Goal: Task Accomplishment & Management: Use online tool/utility

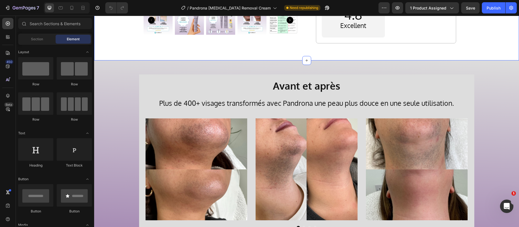
scroll to position [118, 0]
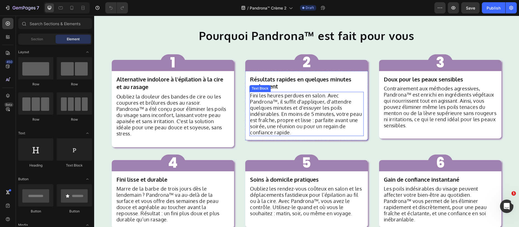
scroll to position [554, 0]
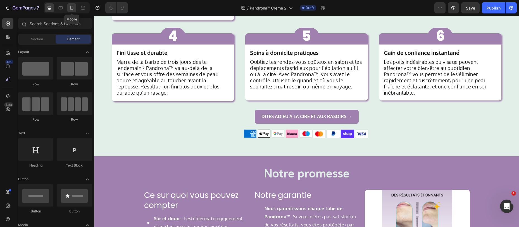
click at [74, 6] on icon at bounding box center [72, 8] width 6 height 6
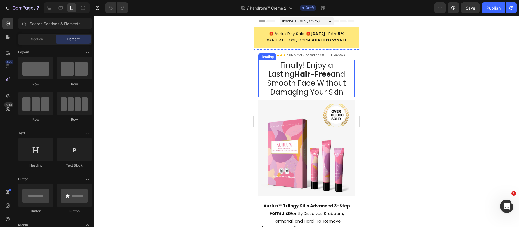
click at [300, 72] on h1 "Finally! Enjoy a Lasting Hair-Free and Smooth Face Without Damaging Your Skin" at bounding box center [306, 78] width 96 height 37
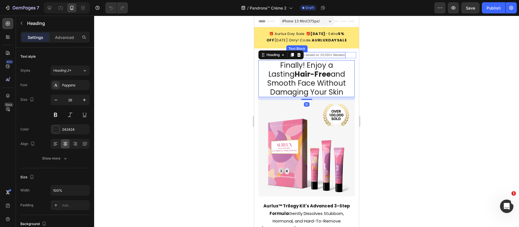
click at [324, 58] on p "4.85 out of 5 based on 20,000+ Reviews" at bounding box center [316, 55] width 58 height 5
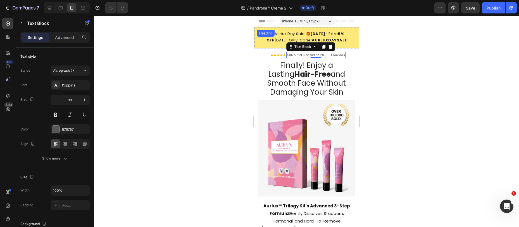
click at [287, 42] on h2 "🎁 Aurlux Day Sale 🎁 August 16, 2025 - Extra 5% OFF Today Only! Code: AURLUXDAYS…" at bounding box center [306, 37] width 99 height 14
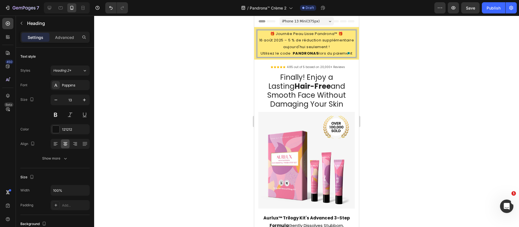
click at [295, 41] on p "🎁 Journée Peau Lisse Pandrona™ 🎁 16 août 2025 – 5 % de réduction supplémentaire…" at bounding box center [307, 43] width 98 height 26
click at [63, 86] on div "Poppins" at bounding box center [75, 85] width 26 height 5
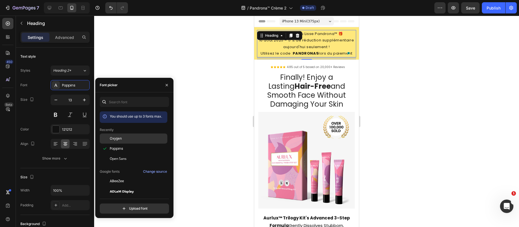
click at [116, 139] on span "Oxygen" at bounding box center [116, 138] width 12 height 5
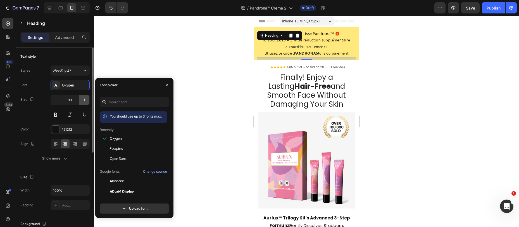
click at [80, 101] on button "button" at bounding box center [84, 100] width 10 height 10
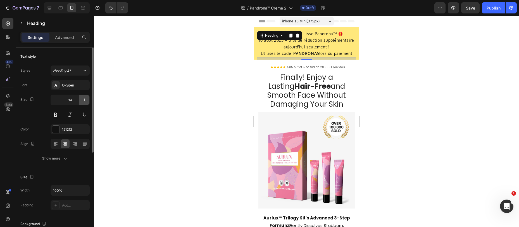
click at [80, 101] on button "button" at bounding box center [84, 100] width 10 height 10
type input "15"
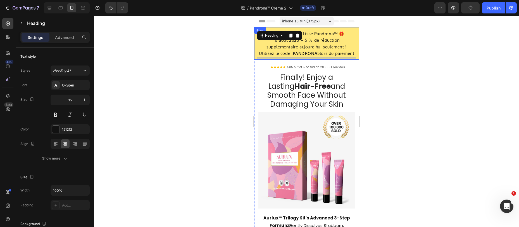
click at [255, 60] on div "🎁 Journée Peau Lisse Pandrona™ 🎁 16 août 2025 – 5 % de réduction supplémentaire…" at bounding box center [306, 43] width 105 height 32
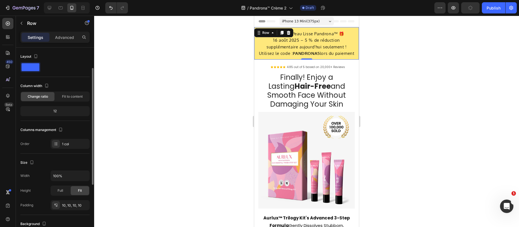
scroll to position [116, 0]
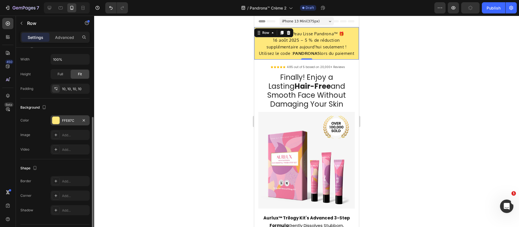
click at [67, 118] on div "FFE87C" at bounding box center [70, 120] width 16 height 5
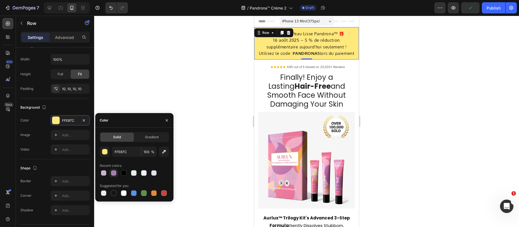
click at [112, 171] on div at bounding box center [114, 173] width 6 height 6
type input "9F80AE"
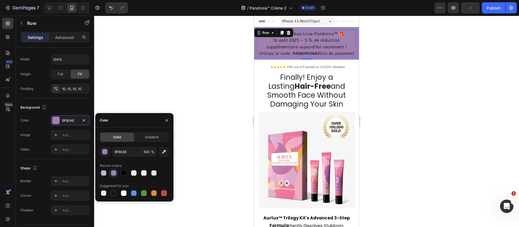
click at [311, 51] on strong "PANDRONA5" at bounding box center [306, 53] width 27 height 5
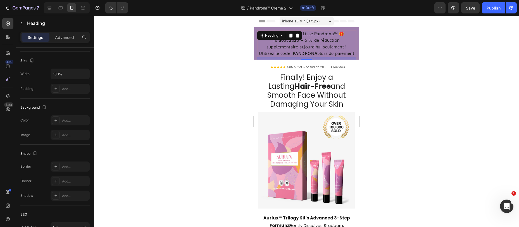
scroll to position [0, 0]
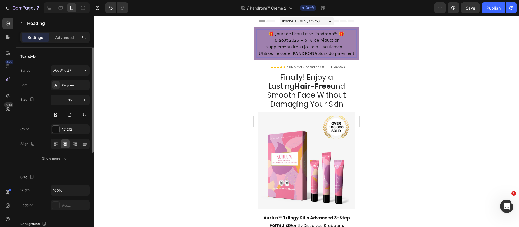
click at [311, 51] on strong "PANDRONA5" at bounding box center [306, 53] width 27 height 5
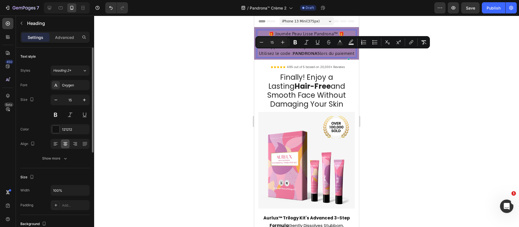
click at [310, 51] on strong "PANDRONA5" at bounding box center [306, 53] width 27 height 5
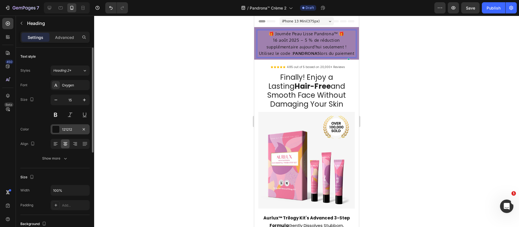
click at [59, 130] on div at bounding box center [55, 128] width 7 height 7
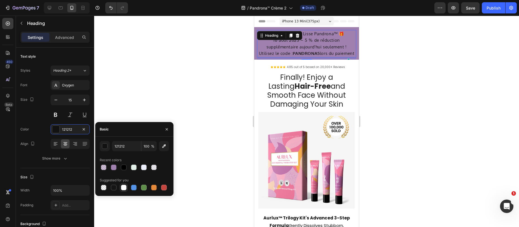
click at [122, 188] on div at bounding box center [124, 187] width 6 height 6
type input "FFFFFF"
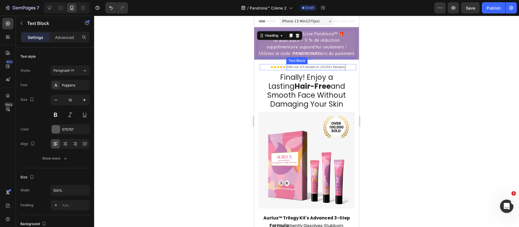
click at [301, 70] on p "4.85 out of 5 based on 20,000+ Reviews" at bounding box center [316, 67] width 58 height 5
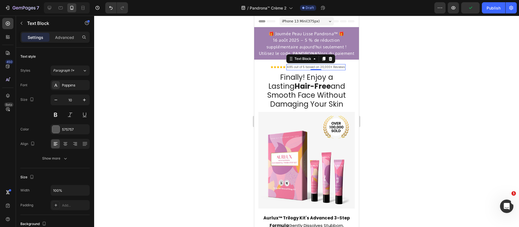
click at [320, 70] on p "4.85 out of 5 based on 20,000+ Reviews" at bounding box center [316, 67] width 58 height 5
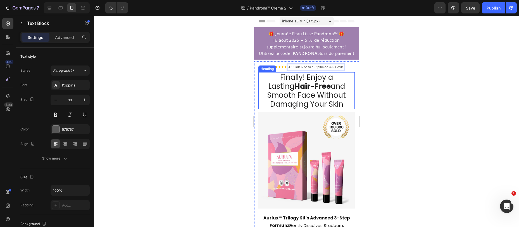
click at [315, 89] on strong "Hair-Free" at bounding box center [312, 86] width 36 height 10
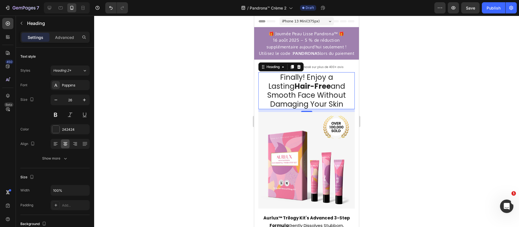
click at [285, 98] on h1 "Finally! Enjoy a Lasting Hair-Free and Smooth Face Without Damaging Your Skin" at bounding box center [306, 90] width 96 height 37
click at [285, 98] on p "Finally! Enjoy a Lasting Hair-Free and Smooth Face Without Damaging Your Skin" at bounding box center [306, 91] width 95 height 36
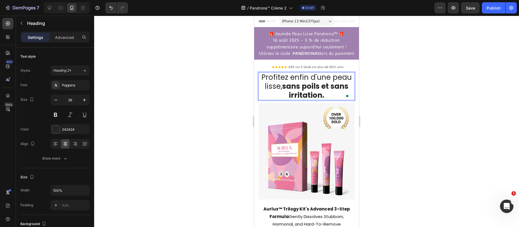
click at [297, 87] on strong "sans poils et sans irritation." at bounding box center [315, 90] width 66 height 19
click at [61, 84] on div "Poppins" at bounding box center [70, 85] width 39 height 10
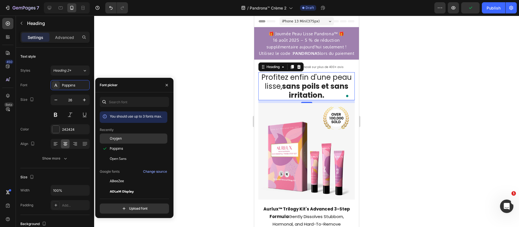
click at [122, 138] on div "Oxygen" at bounding box center [138, 138] width 56 height 5
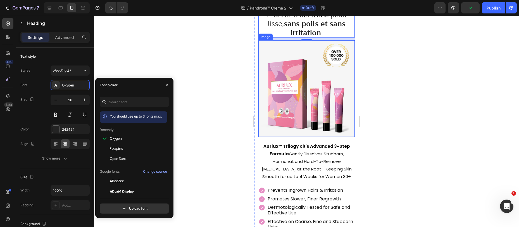
click at [305, 87] on img at bounding box center [306, 88] width 96 height 96
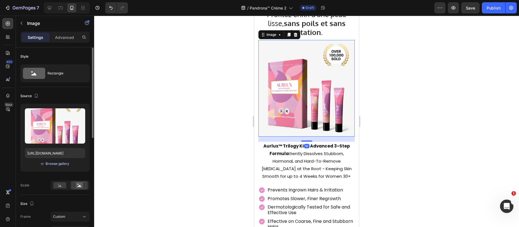
click at [54, 163] on div "Browse gallery" at bounding box center [58, 163] width 24 height 5
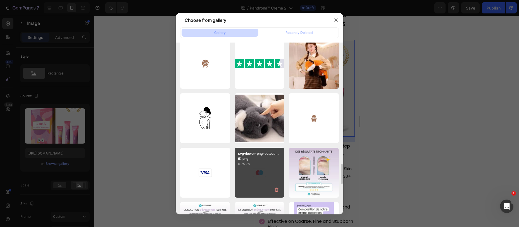
scroll to position [1104, 0]
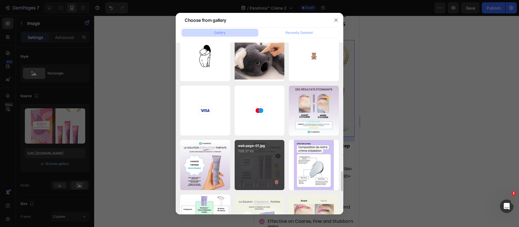
click at [265, 167] on div "web page-01.jpg 706.37 kb" at bounding box center [260, 165] width 50 height 50
type input "https://cdn.shopify.com/s/files/1/0884/5151/4615/files/gempages_569346361628033…"
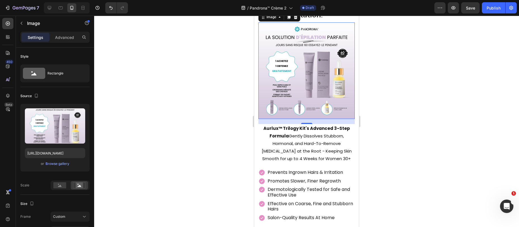
scroll to position [97, 0]
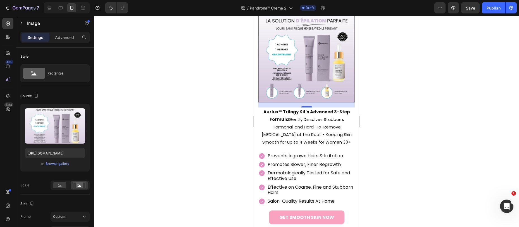
drag, startPoint x: 419, startPoint y: 127, endPoint x: 385, endPoint y: 128, distance: 34.4
click at [419, 127] on div at bounding box center [306, 121] width 425 height 211
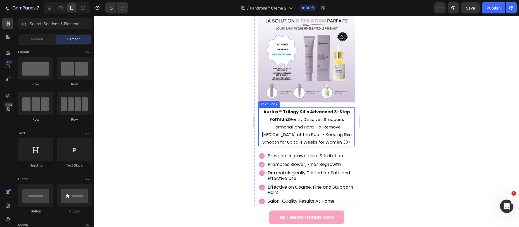
scroll to position [110, 0]
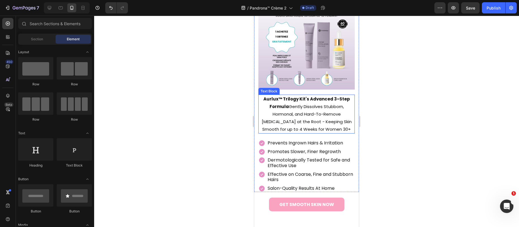
click at [308, 113] on p "Aurlux™ Trilogy Kit's Advanced 3-Step Formula Gently Dissolves Stubborn, Hormon…" at bounding box center [306, 114] width 95 height 38
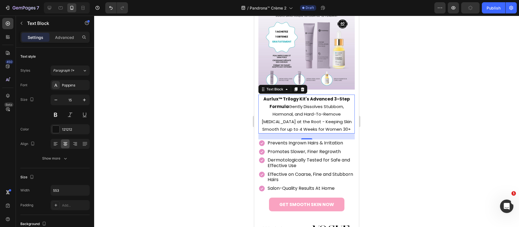
click at [287, 113] on p "Aurlux™ Trilogy Kit's Advanced 3-Step Formula Gently Dissolves Stubborn, Hormon…" at bounding box center [306, 114] width 95 height 38
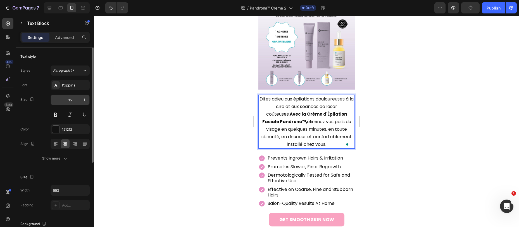
click at [70, 88] on div "Poppins" at bounding box center [70, 85] width 39 height 10
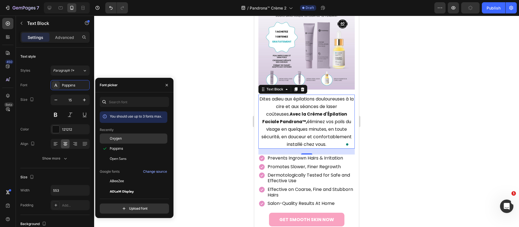
click at [115, 139] on span "Oxygen" at bounding box center [116, 138] width 12 height 5
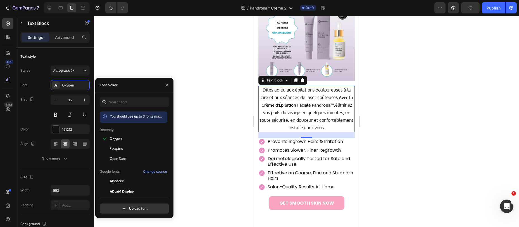
scroll to position [122, 0]
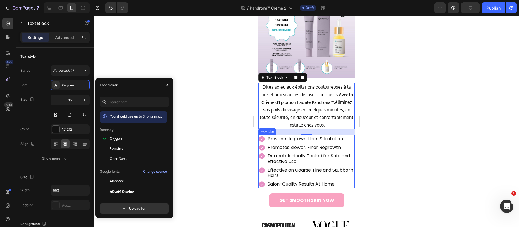
click at [278, 142] on div "Prevents Ingrown Hairs & Irritation" at bounding box center [311, 138] width 88 height 7
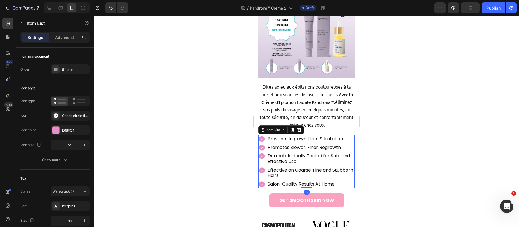
click at [264, 146] on icon at bounding box center [261, 147] width 7 height 7
click at [71, 133] on div "E68FC4" at bounding box center [70, 130] width 39 height 10
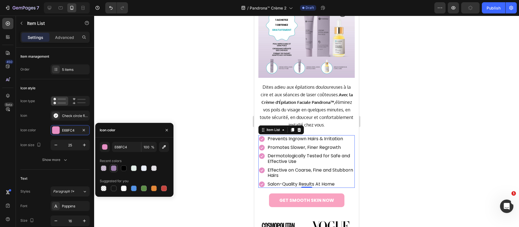
click at [115, 168] on div at bounding box center [114, 168] width 6 height 6
type input "9F80AE"
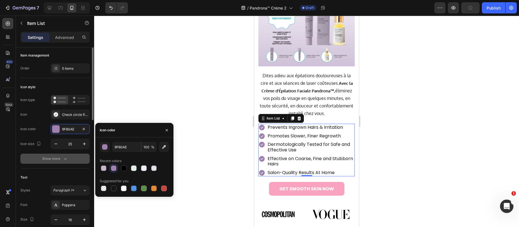
scroll to position [7, 0]
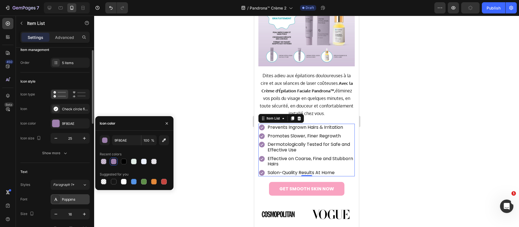
click at [68, 198] on div "Poppins" at bounding box center [75, 199] width 26 height 5
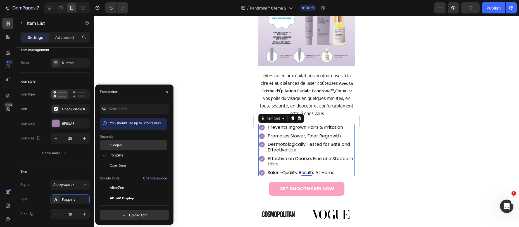
click at [116, 146] on span "Oxygen" at bounding box center [116, 144] width 12 height 5
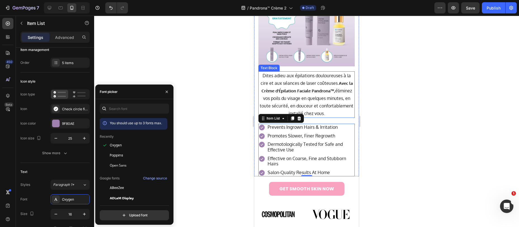
scroll to position [146, 0]
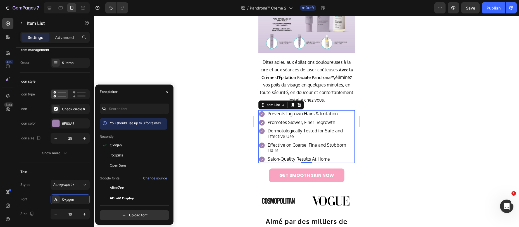
click at [298, 115] on p "Prevents Ingrown Hairs & Irritation" at bounding box center [311, 114] width 86 height 6
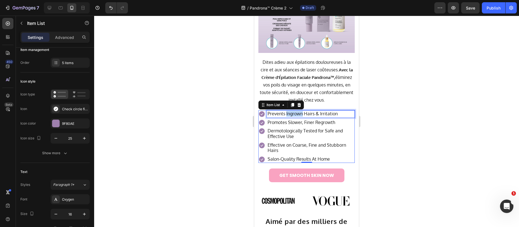
click at [298, 115] on p "Prevents Ingrown Hairs & Irritation" at bounding box center [311, 114] width 86 height 6
click at [283, 125] on p "Promotes Slower, Finer Regrowth" at bounding box center [311, 123] width 86 height 6
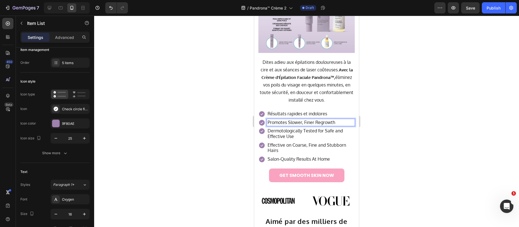
click at [298, 123] on p "Promotes Slower, Finer Regrowth" at bounding box center [311, 123] width 86 height 6
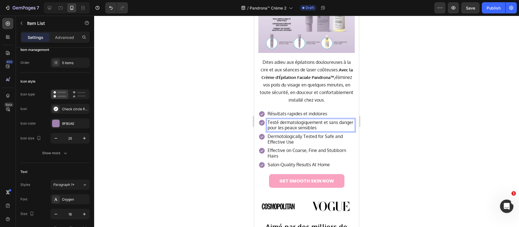
click at [286, 139] on p "Dermotologically Tested for Safe and Effective Use" at bounding box center [311, 139] width 86 height 11
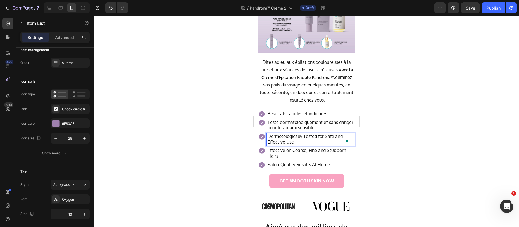
click at [272, 144] on p "Dermotologically Tested for Safe and Effective Use" at bounding box center [311, 139] width 86 height 11
click at [281, 155] on p "Effective on Coarse, Fine and Stubborn Hairs" at bounding box center [311, 153] width 86 height 11
click at [280, 155] on p "Effective on Coarse, Fine and Stubborn Hairs" at bounding box center [311, 153] width 86 height 11
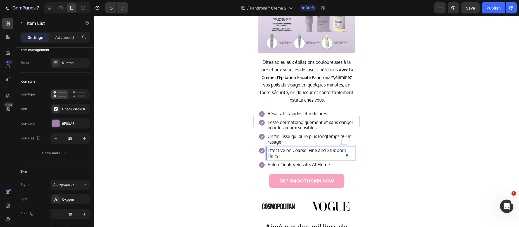
click at [280, 155] on p "Effective on Coarse, Fine and Stubborn Hairs" at bounding box center [311, 153] width 86 height 11
click at [280, 166] on p "Salon-Quality Results At Home" at bounding box center [311, 165] width 86 height 6
click at [304, 166] on p "Salon-Quality Results At Home" at bounding box center [311, 165] width 86 height 6
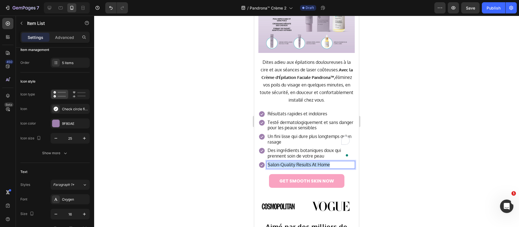
click at [304, 166] on p "Salon-Quality Results At Home" at bounding box center [311, 165] width 86 height 6
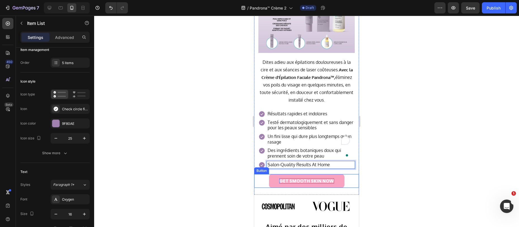
click at [291, 183] on p "GET SMOOTH SKIN NOW" at bounding box center [306, 180] width 55 height 5
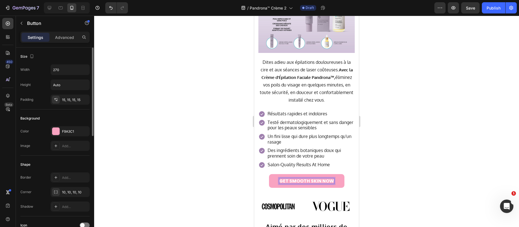
scroll to position [1, 0]
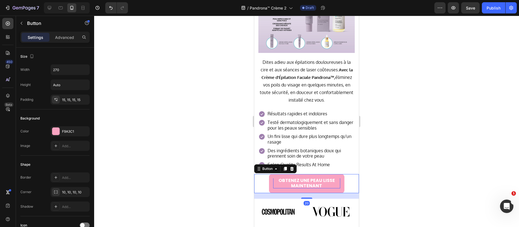
click at [269, 190] on link "OBTENEZ UNE PEAU LISSE MAINTENANT" at bounding box center [306, 183] width 75 height 19
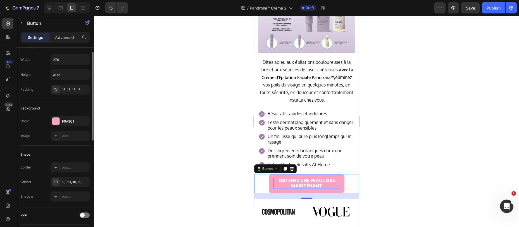
click at [65, 117] on div "F9A3C1" at bounding box center [70, 121] width 39 height 10
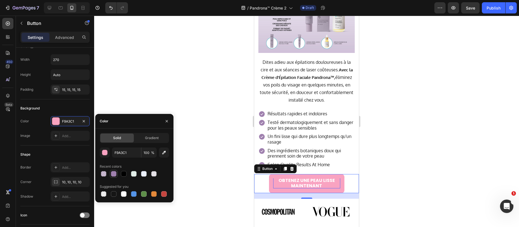
click at [113, 173] on div at bounding box center [114, 174] width 6 height 6
type input "9F80AE"
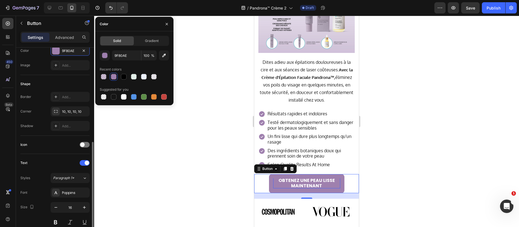
scroll to position [120, 0]
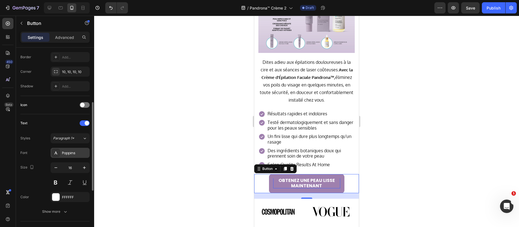
click at [71, 154] on div "Poppins" at bounding box center [75, 152] width 26 height 5
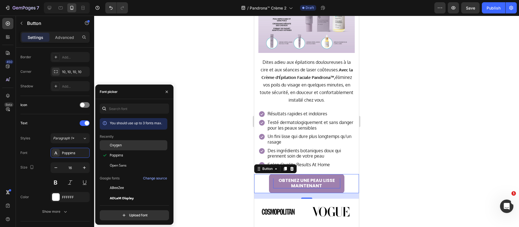
click at [121, 145] on span "Oxygen" at bounding box center [116, 144] width 12 height 5
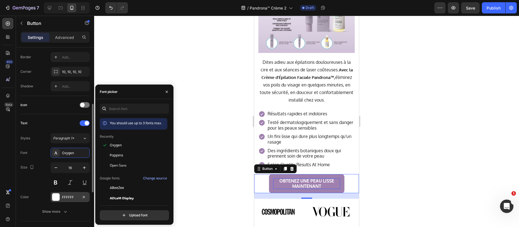
scroll to position [133, 0]
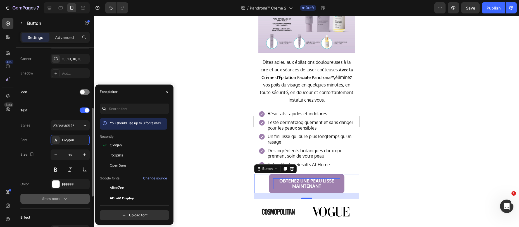
click at [51, 196] on div "Show more" at bounding box center [55, 199] width 26 height 6
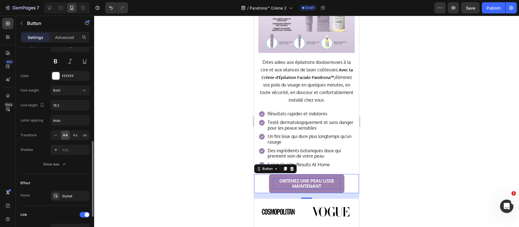
scroll to position [254, 0]
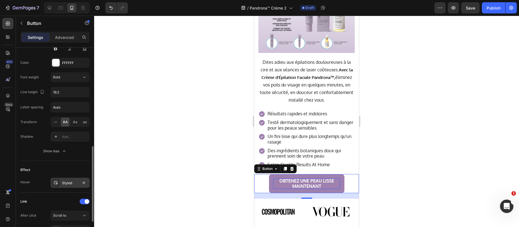
click at [68, 184] on div "Styled" at bounding box center [70, 182] width 16 height 5
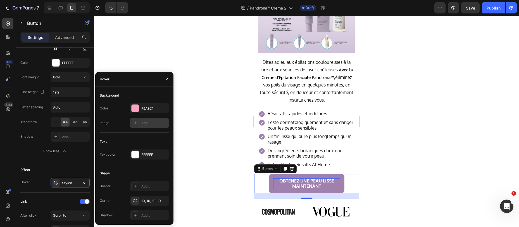
drag, startPoint x: 143, startPoint y: 108, endPoint x: 141, endPoint y: 119, distance: 10.6
click at [144, 108] on div "F9A3C1" at bounding box center [154, 108] width 26 height 5
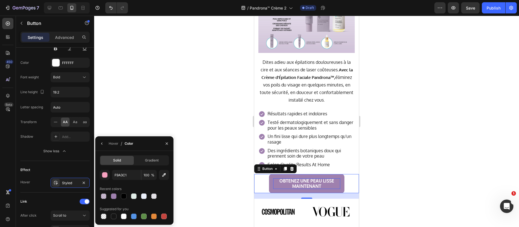
drag, startPoint x: 113, startPoint y: 195, endPoint x: 114, endPoint y: 191, distance: 3.6
click at [114, 195] on div at bounding box center [114, 196] width 6 height 6
type input "9F80AE"
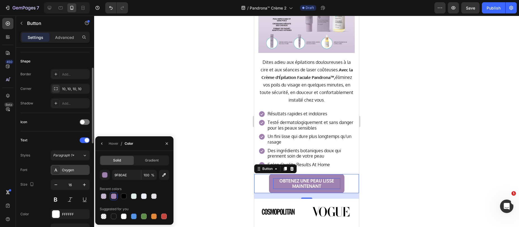
scroll to position [0, 0]
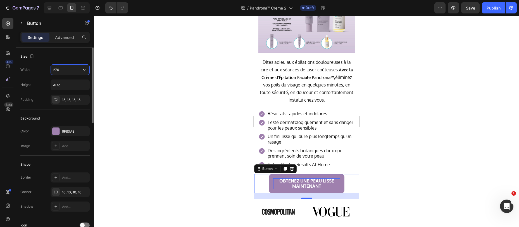
click at [75, 71] on input "270" at bounding box center [70, 70] width 39 height 10
click at [85, 71] on icon "button" at bounding box center [85, 70] width 6 height 6
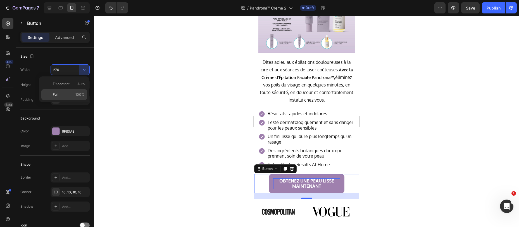
click at [70, 92] on p "Full 100%" at bounding box center [69, 94] width 32 height 5
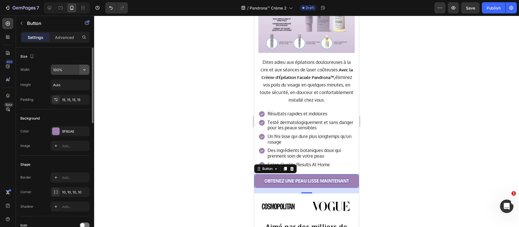
click at [81, 71] on button "button" at bounding box center [84, 70] width 10 height 10
click at [67, 68] on input "100%" at bounding box center [70, 70] width 39 height 10
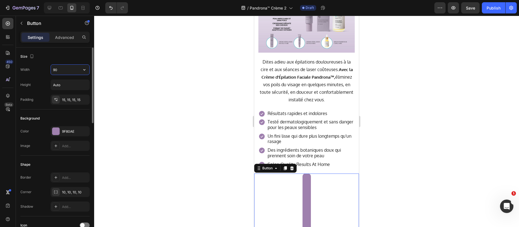
scroll to position [147, 0]
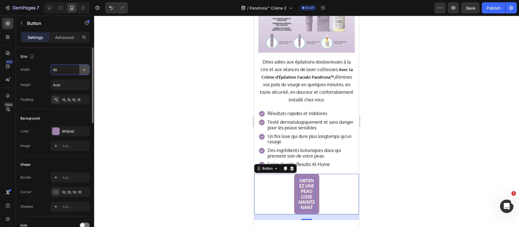
click at [87, 68] on icon "button" at bounding box center [85, 70] width 6 height 6
click at [66, 71] on input "90" at bounding box center [70, 70] width 39 height 10
click at [66, 70] on input "90" at bounding box center [70, 70] width 39 height 10
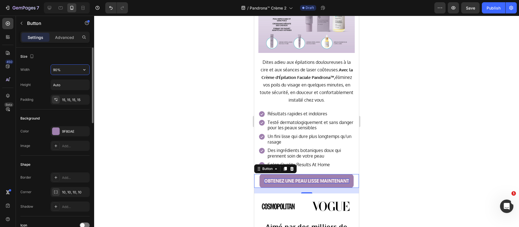
click at [58, 69] on input "90%" at bounding box center [70, 70] width 39 height 10
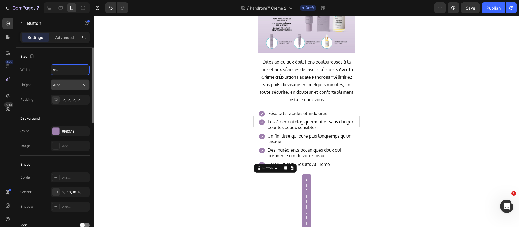
type input "95%"
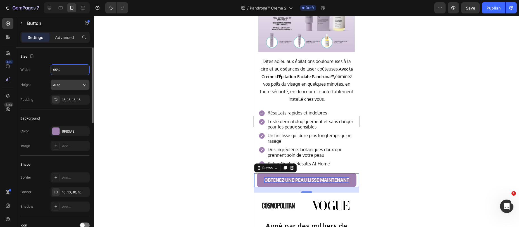
scroll to position [146, 0]
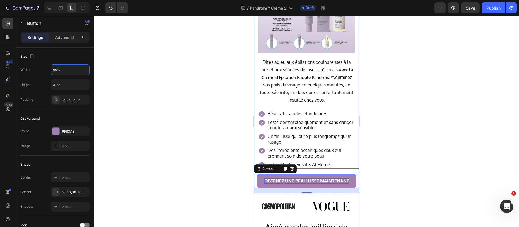
click at [343, 110] on div "Icon Icon Icon Icon Icon Icon List 4,85 sur 5 basé sur plus de 400+ avis Text B…" at bounding box center [306, 43] width 96 height 251
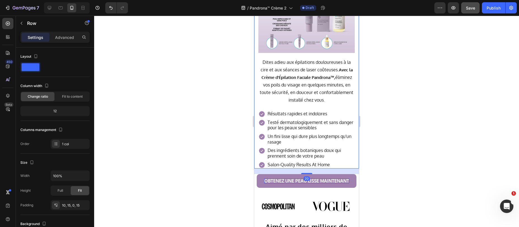
click at [471, 6] on span "Save" at bounding box center [470, 8] width 9 height 5
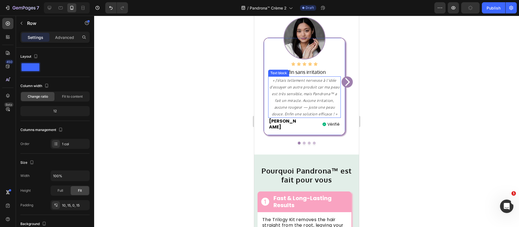
scroll to position [409, 0]
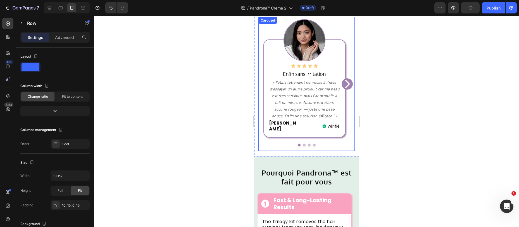
click at [343, 76] on icon "Carousel Next Arrow" at bounding box center [347, 83] width 11 height 17
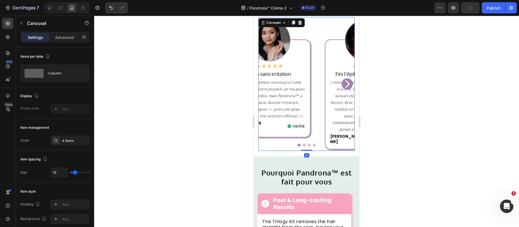
click at [343, 76] on icon "Carousel Next Arrow" at bounding box center [347, 83] width 11 height 17
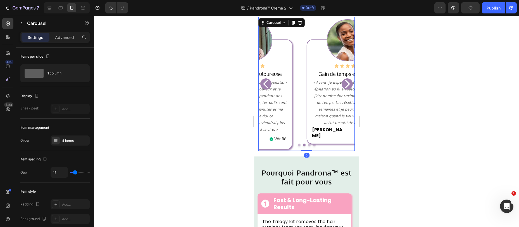
click at [343, 76] on icon "Carousel Next Arrow" at bounding box center [347, 83] width 11 height 17
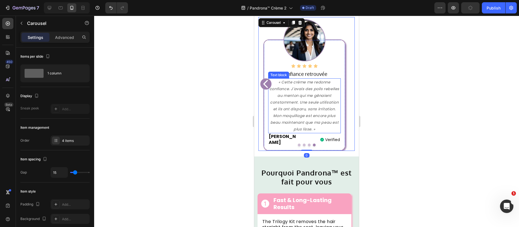
click at [343, 76] on div "Icon Icon Icon Icon Icon Icon List Confiance retrouvée Text block « Cette crème…" at bounding box center [304, 94] width 82 height 111
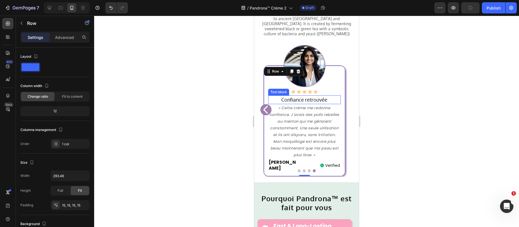
scroll to position [416, 0]
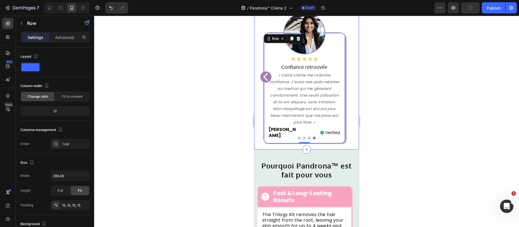
click at [258, 136] on div "Aimé par des milliers de personnes ! Heading Row Kombucha is a fermented tea be…" at bounding box center [306, 50] width 105 height 198
click at [67, 36] on p "Advanced" at bounding box center [64, 37] width 19 height 6
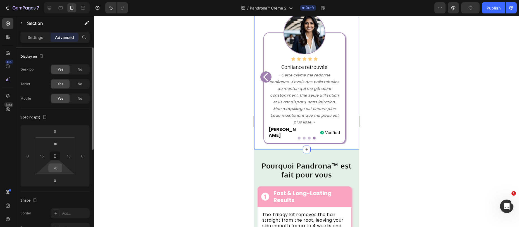
click at [49, 168] on div "20" at bounding box center [55, 167] width 14 height 9
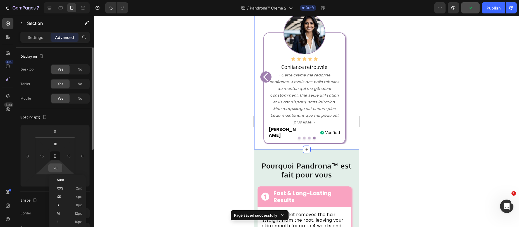
click at [49, 168] on div "20" at bounding box center [55, 167] width 14 height 9
click at [49, 167] on div "20" at bounding box center [55, 167] width 14 height 9
click at [52, 166] on input "20" at bounding box center [55, 167] width 11 height 8
click at [53, 166] on input "20" at bounding box center [55, 167] width 11 height 8
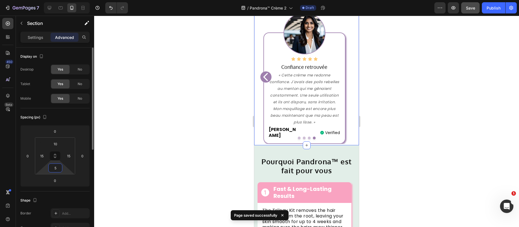
type input "50"
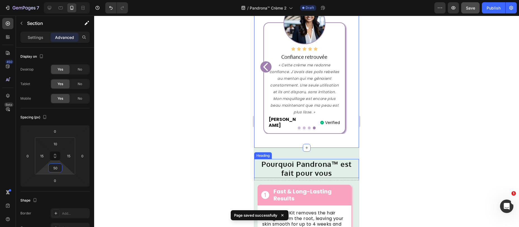
scroll to position [429, 0]
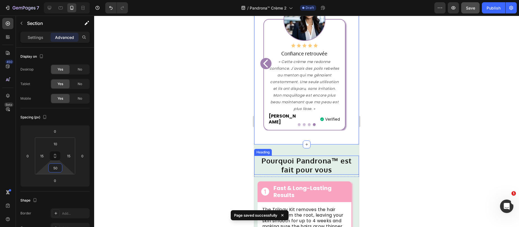
click at [301, 155] on h2 "Pourquoi Pandrona™ est fait pour vous" at bounding box center [306, 164] width 105 height 19
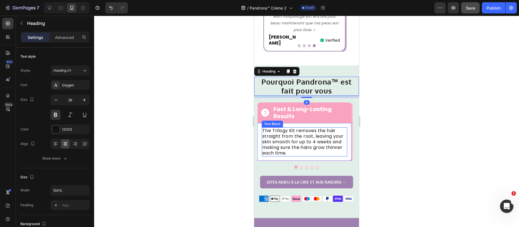
scroll to position [511, 0]
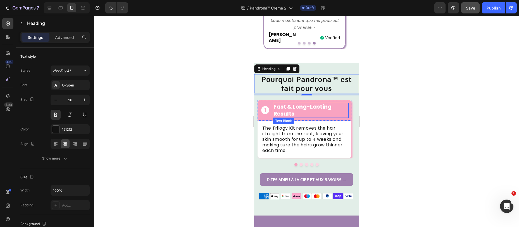
click at [293, 103] on strong "Fast & Long-Lasting Results" at bounding box center [303, 110] width 58 height 15
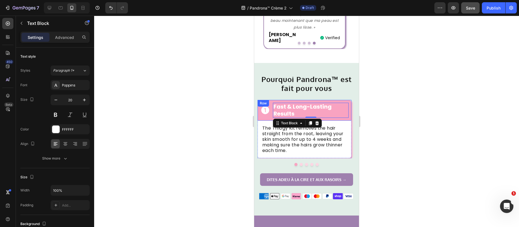
click at [265, 110] on div "Icon Fast & Long-Lasting Results Text Block 0 Row" at bounding box center [305, 110] width 94 height 21
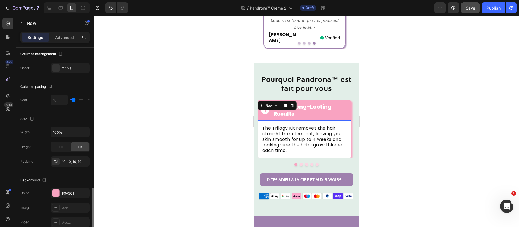
scroll to position [134, 0]
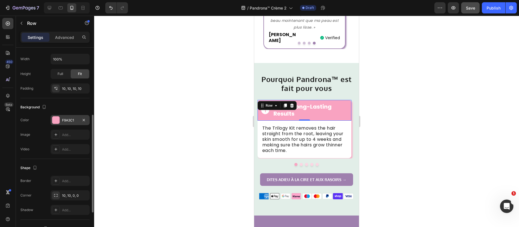
click at [58, 120] on div at bounding box center [55, 119] width 7 height 7
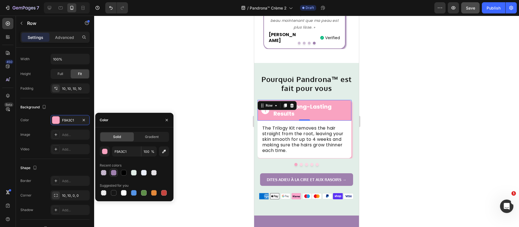
click at [113, 172] on div at bounding box center [114, 173] width 6 height 6
type input "9F80AE"
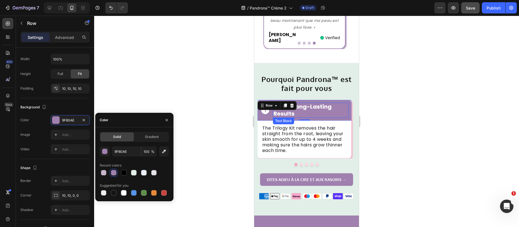
click at [312, 103] on p "Fast & Long-Lasting Results" at bounding box center [311, 110] width 75 height 14
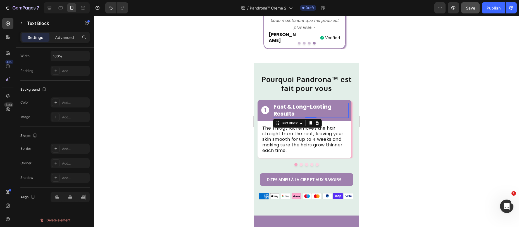
scroll to position [0, 0]
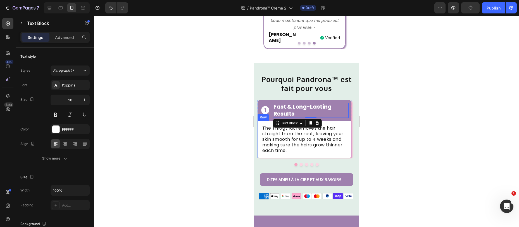
click at [262, 146] on div "The Trilogy Kit removes the hair straight from the root, leaving your skin smoo…" at bounding box center [305, 138] width 94 height 37
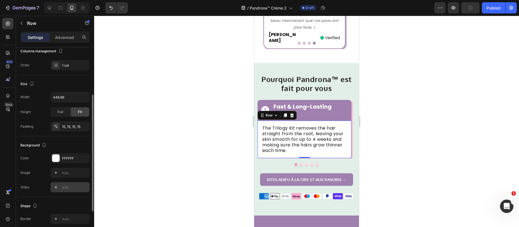
scroll to position [131, 0]
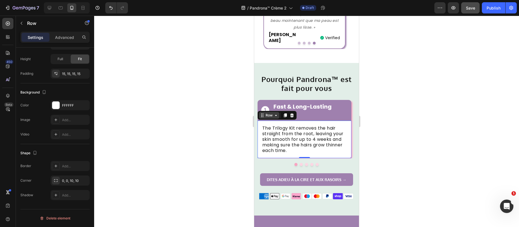
click at [263, 113] on icon at bounding box center [262, 115] width 4 height 4
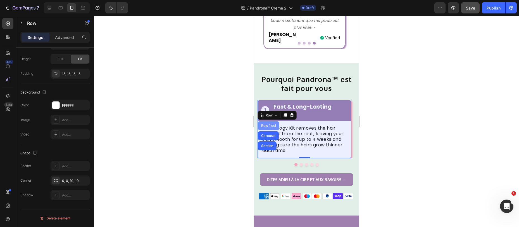
click at [265, 124] on div "Row 1 col" at bounding box center [268, 125] width 17 height 3
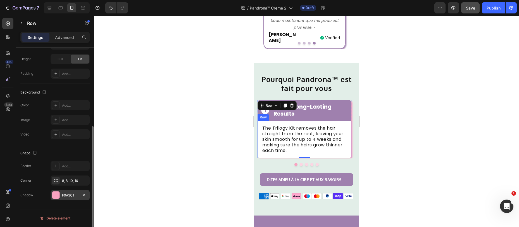
drag, startPoint x: 67, startPoint y: 196, endPoint x: 79, endPoint y: 200, distance: 12.3
click at [67, 196] on div "F9A3C1" at bounding box center [70, 195] width 16 height 5
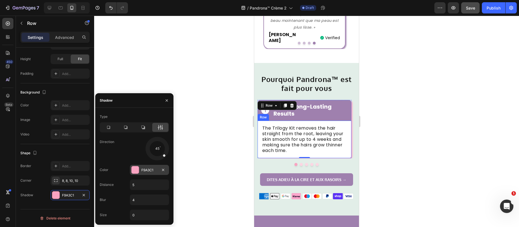
click at [140, 171] on div "F9A3C1" at bounding box center [149, 170] width 39 height 10
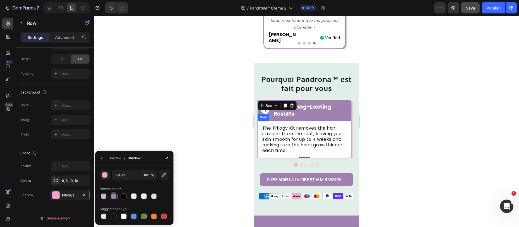
click at [113, 198] on div at bounding box center [114, 196] width 6 height 6
type input "9F80AE"
click at [300, 163] on button "Dot" at bounding box center [301, 164] width 3 height 3
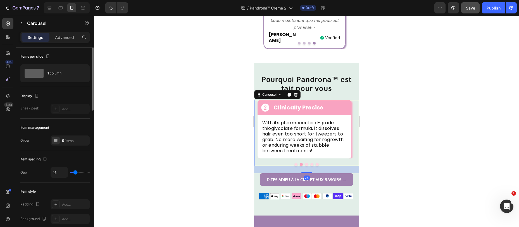
scroll to position [176, 0]
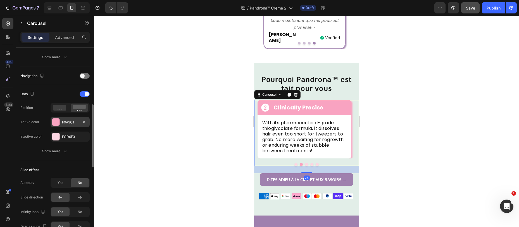
click at [60, 120] on div at bounding box center [56, 122] width 8 height 8
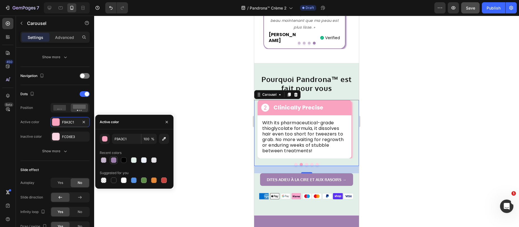
click at [114, 161] on div at bounding box center [114, 160] width 6 height 6
type input "9F80AE"
click at [75, 137] on div "FCD6E3" at bounding box center [70, 136] width 16 height 5
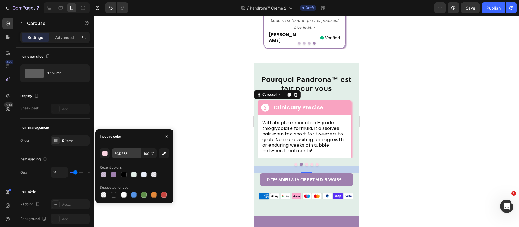
scroll to position [176, 0]
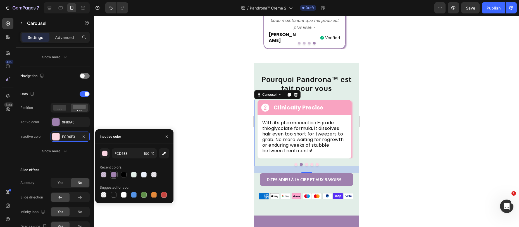
drag, startPoint x: 110, startPoint y: 173, endPoint x: 113, endPoint y: 170, distance: 4.0
click at [110, 173] on div at bounding box center [114, 174] width 8 height 8
type input "9F80AE"
click at [0, 0] on input "100" at bounding box center [0, 0] width 0 height 0
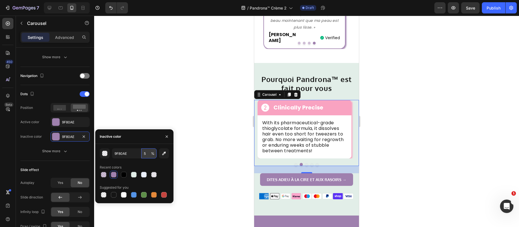
type input "50"
click at [260, 105] on div "Icon Fast & Long-Lasting Results Text Block Row The Trilogy Kit removes the hai…" at bounding box center [306, 129] width 105 height 58
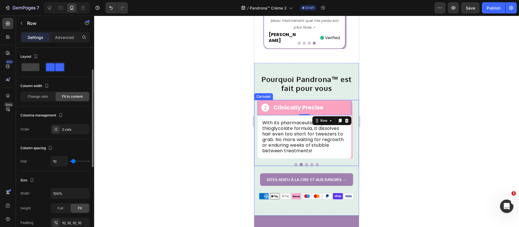
scroll to position [195, 0]
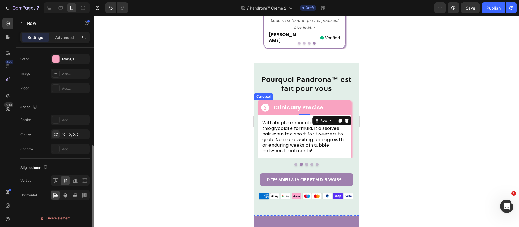
click at [60, 59] on div "F9A3C1" at bounding box center [70, 59] width 39 height 10
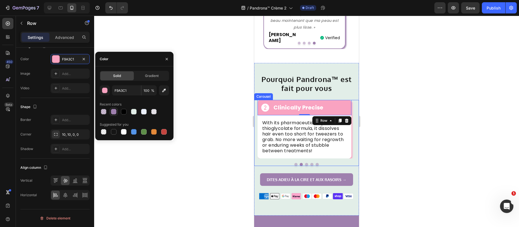
click at [113, 113] on div at bounding box center [114, 112] width 6 height 6
type input "9F80AE"
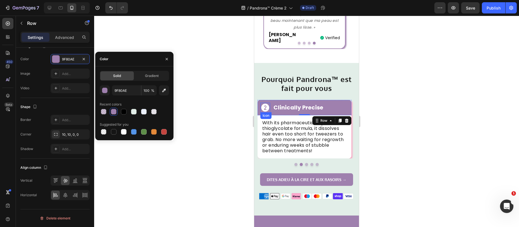
click at [263, 103] on icon at bounding box center [265, 107] width 8 height 8
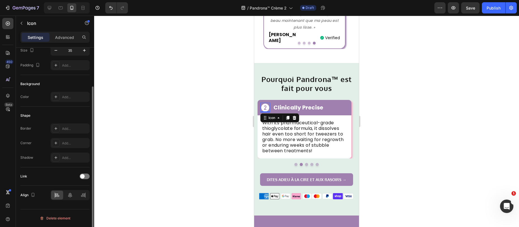
scroll to position [0, 0]
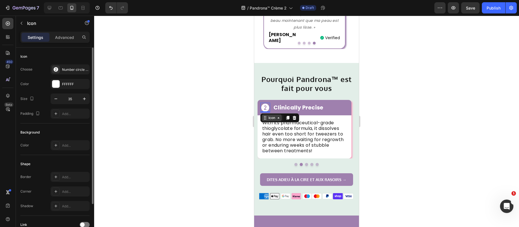
click at [269, 118] on div "Icon" at bounding box center [271, 118] width 9 height 0
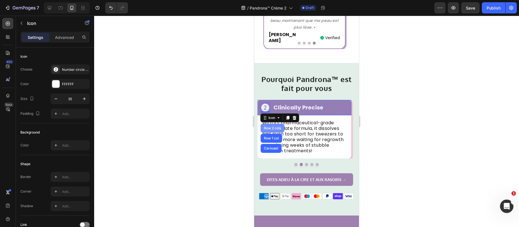
click at [269, 126] on div "Row 2 cols" at bounding box center [272, 127] width 19 height 3
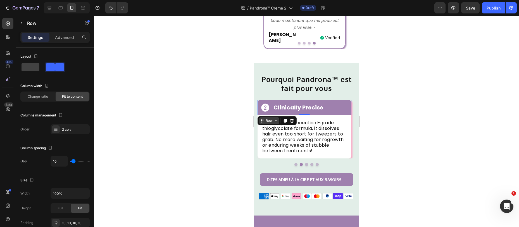
click at [265, 118] on div "Row" at bounding box center [269, 120] width 9 height 5
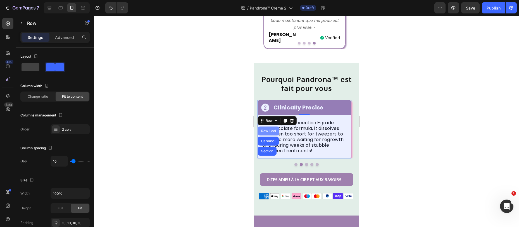
click at [267, 129] on div "Row 1 col" at bounding box center [268, 130] width 17 height 3
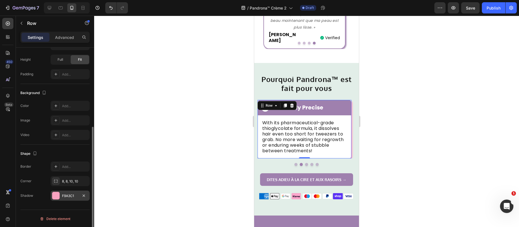
scroll to position [131, 0]
click at [57, 193] on div at bounding box center [55, 194] width 7 height 7
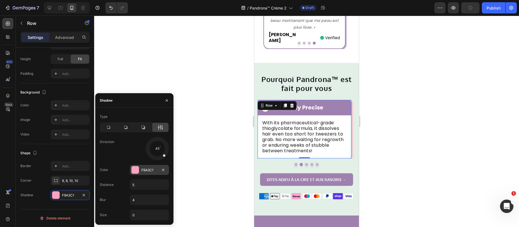
click at [139, 170] on div at bounding box center [135, 169] width 7 height 7
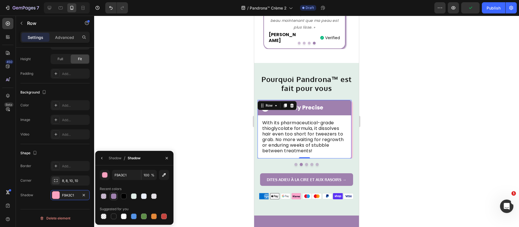
click at [115, 194] on div at bounding box center [114, 196] width 6 height 6
type input "9F80AE"
click at [294, 163] on button "Dot" at bounding box center [295, 164] width 3 height 3
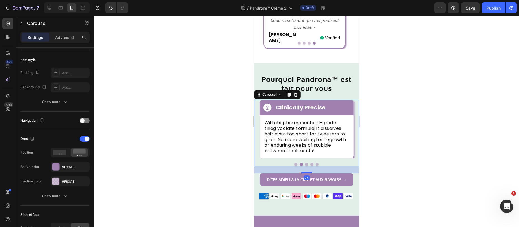
scroll to position [0, 0]
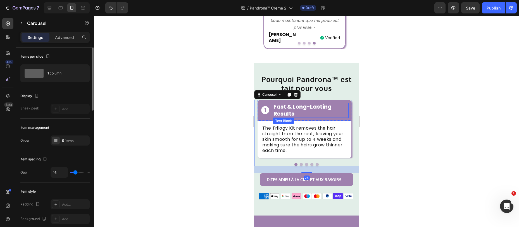
click at [289, 103] on strong "Fast & Long-Lasting Results" at bounding box center [303, 110] width 58 height 15
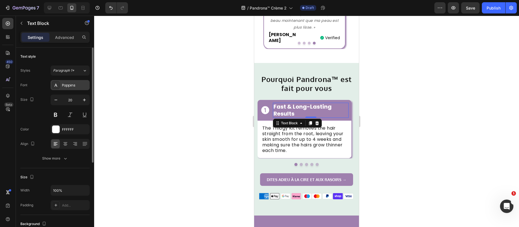
click at [74, 83] on div "Poppins" at bounding box center [75, 85] width 26 height 5
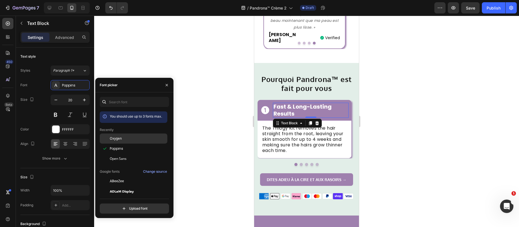
click at [116, 139] on span "Oxygen" at bounding box center [116, 138] width 12 height 5
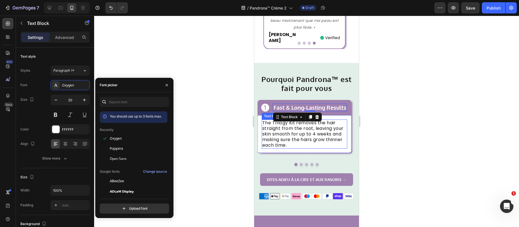
click at [268, 127] on p "The Trilogy Kit removes the hair straight from the root, leaving your skin smoo…" at bounding box center [304, 134] width 84 height 28
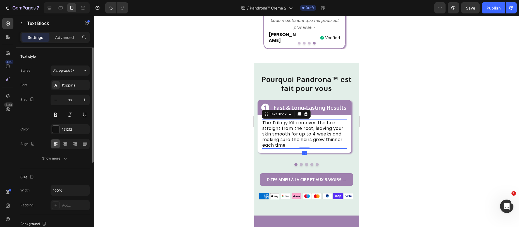
click at [67, 87] on div "Poppins" at bounding box center [75, 85] width 26 height 5
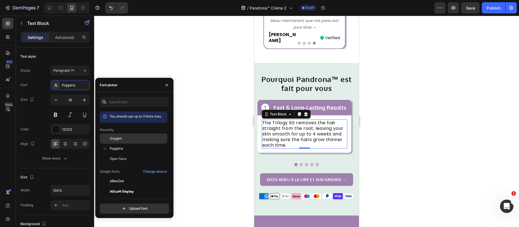
click at [120, 138] on span "Oxygen" at bounding box center [116, 138] width 12 height 5
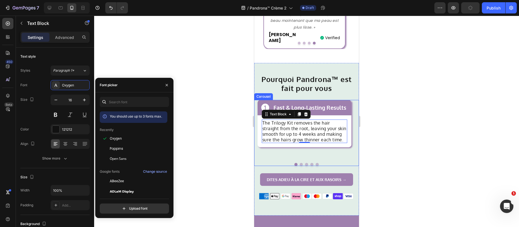
click at [267, 141] on div "Icon Fast & Long-Lasting Results Text Block Row The Trilogy Kit removes the hai…" at bounding box center [304, 129] width 101 height 58
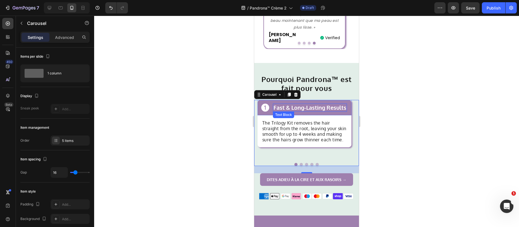
click at [288, 104] on strong "Fast & Long-Lasting Results" at bounding box center [310, 107] width 73 height 7
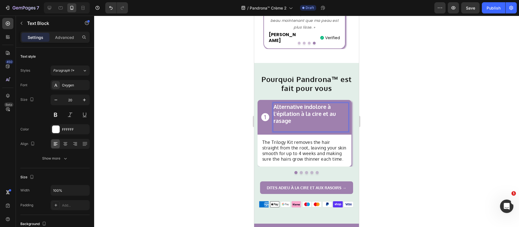
scroll to position [510, 0]
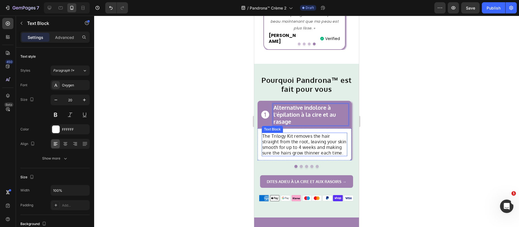
click at [285, 133] on p "The Trilogy Kit removes the hair straight from the root, leaving your skin smoo…" at bounding box center [304, 144] width 84 height 22
click at [278, 135] on p "The Trilogy Kit removes the hair straight from the root, leaving your skin smoo…" at bounding box center [304, 144] width 84 height 22
click at [278, 134] on p "The Trilogy Kit removes the hair straight from the root, leaving your skin smoo…" at bounding box center [304, 144] width 84 height 22
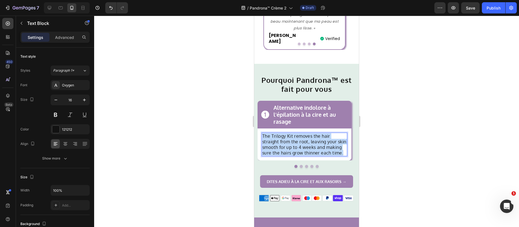
click at [278, 134] on p "The Trilogy Kit removes the hair straight from the root, leaving your skin smoo…" at bounding box center [304, 144] width 84 height 22
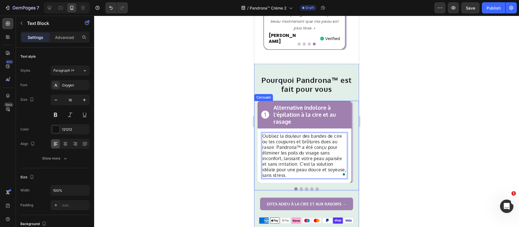
click at [300, 187] on button "Dot" at bounding box center [301, 188] width 3 height 3
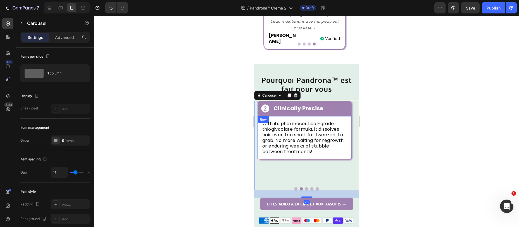
click at [303, 104] on strong "Clinically Precise" at bounding box center [299, 108] width 50 height 8
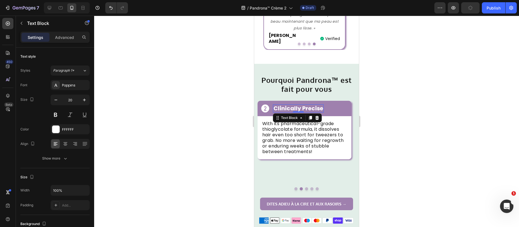
click at [303, 104] on strong "Clinically Precise" at bounding box center [299, 108] width 50 height 8
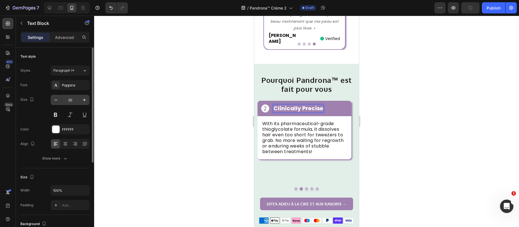
click at [71, 84] on div "Poppins" at bounding box center [75, 85] width 26 height 5
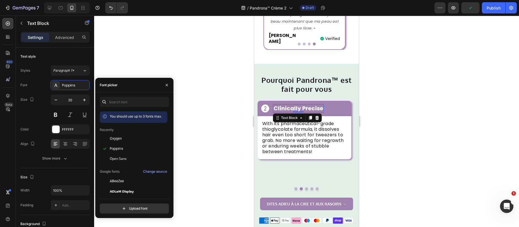
drag, startPoint x: 111, startPoint y: 138, endPoint x: 213, endPoint y: 136, distance: 101.4
click at [111, 138] on span "Oxygen" at bounding box center [116, 138] width 12 height 5
click at [302, 104] on strong "Clinically Precise" at bounding box center [296, 107] width 45 height 7
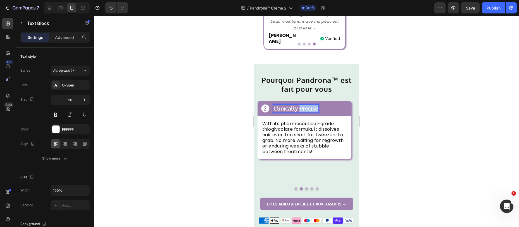
click at [302, 104] on strong "Clinically Precise" at bounding box center [296, 107] width 45 height 7
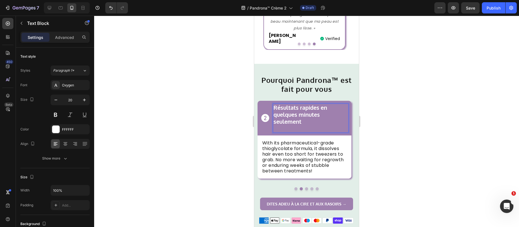
scroll to position [509, 0]
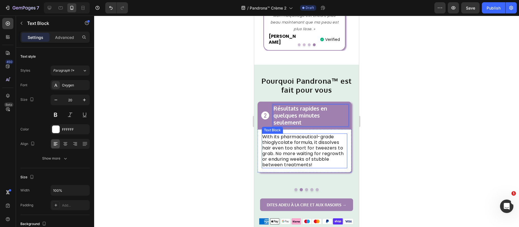
click at [279, 135] on p "With its pharmaceutical-grade thioglycolate formula, it dissolves hair even too…" at bounding box center [304, 151] width 84 height 34
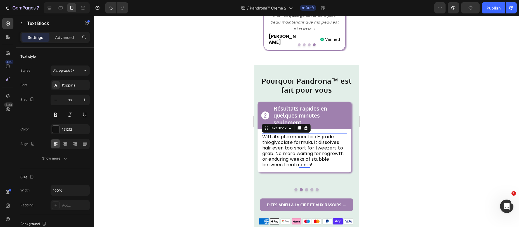
click at [280, 136] on p "With its pharmaceutical-grade thioglycolate formula, it dissolves hair even too…" at bounding box center [304, 151] width 84 height 34
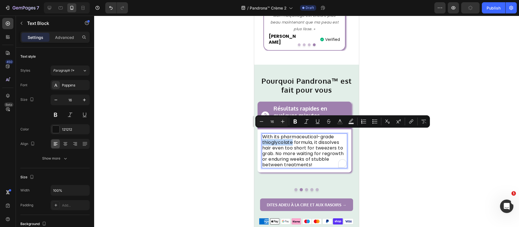
click at [279, 136] on p "With its pharmaceutical-grade thioglycolate formula, it dissolves hair even too…" at bounding box center [304, 151] width 84 height 34
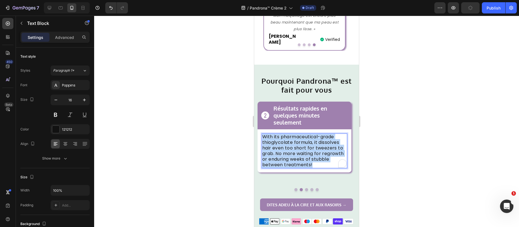
click at [280, 136] on p "With its pharmaceutical-grade thioglycolate formula, it dissolves hair even too…" at bounding box center [304, 151] width 84 height 34
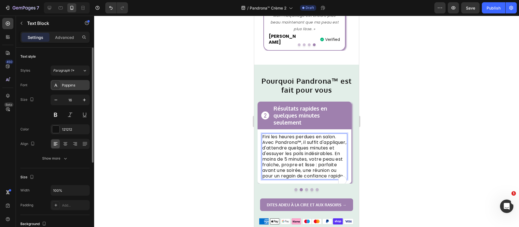
click at [61, 87] on div "Poppins" at bounding box center [70, 85] width 39 height 10
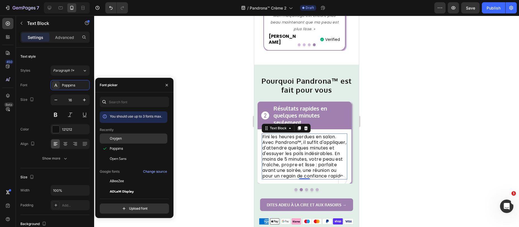
click at [110, 139] on span "Oxygen" at bounding box center [116, 138] width 12 height 5
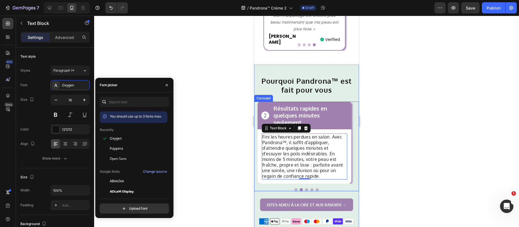
click at [305, 188] on button "Dot" at bounding box center [306, 189] width 3 height 3
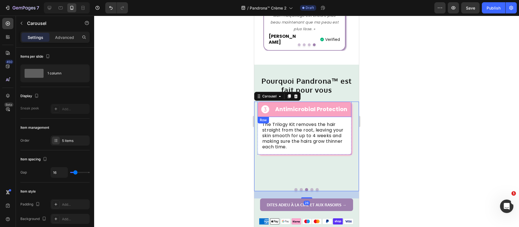
click at [259, 104] on div "Icon Antimicrobial Protection Text Block Row" at bounding box center [305, 108] width 94 height 15
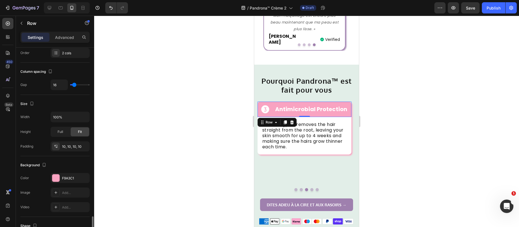
scroll to position [163, 0]
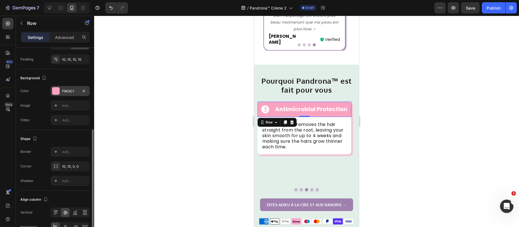
click at [61, 89] on div "F9A3C1" at bounding box center [70, 91] width 39 height 10
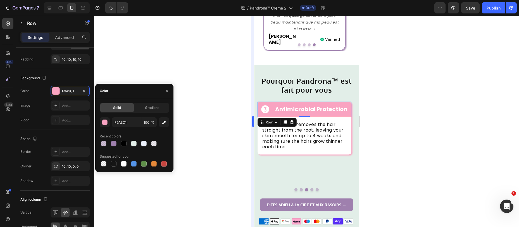
drag, startPoint x: 113, startPoint y: 143, endPoint x: 253, endPoint y: 142, distance: 140.0
click at [113, 143] on div at bounding box center [114, 144] width 6 height 6
type input "9F80AE"
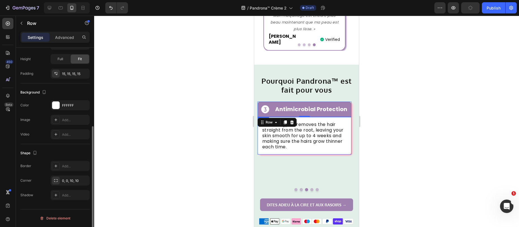
scroll to position [131, 0]
click at [261, 142] on div "The Trilogy Kit removes the hair straight from the root, leaving your skin smoo…" at bounding box center [305, 135] width 94 height 37
click at [266, 118] on div "Row" at bounding box center [277, 122] width 39 height 9
click at [268, 120] on div "Row" at bounding box center [269, 122] width 9 height 5
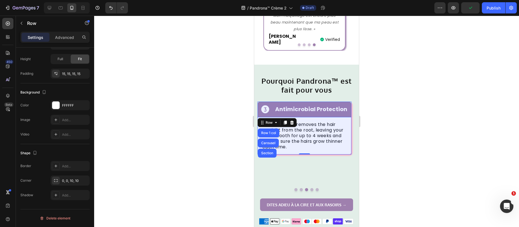
click at [269, 131] on div "Row 1 col" at bounding box center [268, 132] width 17 height 3
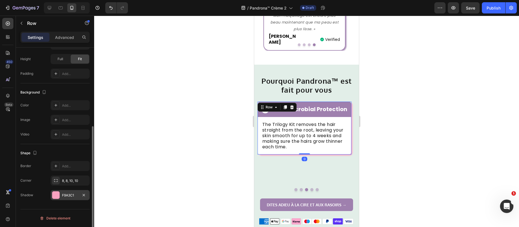
click at [68, 198] on div "F9A3C1" at bounding box center [70, 195] width 39 height 10
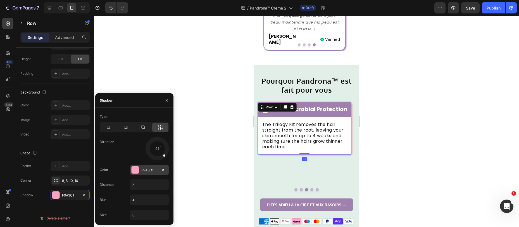
click at [141, 172] on div "F9A3C1" at bounding box center [149, 170] width 39 height 10
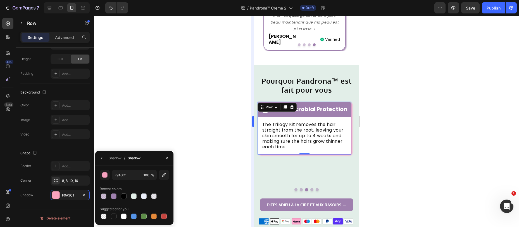
drag, startPoint x: 115, startPoint y: 195, endPoint x: 251, endPoint y: 147, distance: 144.5
click at [114, 195] on div at bounding box center [114, 196] width 6 height 6
type input "9F80AE"
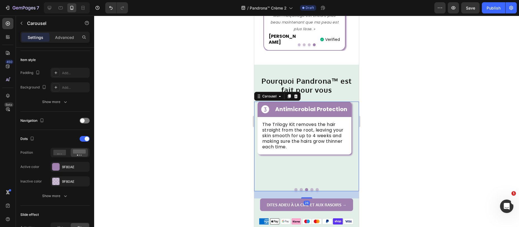
click at [293, 156] on div "Icon Antimicrobial Protection Text Block Row The Trilogy Kit removes the hair s…" at bounding box center [304, 142] width 101 height 82
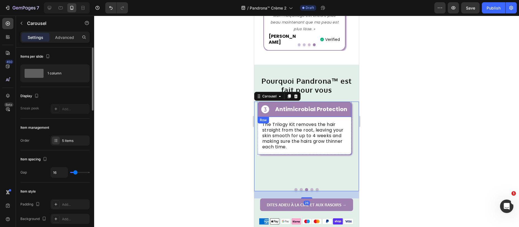
click at [308, 105] on strong "Antimicrobial Protection" at bounding box center [311, 109] width 72 height 8
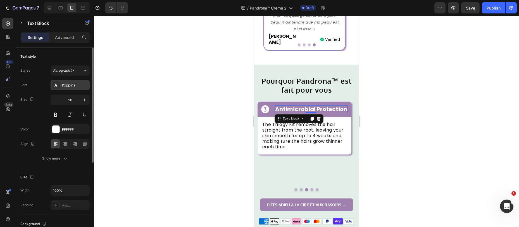
drag, startPoint x: 73, startPoint y: 85, endPoint x: 81, endPoint y: 92, distance: 9.7
click at [73, 86] on div "Poppins" at bounding box center [75, 85] width 26 height 5
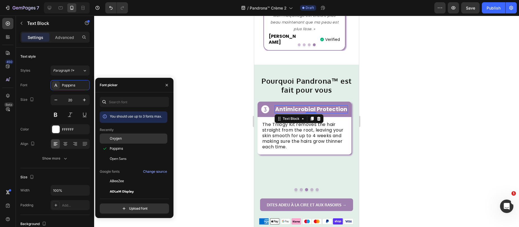
click at [117, 138] on span "Oxygen" at bounding box center [116, 138] width 12 height 5
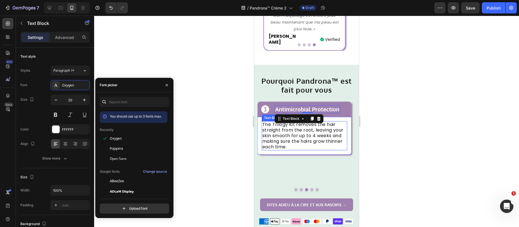
click at [282, 125] on p "The Trilogy Kit removes the hair straight from the root, leaving your skin smoo…" at bounding box center [304, 136] width 84 height 28
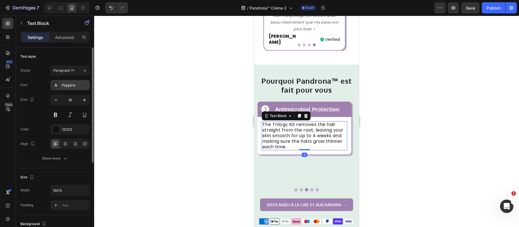
click at [70, 83] on div "Poppins" at bounding box center [75, 85] width 26 height 5
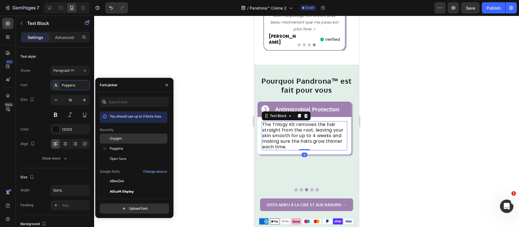
click at [107, 140] on div at bounding box center [105, 138] width 10 height 10
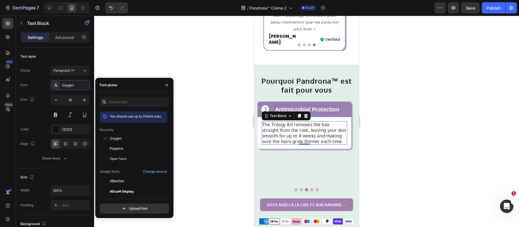
click at [317, 105] on strong "Antimicrobial Protection" at bounding box center [307, 108] width 64 height 7
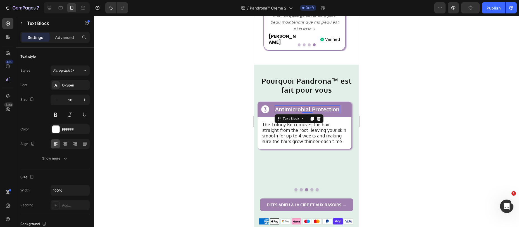
click at [292, 105] on strong "Antimicrobial Protection" at bounding box center [307, 108] width 64 height 7
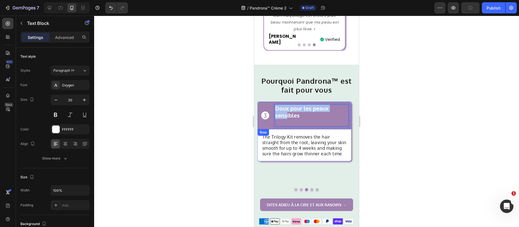
scroll to position [508, 0]
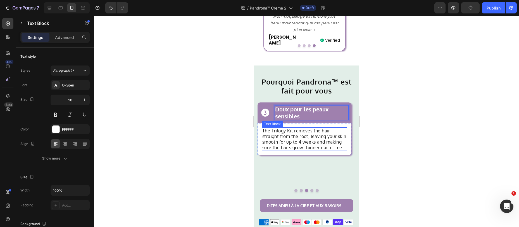
click at [287, 128] on p "The Trilogy Kit removes the hair straight from the root, leaving your skin smoo…" at bounding box center [304, 139] width 84 height 22
click at [316, 135] on p "The Trilogy Kit removes the hair straight from the root, leaving your skin smoo…" at bounding box center [304, 139] width 84 height 22
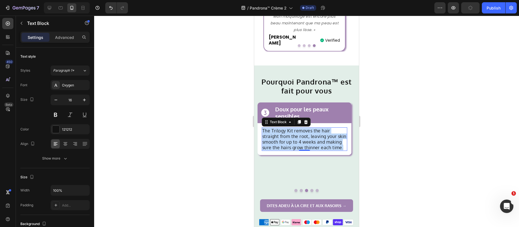
click at [316, 135] on p "The Trilogy Kit removes the hair straight from the root, leaving your skin smoo…" at bounding box center [304, 139] width 84 height 22
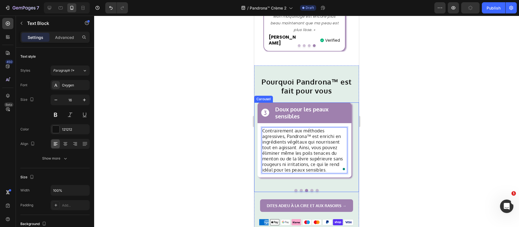
click at [310, 189] on button "Dot" at bounding box center [311, 190] width 3 height 3
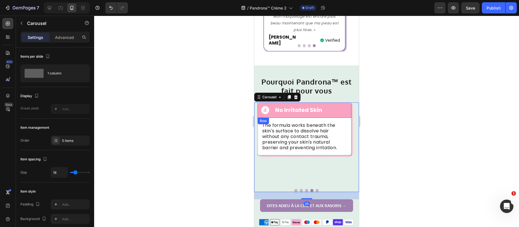
click at [260, 108] on div "Icon No Irritated Skin Text Block Row" at bounding box center [305, 109] width 94 height 15
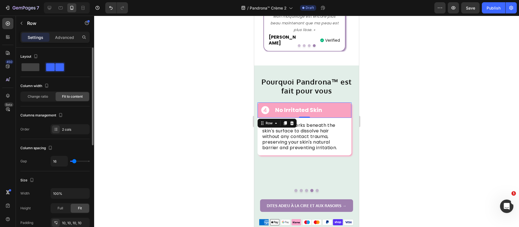
scroll to position [81, 0]
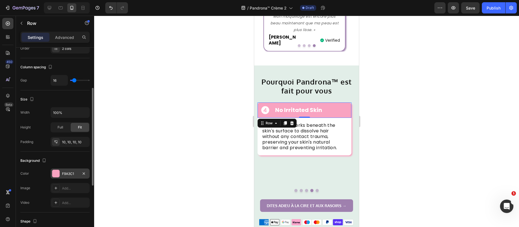
click at [70, 169] on div "F9A3C1" at bounding box center [70, 173] width 39 height 10
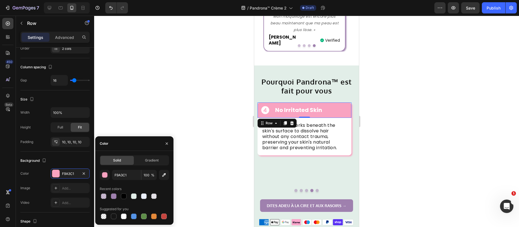
click at [115, 196] on div at bounding box center [114, 196] width 6 height 6
type input "9F80AE"
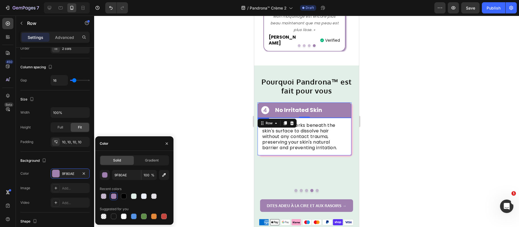
click at [266, 142] on div "The formula works beneath the skin's surface to dissolve hair without any conta…" at bounding box center [305, 136] width 94 height 37
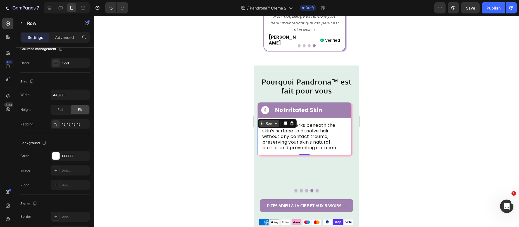
click at [267, 121] on div "Row" at bounding box center [269, 123] width 9 height 5
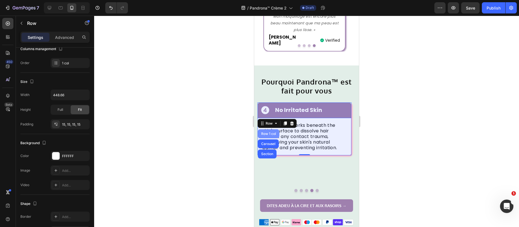
click at [267, 132] on div "Row 1 col" at bounding box center [268, 133] width 17 height 3
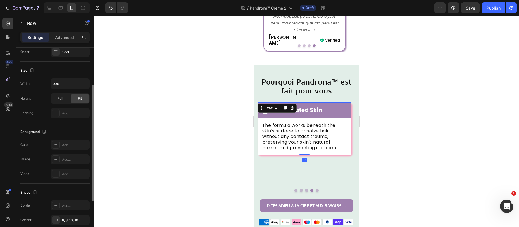
scroll to position [131, 0]
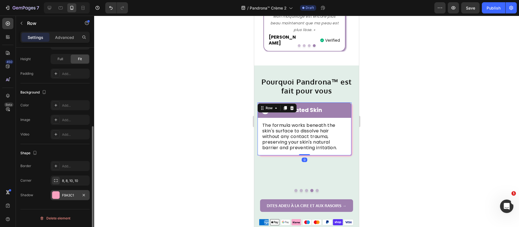
click at [61, 196] on div "F9A3C1" at bounding box center [70, 195] width 39 height 10
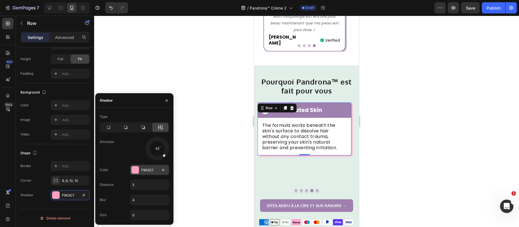
click at [142, 171] on div "F9A3C1" at bounding box center [149, 169] width 16 height 5
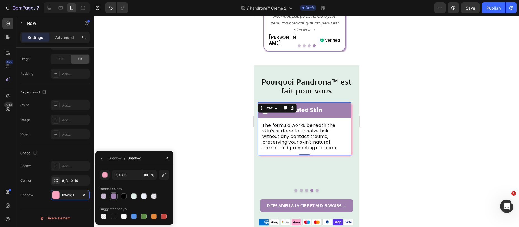
click at [116, 196] on div at bounding box center [114, 196] width 6 height 6
type input "9F80AE"
click at [315, 106] on strong "No Irritated Skin" at bounding box center [298, 110] width 47 height 8
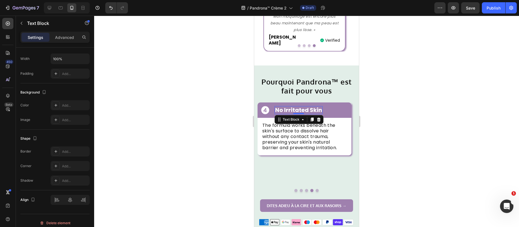
scroll to position [0, 0]
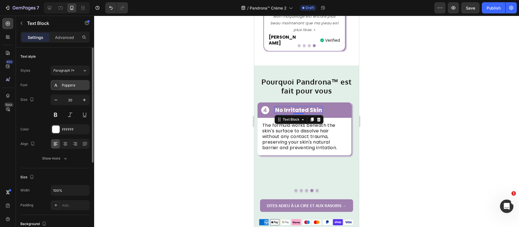
click at [67, 84] on div "Poppins" at bounding box center [75, 85] width 26 height 5
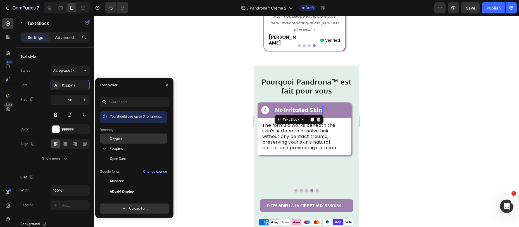
click at [115, 138] on span "Oxygen" at bounding box center [116, 138] width 12 height 5
click at [278, 131] on p "The formula works beneath the skin's surface to dissolve hair without any conta…" at bounding box center [304, 136] width 84 height 28
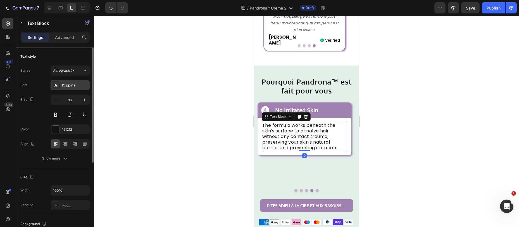
click at [58, 85] on div at bounding box center [56, 85] width 8 height 8
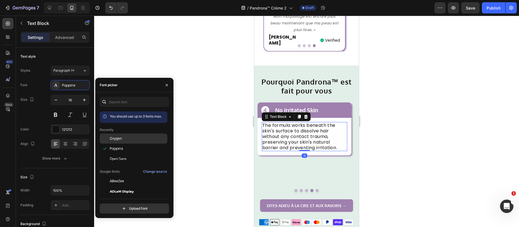
click at [112, 139] on span "Oxygen" at bounding box center [116, 138] width 12 height 5
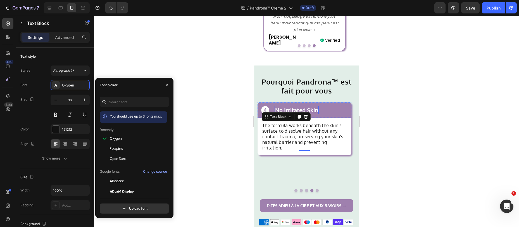
click at [317, 106] on strong "No Irritated Skin" at bounding box center [296, 109] width 43 height 7
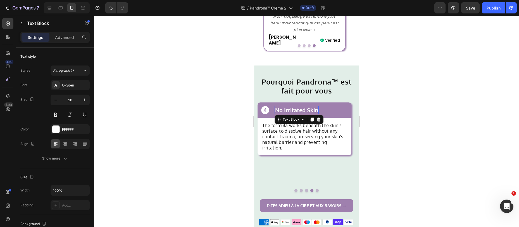
click at [317, 106] on strong "No Irritated Skin" at bounding box center [296, 109] width 43 height 7
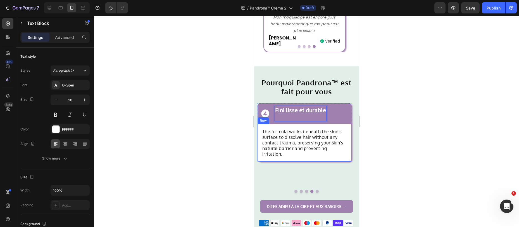
scroll to position [508, 0]
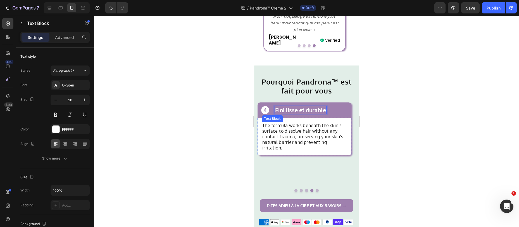
click at [294, 129] on p "The formula works beneath the skin's surface to dissolve hair without any conta…" at bounding box center [304, 136] width 84 height 28
click at [287, 122] on p "The formula works beneath the skin's surface to dissolve hair without any conta…" at bounding box center [304, 136] width 84 height 28
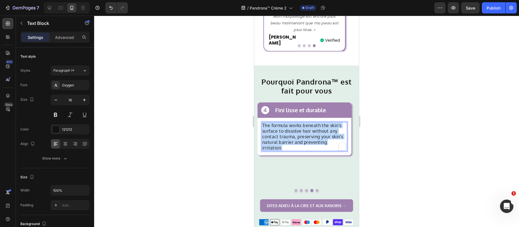
click at [287, 122] on p "The formula works beneath the skin's surface to dissolve hair without any conta…" at bounding box center [304, 136] width 84 height 28
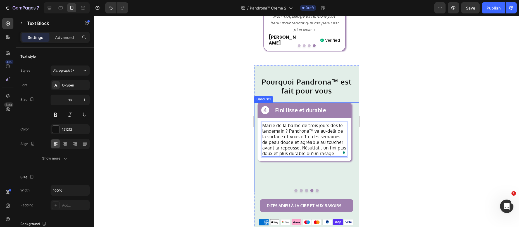
click at [316, 189] on button "Dot" at bounding box center [317, 190] width 3 height 3
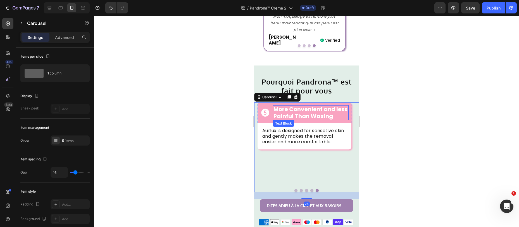
click at [305, 106] on strong "More Convenient and less Painful Than Waxing" at bounding box center [311, 112] width 74 height 15
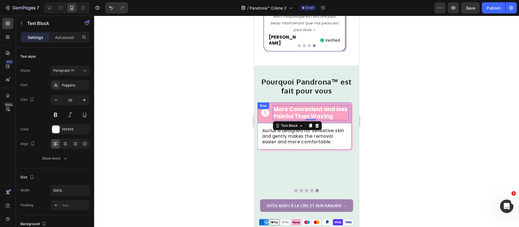
click at [262, 111] on div "Icon More Convenient and less Painful Than Waxing Text Block 0 Row" at bounding box center [305, 112] width 94 height 21
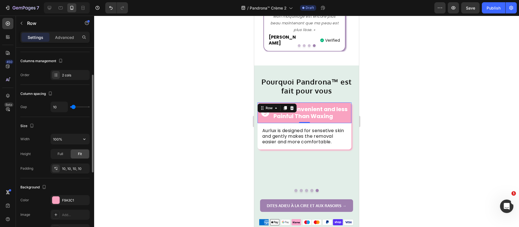
scroll to position [136, 0]
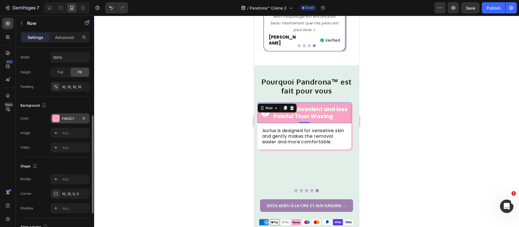
click at [64, 118] on div "F9A3C1" at bounding box center [70, 118] width 16 height 5
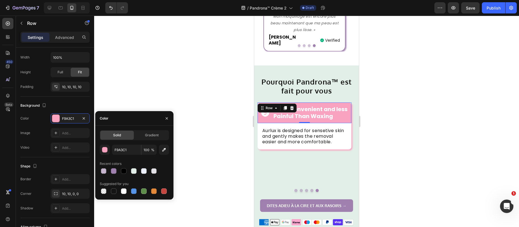
drag, startPoint x: 113, startPoint y: 171, endPoint x: 230, endPoint y: 155, distance: 118.2
click at [113, 171] on div at bounding box center [114, 171] width 6 height 6
type input "9F80AE"
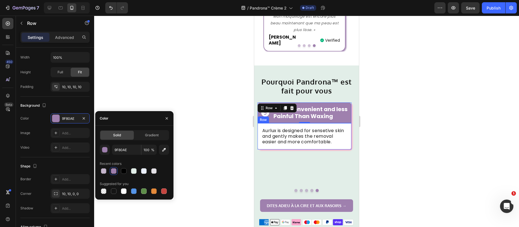
click at [261, 137] on div "Aurlux is designed for sensetive skin and gently makes the removal easier and m…" at bounding box center [305, 136] width 94 height 26
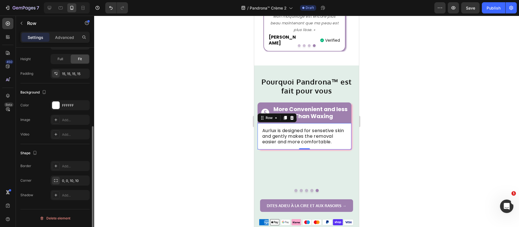
scroll to position [131, 0]
click at [267, 115] on div "Row" at bounding box center [269, 117] width 9 height 5
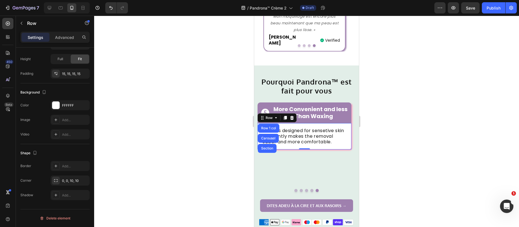
click at [264, 126] on div "Row 1 col" at bounding box center [268, 127] width 17 height 3
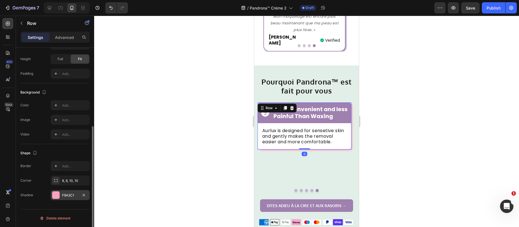
click at [62, 193] on div "F9A3C1" at bounding box center [70, 195] width 16 height 5
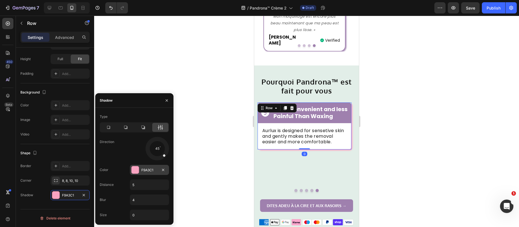
click at [136, 170] on div at bounding box center [135, 169] width 7 height 7
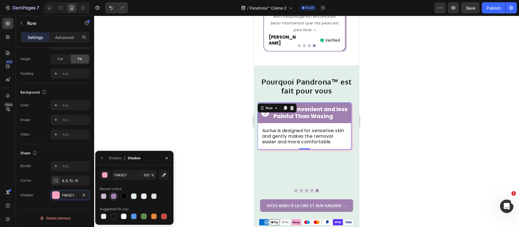
click at [112, 194] on div at bounding box center [114, 196] width 6 height 6
type input "9F80AE"
click at [305, 106] on strong "More Convenient and less Painful Than Waxing" at bounding box center [311, 112] width 74 height 15
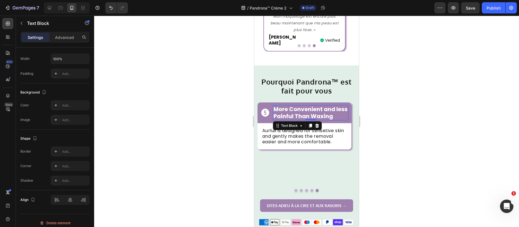
scroll to position [0, 0]
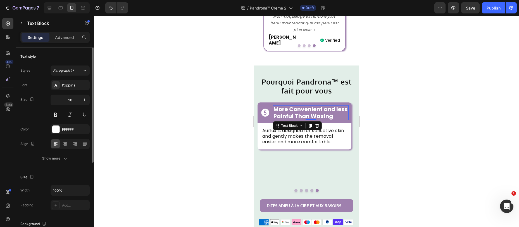
click at [68, 84] on div "Poppins" at bounding box center [75, 85] width 26 height 5
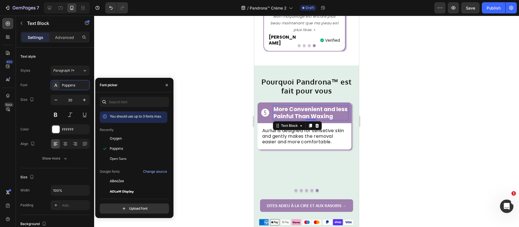
drag, startPoint x: 110, startPoint y: 137, endPoint x: 327, endPoint y: 0, distance: 256.5
click at [110, 138] on span "Oxygen" at bounding box center [116, 138] width 12 height 5
click at [291, 105] on strong "More Convenient and less Painful Than Waxing" at bounding box center [308, 112] width 68 height 14
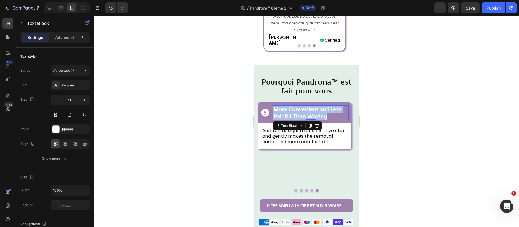
click at [291, 105] on strong "More Convenient and less Painful Than Waxing" at bounding box center [308, 112] width 68 height 14
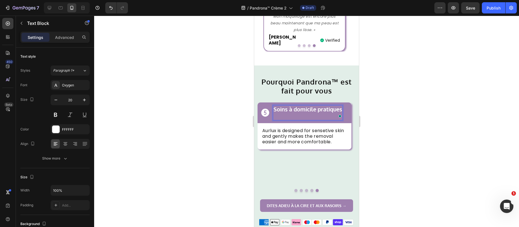
scroll to position [509, 0]
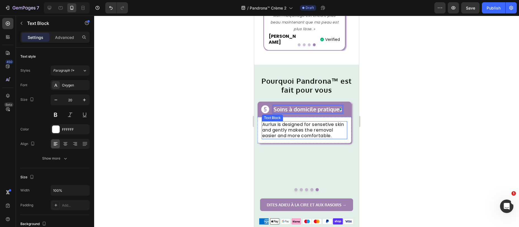
click at [298, 122] on p "Aurlux is designed for sensetive skin and gently makes the removal easier and m…" at bounding box center [304, 130] width 84 height 17
click at [292, 122] on p "Aurlux is designed for sensetive skin and gently makes the removal easier and m…" at bounding box center [304, 130] width 84 height 17
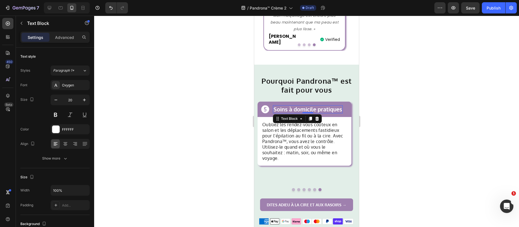
scroll to position [509, 0]
click at [291, 105] on strong "Soins à domicile pratiques" at bounding box center [308, 108] width 69 height 7
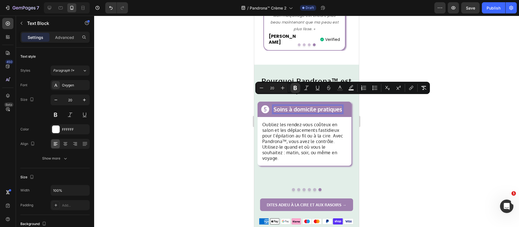
scroll to position [508, 0]
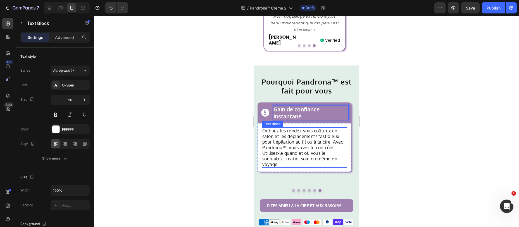
click at [291, 132] on p "Oubliez les rendez-vous coûteux en salon et les déplacements fastidieux pour l’…" at bounding box center [304, 147] width 84 height 39
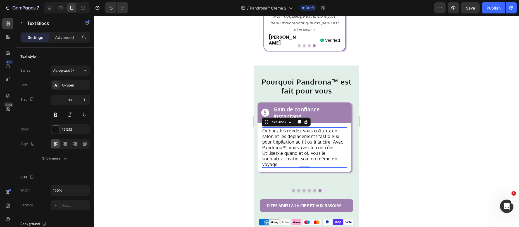
click at [301, 143] on p "Oubliez les rendez-vous coûteux en salon et les déplacements fastidieux pour l’…" at bounding box center [304, 147] width 84 height 39
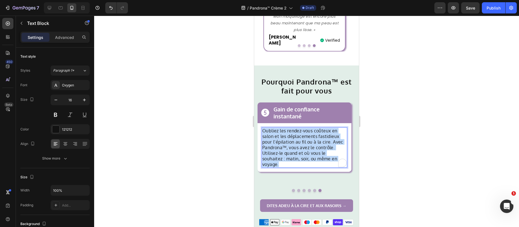
click at [301, 143] on p "Oubliez les rendez-vous coûteux en salon et les déplacements fastidieux pour l’…" at bounding box center [304, 147] width 84 height 39
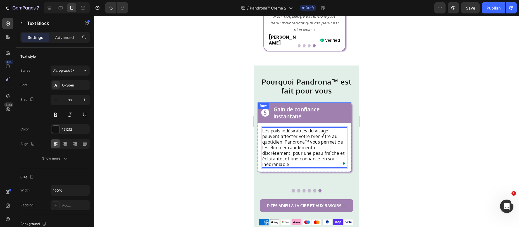
click at [264, 108] on icon at bounding box center [265, 113] width 10 height 10
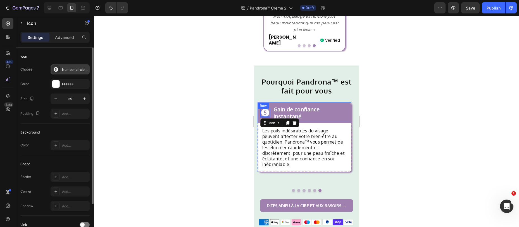
click at [61, 70] on div "Number circle five filled" at bounding box center [70, 69] width 39 height 10
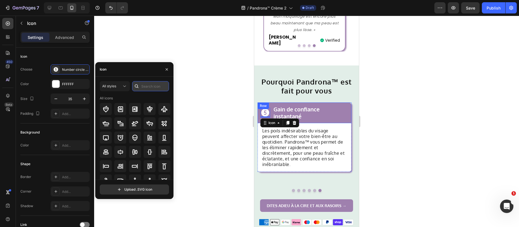
click at [146, 87] on input "text" at bounding box center [150, 86] width 37 height 10
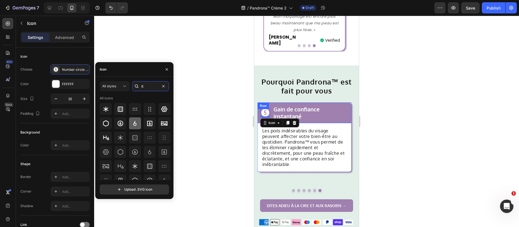
type input "6"
click at [136, 127] on div at bounding box center [135, 123] width 12 height 12
click at [121, 120] on icon at bounding box center [120, 123] width 7 height 7
click at [313, 189] on button "Dot" at bounding box center [314, 190] width 3 height 3
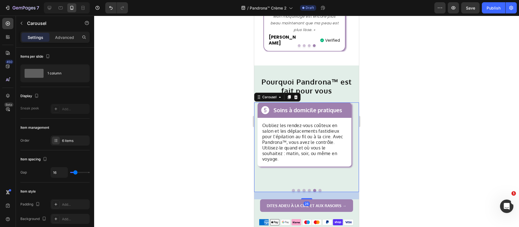
click at [319, 189] on button "Dot" at bounding box center [320, 190] width 3 height 3
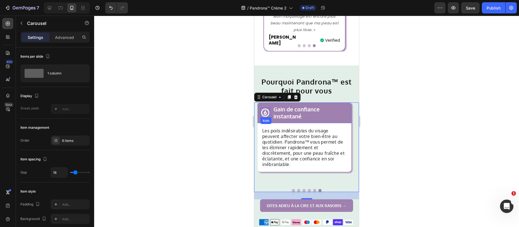
click at [267, 108] on icon at bounding box center [265, 113] width 10 height 10
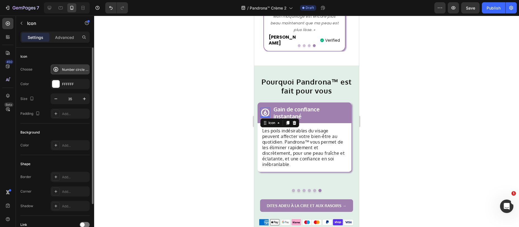
click at [66, 69] on div "Number circle six bold" at bounding box center [75, 69] width 26 height 5
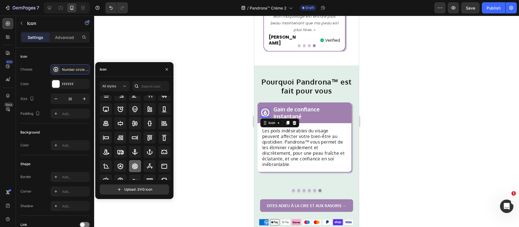
scroll to position [49, 0]
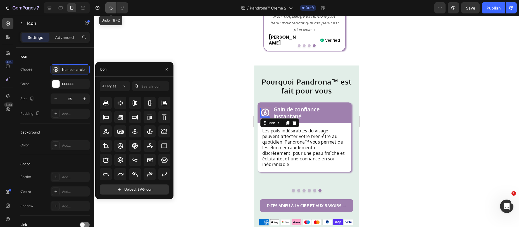
click at [108, 7] on icon "Undo/Redo" at bounding box center [111, 8] width 6 height 6
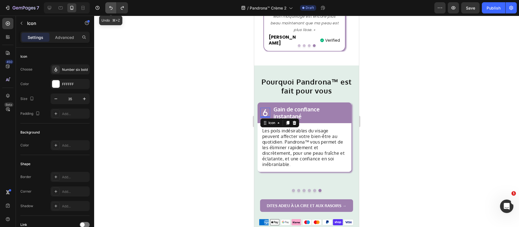
click at [108, 7] on icon "Undo/Redo" at bounding box center [111, 8] width 6 height 6
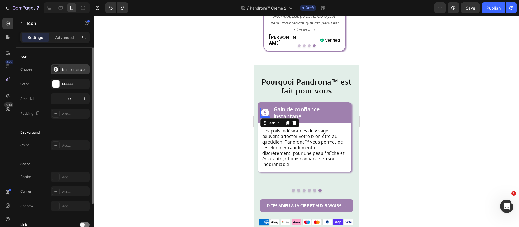
click at [65, 69] on div "Number circle five filled" at bounding box center [75, 69] width 26 height 5
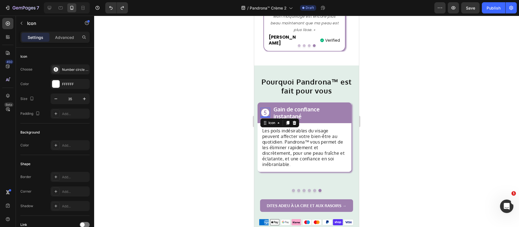
click at [266, 108] on icon at bounding box center [265, 113] width 10 height 10
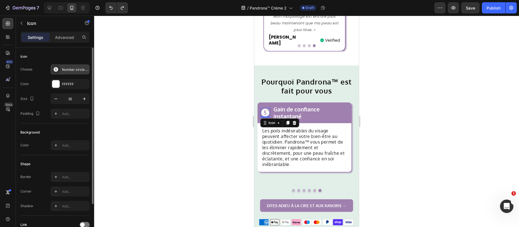
click at [70, 70] on div "Number circle five filled" at bounding box center [75, 69] width 26 height 5
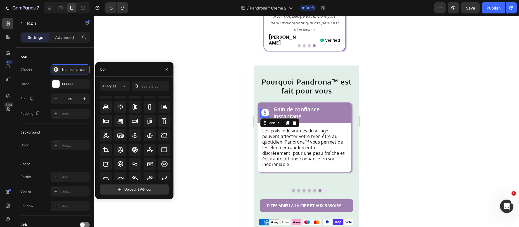
scroll to position [41, 0]
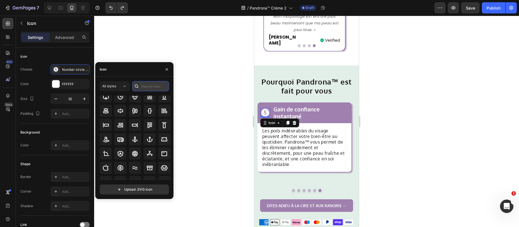
click at [143, 86] on input "text" at bounding box center [150, 86] width 37 height 10
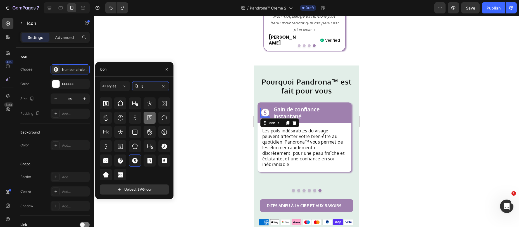
scroll to position [21, 0]
click at [148, 86] on input "5" at bounding box center [150, 86] width 37 height 10
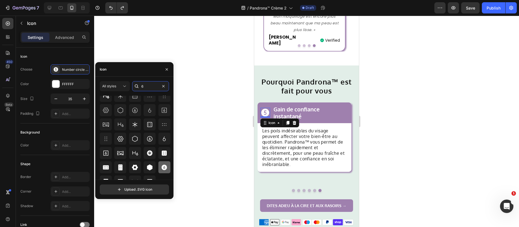
scroll to position [42, 0]
type input "6"
click at [162, 165] on icon at bounding box center [164, 167] width 6 height 6
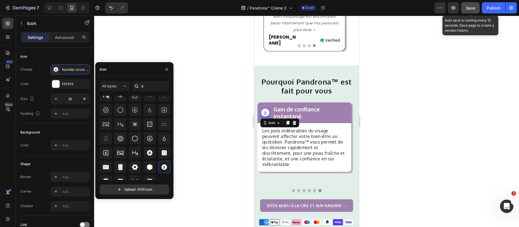
click at [463, 8] on button "Save" at bounding box center [470, 7] width 18 height 11
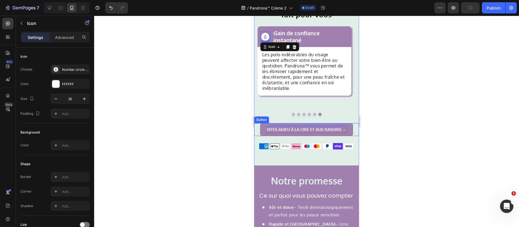
scroll to position [580, 0]
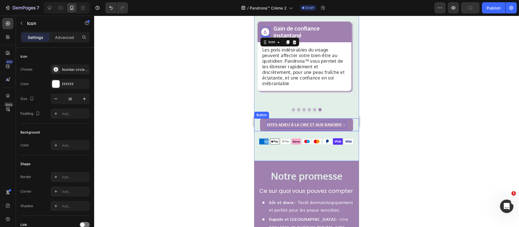
click at [280, 122] on p "Dites adieu à la cire et aux rasoirs →" at bounding box center [307, 124] width 80 height 7
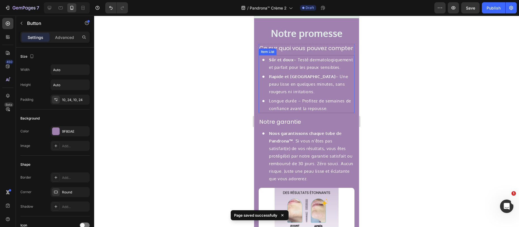
scroll to position [765, 0]
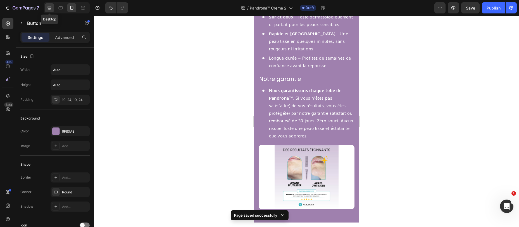
click at [50, 8] on icon at bounding box center [50, 8] width 4 height 4
type input "16"
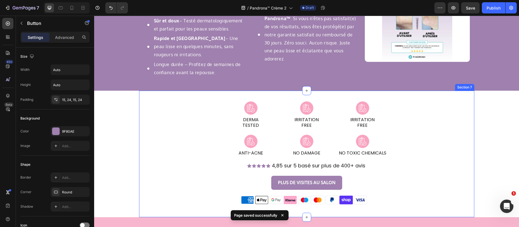
scroll to position [691, 0]
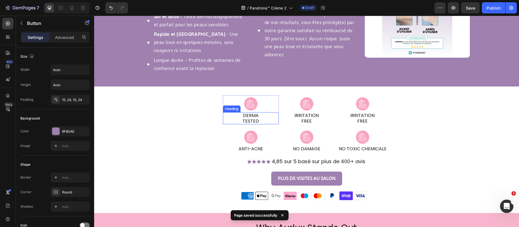
click at [245, 117] on h2 "DERMA TESTED" at bounding box center [251, 118] width 56 height 12
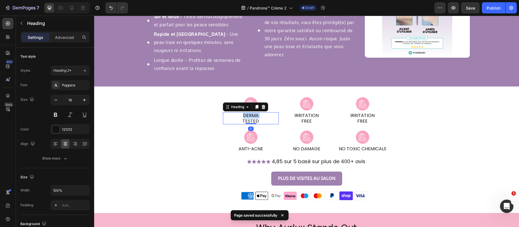
click at [245, 117] on p "DERMA TESTED" at bounding box center [251, 118] width 55 height 11
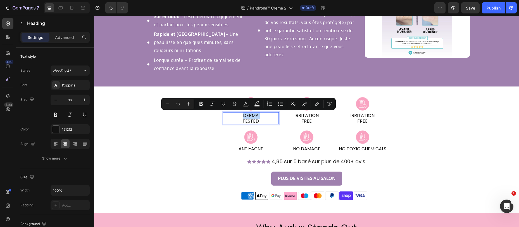
click at [255, 119] on p "DERMA TESTED" at bounding box center [251, 118] width 55 height 11
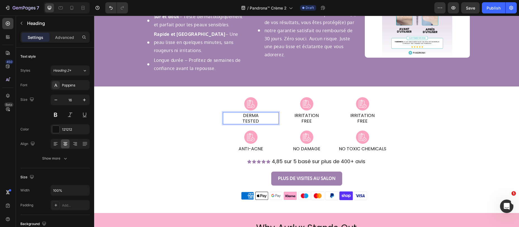
click at [255, 119] on p "DERMA TESTED" at bounding box center [251, 118] width 55 height 11
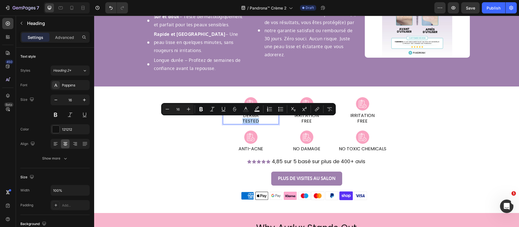
copy p "TESTED"
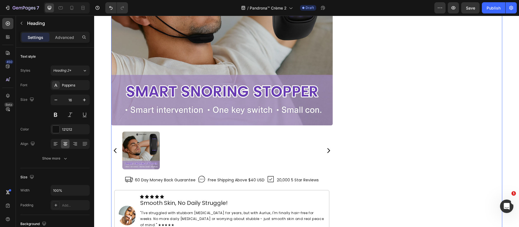
scroll to position [1579, 0]
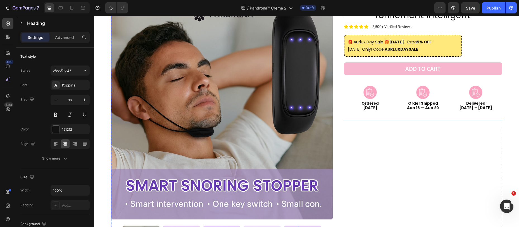
click at [344, 82] on div "Pandrona™ Dispositif anti-ronflement intelligent Product Title Icon Icon Icon I…" at bounding box center [423, 58] width 158 height 122
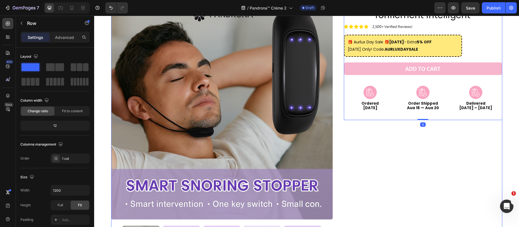
click at [338, 88] on div "Product Images Icon 60 Day Money Back Guarantee Text Block Icon Free Shipping A…" at bounding box center [306, 165] width 391 height 337
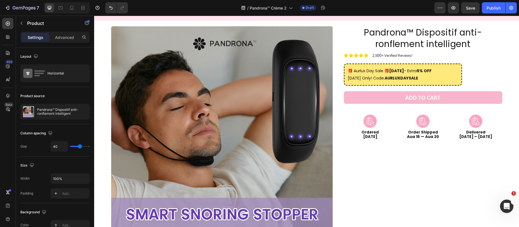
scroll to position [1514, 0]
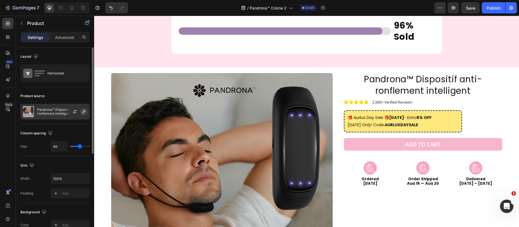
click at [80, 112] on div at bounding box center [77, 111] width 25 height 15
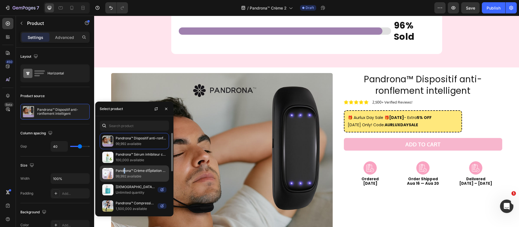
click at [124, 172] on p "Pandrona™ Crème d’Épilation Faciale" at bounding box center [141, 171] width 51 height 6
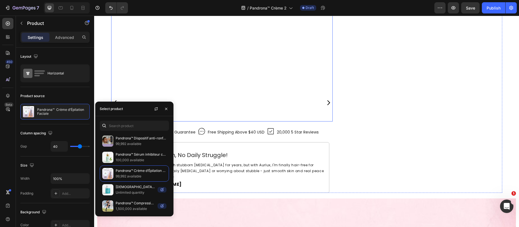
scroll to position [1723, 0]
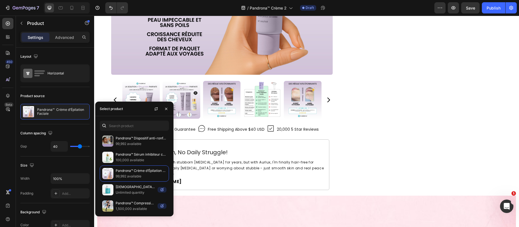
click at [412, 90] on div "Pandrona™ Crème d’Épilation Faciale Product Title Icon Icon Icon Icon Icon Icon…" at bounding box center [423, 21] width 158 height 337
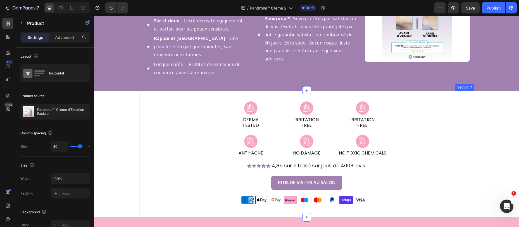
scroll to position [673, 0]
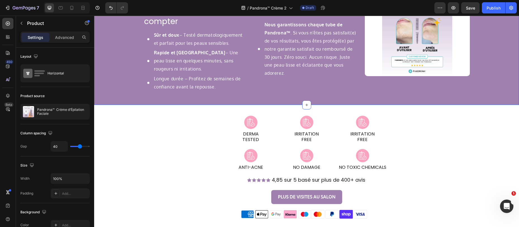
click at [121, 80] on div "Notre promesse Heading Ce sur quoi vous pouvez compter Heading Sûr et doux – Te…" at bounding box center [306, 38] width 425 height 115
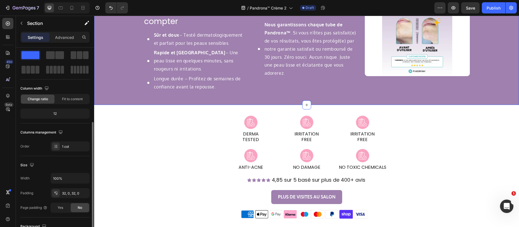
scroll to position [55, 0]
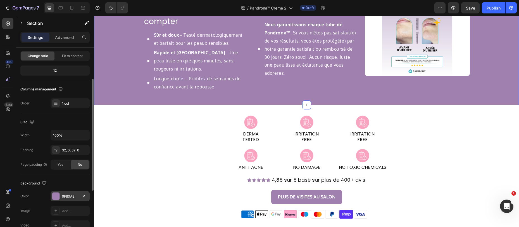
click at [63, 199] on div "9F80AE" at bounding box center [70, 196] width 39 height 10
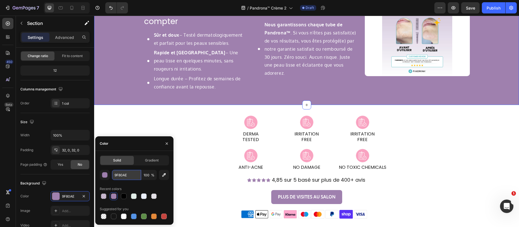
click at [115, 176] on input "9F80AE" at bounding box center [126, 175] width 29 height 10
click at [306, 134] on h2 "IRRITATION FREE" at bounding box center [307, 136] width 56 height 12
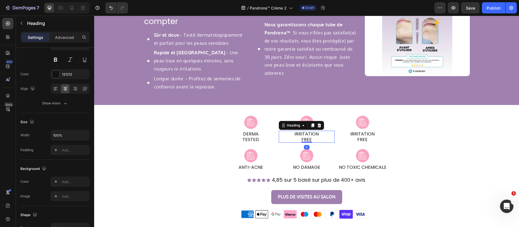
click at [306, 134] on h2 "IRRITATION FREE" at bounding box center [307, 136] width 56 height 12
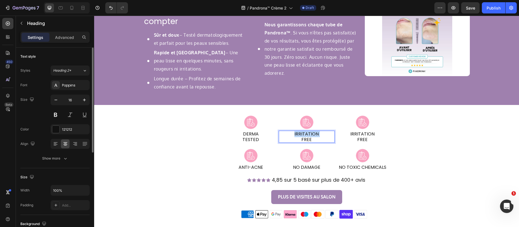
click at [306, 134] on p "IRRITATION FREE" at bounding box center [306, 136] width 55 height 11
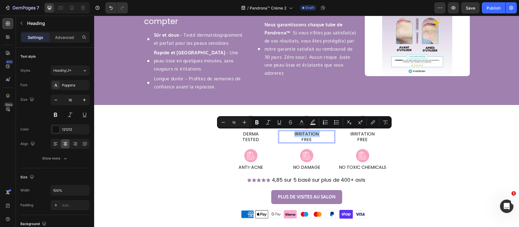
copy p "IRRITATION"
click at [173, 95] on div "Ce sur quoi vous pouvez compter Heading Sûr et doux – Testé dermatologiquement …" at bounding box center [306, 48] width 335 height 94
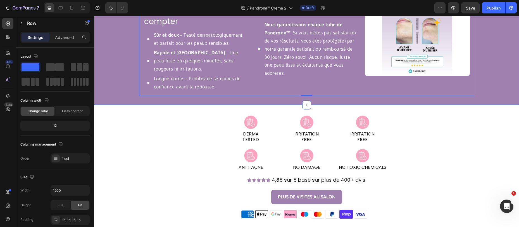
click at [119, 69] on div "Notre promesse Heading Ce sur quoi vous pouvez compter Heading Sûr et doux – Te…" at bounding box center [306, 38] width 425 height 115
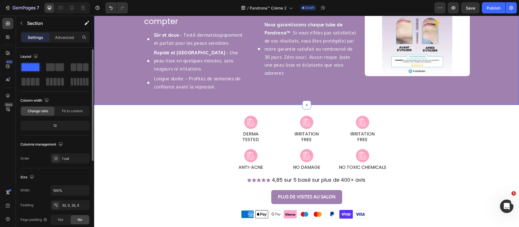
scroll to position [146, 0]
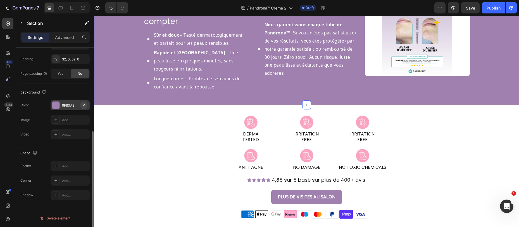
drag, startPoint x: 64, startPoint y: 101, endPoint x: 82, endPoint y: 108, distance: 19.5
click at [64, 101] on div "9F80AE" at bounding box center [70, 105] width 39 height 10
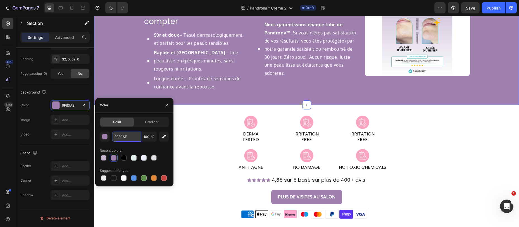
click at [130, 137] on input "9F80AE" at bounding box center [126, 136] width 29 height 10
click at [249, 122] on img at bounding box center [251, 122] width 34 height 17
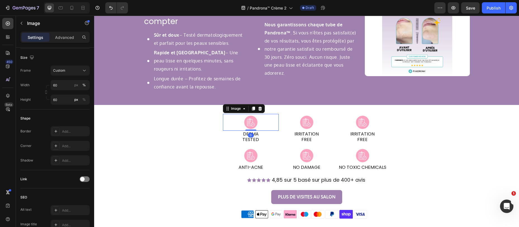
scroll to position [0, 0]
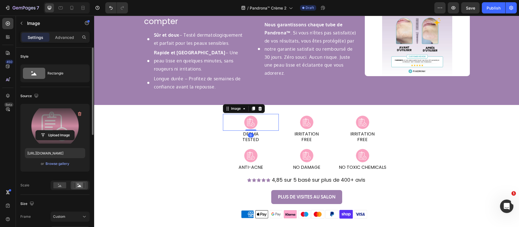
click at [44, 128] on label at bounding box center [55, 125] width 60 height 35
click at [44, 130] on input "file" at bounding box center [55, 134] width 39 height 9
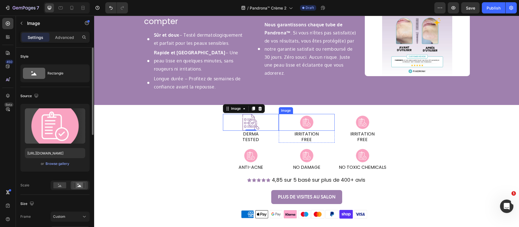
click at [302, 124] on img at bounding box center [307, 122] width 34 height 17
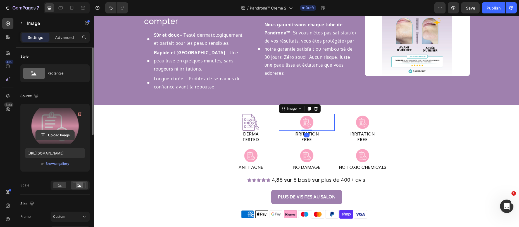
click at [63, 133] on input "file" at bounding box center [55, 134] width 39 height 9
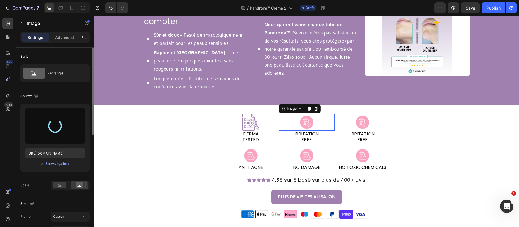
type input "https://cdn.shopify.com/s/files/1/0884/5151/4615/files/gempages_569346361628033…"
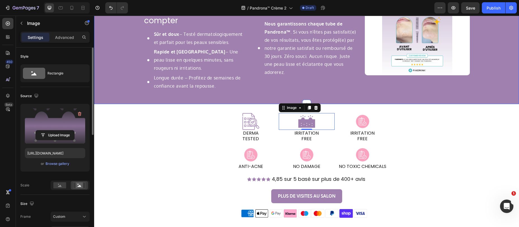
scroll to position [674, 0]
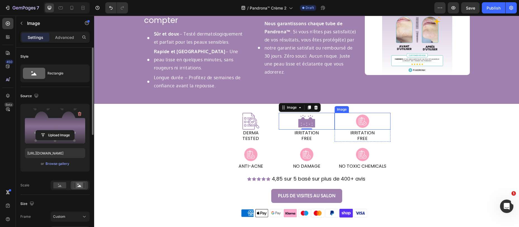
click at [432, 118] on div "Image DERMA TESTED Heading Row Image 0 IRRITATION FREE Heading Row Row Image IR…" at bounding box center [306, 127] width 335 height 28
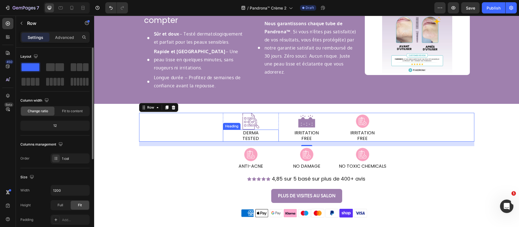
click at [251, 137] on h2 "DERMA TESTED" at bounding box center [251, 135] width 56 height 12
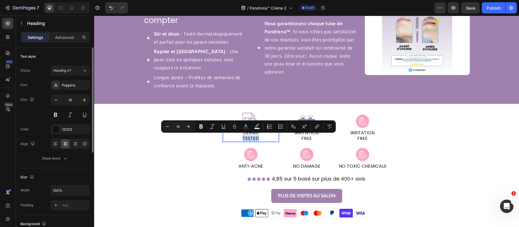
click at [249, 137] on p "DERMA TESTED" at bounding box center [251, 135] width 55 height 11
click at [255, 137] on p "DERMA TESTED" at bounding box center [251, 135] width 55 height 11
click at [262, 137] on p "DERMA TESTED" at bounding box center [251, 135] width 55 height 11
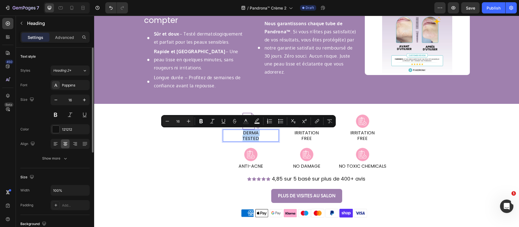
copy p "DERMA TESTED"
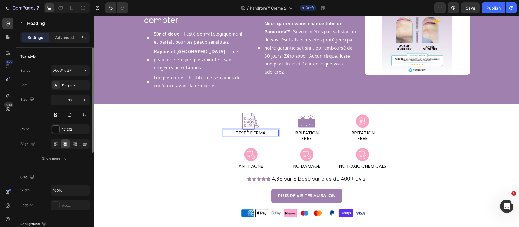
click at [247, 133] on p "TESTÉ DERMA" at bounding box center [251, 132] width 55 height 5
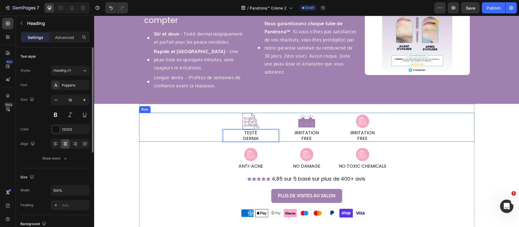
click at [200, 134] on div "Image TESTÉ DERMA Heading 0 Row Image IRRITATION FREE Heading Row Row Image IRR…" at bounding box center [306, 127] width 335 height 28
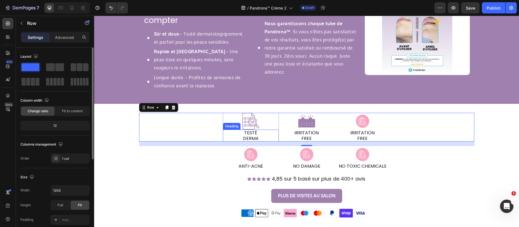
click at [248, 136] on p "TESTÉ DERMA" at bounding box center [251, 135] width 55 height 11
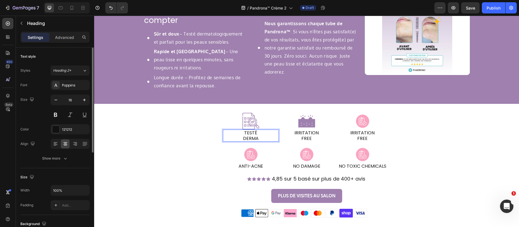
click at [247, 136] on p "TESTÉ DERMA" at bounding box center [251, 135] width 55 height 11
click at [251, 136] on p "TESTÉ DERMA" at bounding box center [251, 135] width 55 height 11
click at [308, 134] on p "IRRITATION FREE" at bounding box center [306, 135] width 55 height 11
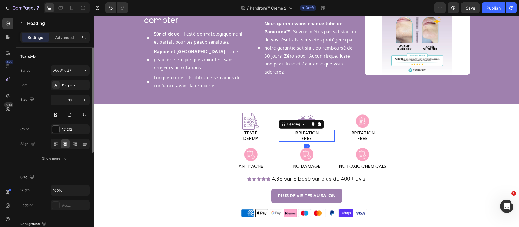
click at [308, 134] on p "IRRITATION FREE" at bounding box center [306, 135] width 55 height 11
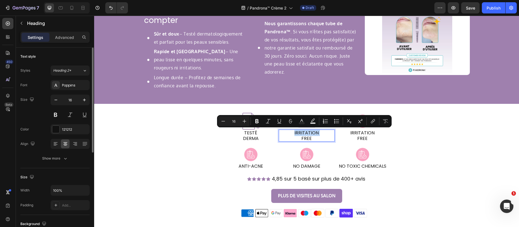
click at [306, 134] on p "IRRITATION FREE" at bounding box center [306, 135] width 55 height 11
copy p "IRRITATION FREE"
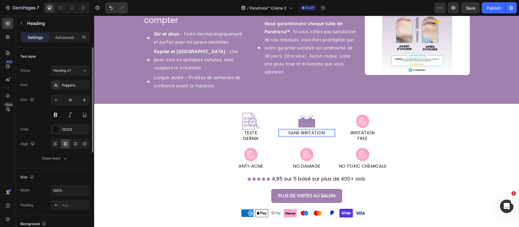
click at [299, 133] on p "SANS IRRITATION" at bounding box center [306, 132] width 55 height 5
click at [243, 135] on p "TESTÉ DERMA" at bounding box center [251, 135] width 55 height 11
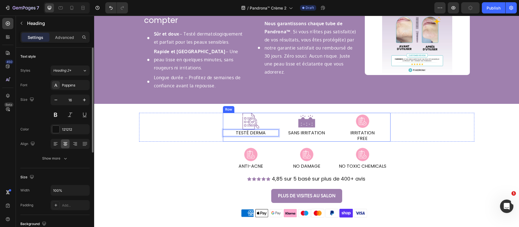
click at [321, 137] on div "Image SANS IRRITATION Heading Row Row" at bounding box center [307, 127] width 56 height 28
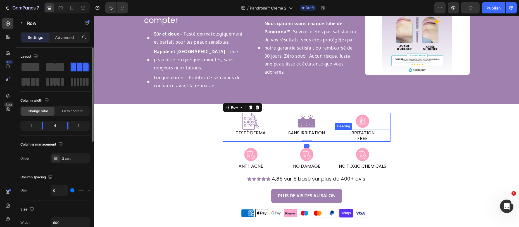
click at [359, 132] on h2 "IRRITATION FREE" at bounding box center [363, 135] width 56 height 12
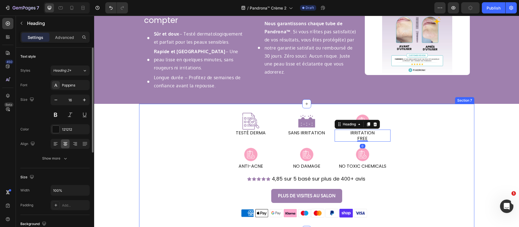
click at [374, 108] on div "Image TESTÉ DERMA Heading Row Image SANS IRRITATION Heading Row Row Image IRRIT…" at bounding box center [306, 167] width 335 height 126
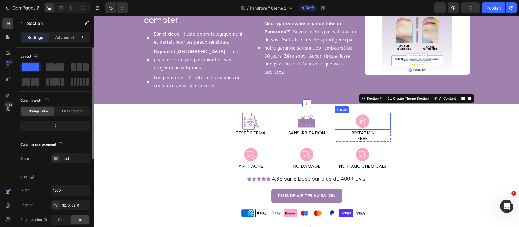
click at [357, 125] on img at bounding box center [363, 121] width 34 height 17
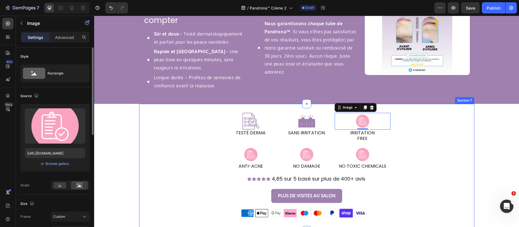
scroll to position [600, 0]
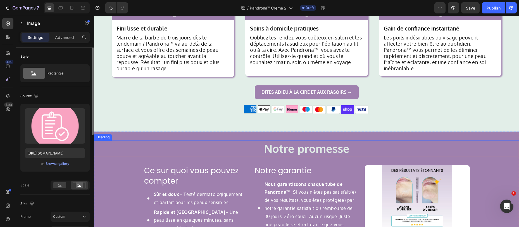
click at [110, 140] on h2 "Notre promesse" at bounding box center [306, 148] width 425 height 16
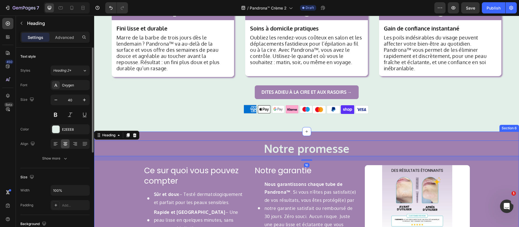
click at [175, 131] on div "Notre promesse Heading 16 Ce sur quoi vous pouvez compter Heading Sûr et doux –…" at bounding box center [306, 197] width 425 height 132
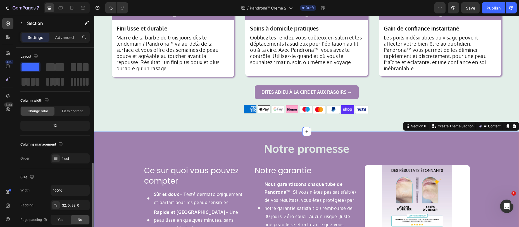
scroll to position [146, 0]
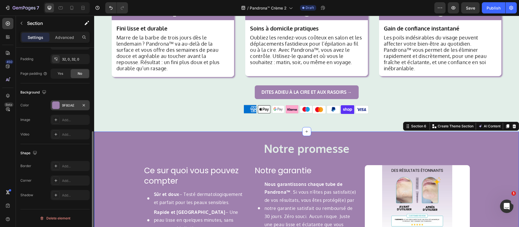
click at [64, 106] on div "9F80AE" at bounding box center [70, 105] width 16 height 5
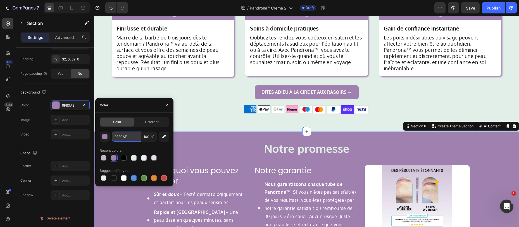
click at [130, 137] on input "9F80AE" at bounding box center [126, 136] width 29 height 10
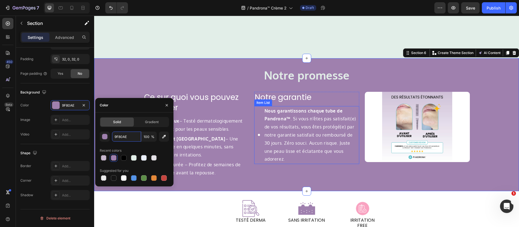
scroll to position [813, 0]
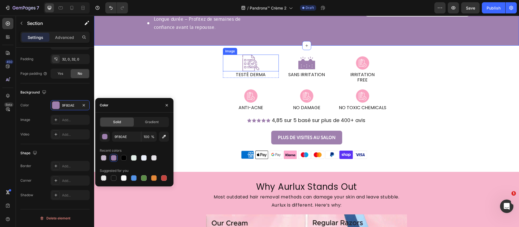
click at [249, 63] on img at bounding box center [251, 62] width 34 height 17
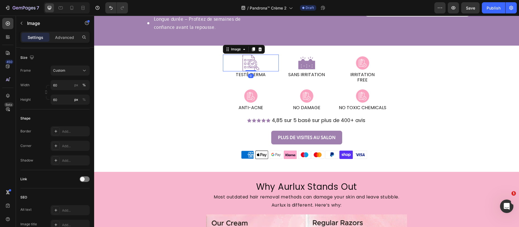
scroll to position [0, 0]
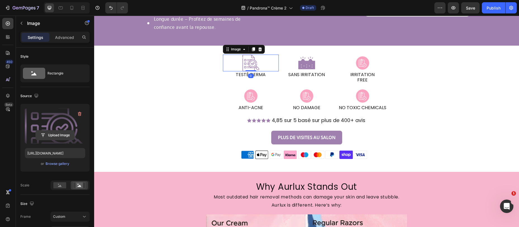
click at [51, 132] on input "file" at bounding box center [55, 134] width 39 height 9
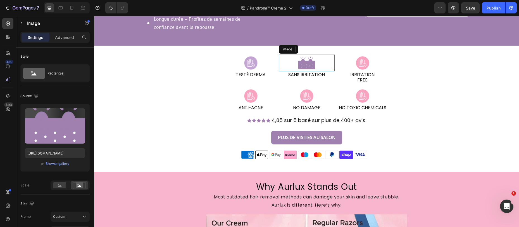
click at [305, 68] on img at bounding box center [307, 62] width 34 height 17
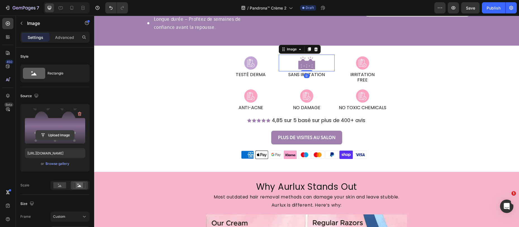
click at [47, 135] on input "file" at bounding box center [55, 134] width 39 height 9
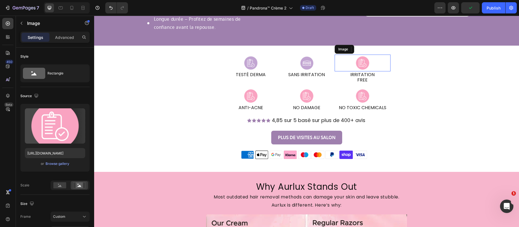
click at [357, 66] on img at bounding box center [363, 62] width 34 height 17
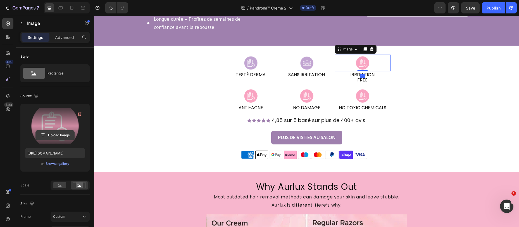
click at [60, 133] on input "file" at bounding box center [55, 134] width 39 height 9
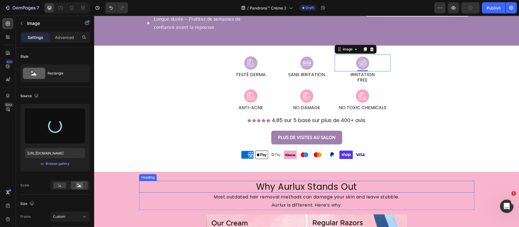
type input "https://cdn.shopify.com/s/files/1/0884/5151/4615/files/gempages_569346361628033…"
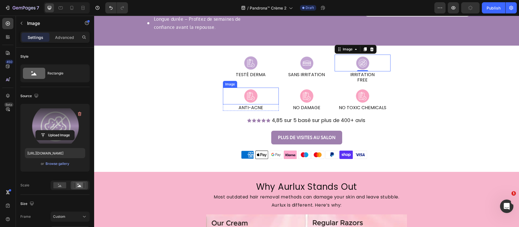
click at [246, 99] on img at bounding box center [251, 95] width 34 height 17
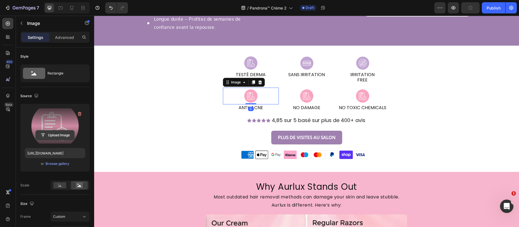
click at [60, 135] on input "file" at bounding box center [55, 134] width 39 height 9
click at [68, 134] on input "file" at bounding box center [55, 134] width 39 height 9
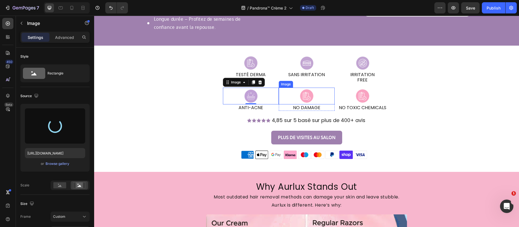
type input "https://cdn.shopify.com/s/files/1/0884/5151/4615/files/gempages_569346361628033…"
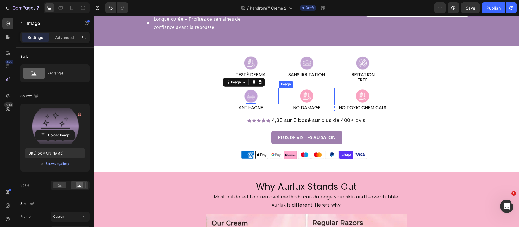
click at [304, 98] on img at bounding box center [307, 95] width 34 height 17
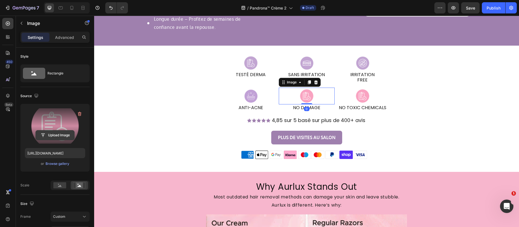
click at [53, 132] on input "file" at bounding box center [55, 134] width 39 height 9
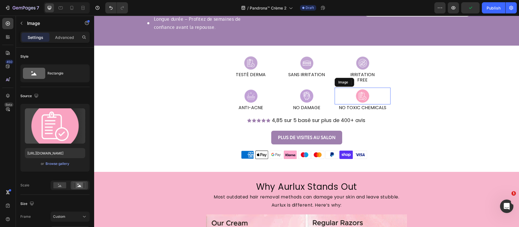
click at [362, 100] on img at bounding box center [363, 95] width 34 height 17
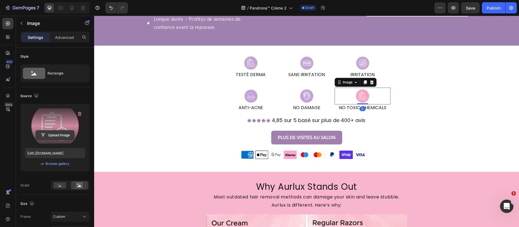
click at [56, 134] on input "file" at bounding box center [55, 134] width 39 height 9
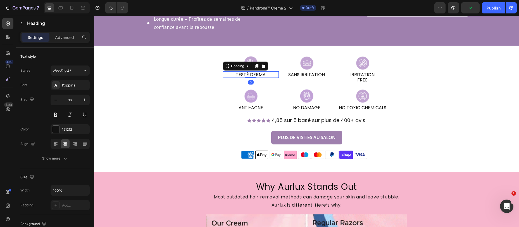
click at [252, 75] on h2 "TESTÉ DERMA" at bounding box center [251, 74] width 56 height 6
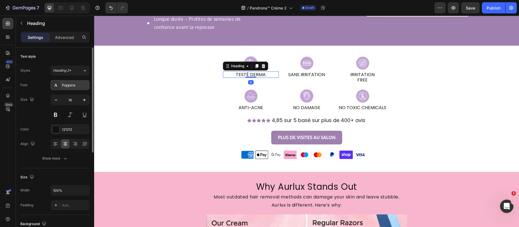
click at [84, 85] on div "Poppins" at bounding box center [75, 85] width 26 height 5
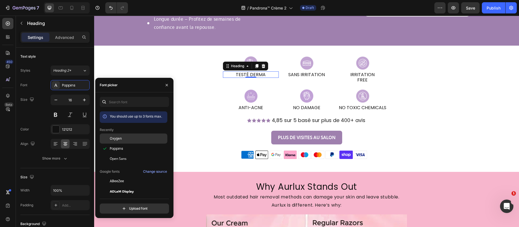
click at [119, 137] on span "Oxygen" at bounding box center [116, 138] width 12 height 5
click at [294, 78] on div "Image SANS IRRITATION Heading Row Row" at bounding box center [307, 68] width 56 height 28
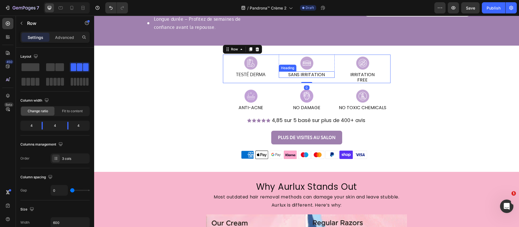
click at [291, 74] on h2 "SANS IRRITATION" at bounding box center [307, 74] width 56 height 6
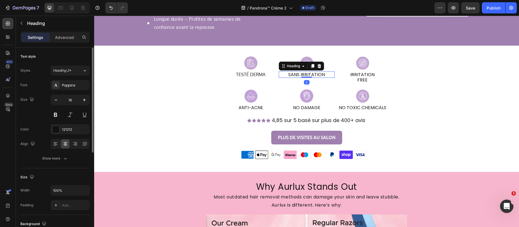
click at [77, 85] on div "Poppins" at bounding box center [75, 85] width 26 height 5
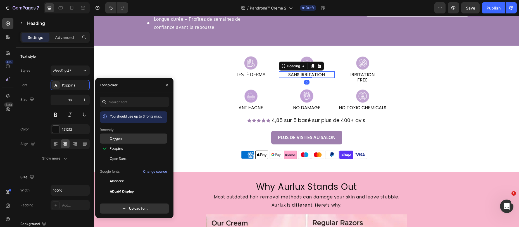
drag, startPoint x: 114, startPoint y: 137, endPoint x: 219, endPoint y: 92, distance: 113.9
click at [114, 137] on span "Oxygen" at bounding box center [116, 138] width 12 height 5
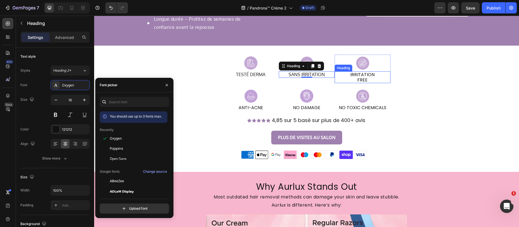
click at [364, 75] on h2 "IRRITATION FREE" at bounding box center [363, 77] width 56 height 12
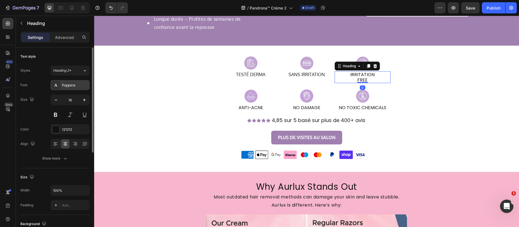
click at [75, 83] on div "Poppins" at bounding box center [75, 85] width 26 height 5
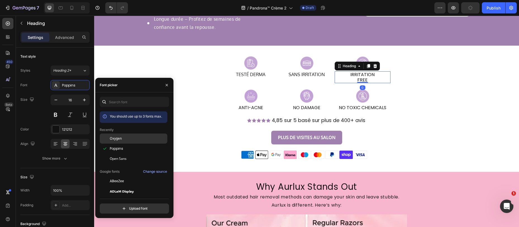
click at [110, 136] on span "Oxygen" at bounding box center [116, 138] width 12 height 5
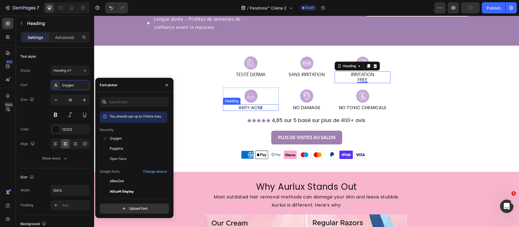
click at [254, 109] on h2 "ANTI-ACNE" at bounding box center [251, 107] width 56 height 6
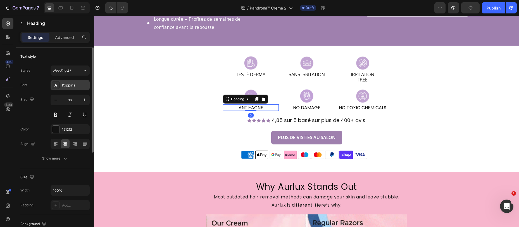
click at [72, 83] on div "Poppins" at bounding box center [75, 85] width 26 height 5
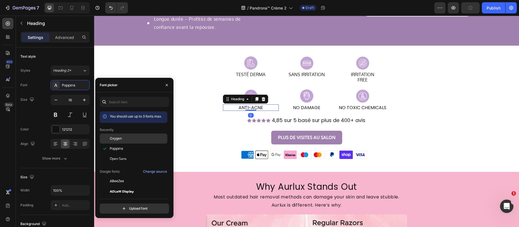
click at [110, 138] on span "Oxygen" at bounding box center [116, 138] width 12 height 5
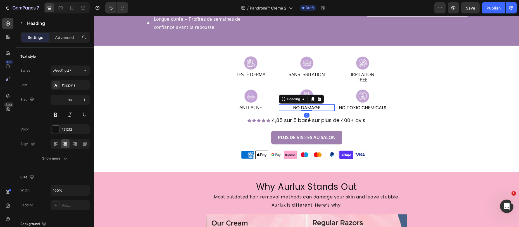
click at [312, 105] on h2 "NO DAMAGE" at bounding box center [307, 107] width 56 height 6
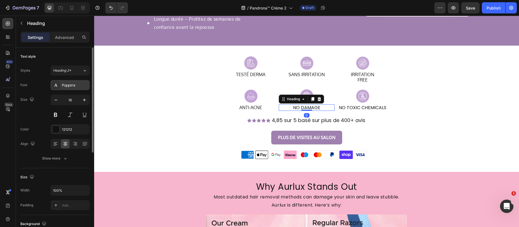
click at [68, 87] on div "Poppins" at bounding box center [75, 85] width 26 height 5
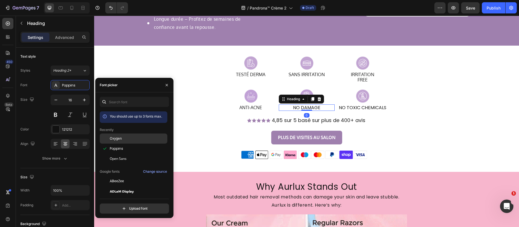
click at [111, 176] on div "Oxygen" at bounding box center [134, 181] width 68 height 10
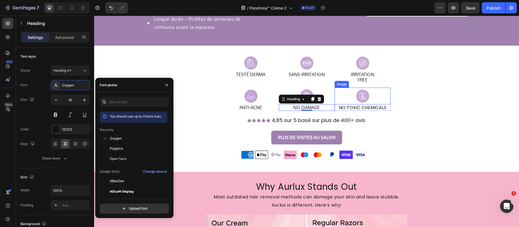
click at [356, 106] on h2 "NO TOXIC CHEMICALS" at bounding box center [363, 107] width 56 height 6
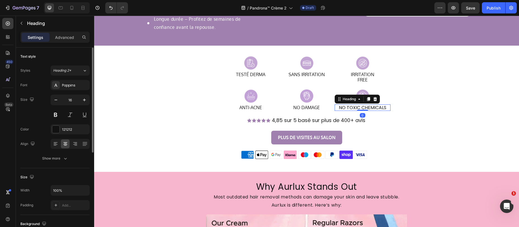
click at [63, 86] on div "Poppins" at bounding box center [75, 85] width 26 height 5
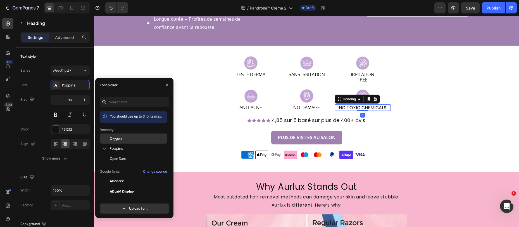
click at [111, 137] on span "Oxygen" at bounding box center [116, 138] width 12 height 5
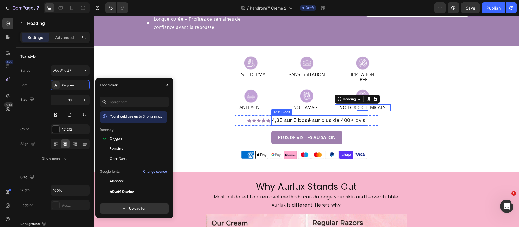
click at [296, 120] on p "4,85 sur 5 basé sur plus de 400+ avis" at bounding box center [319, 120] width 94 height 9
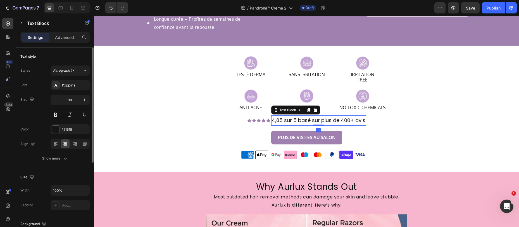
click at [66, 87] on div "Poppins" at bounding box center [75, 85] width 26 height 5
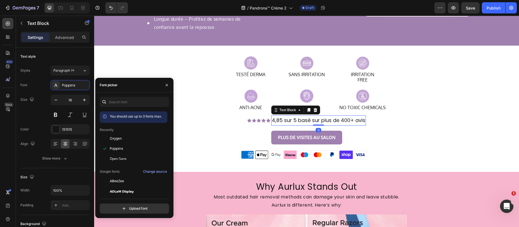
click at [111, 136] on span "Oxygen" at bounding box center [116, 138] width 12 height 5
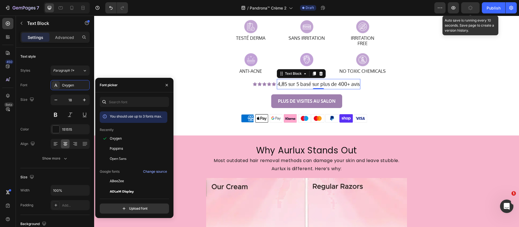
click at [469, 11] on button "button" at bounding box center [470, 7] width 18 height 11
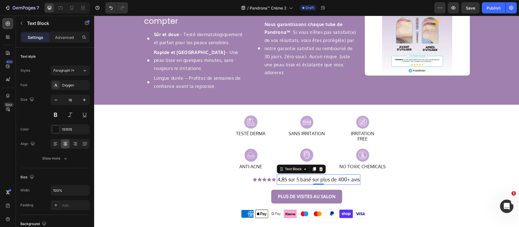
scroll to position [755, 0]
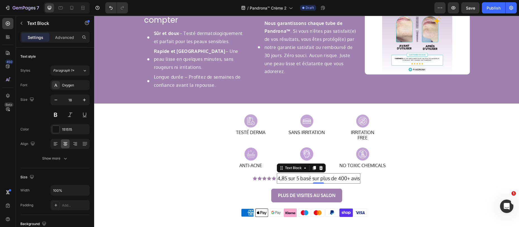
click at [355, 136] on h2 "IRRITATION FREE" at bounding box center [363, 135] width 56 height 12
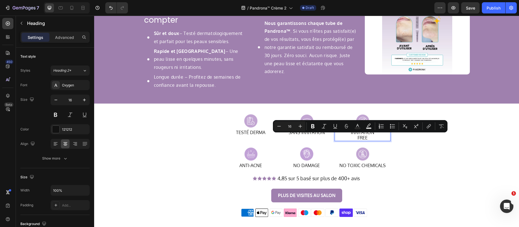
click at [355, 136] on p "IRRITATION FREE" at bounding box center [362, 135] width 55 height 11
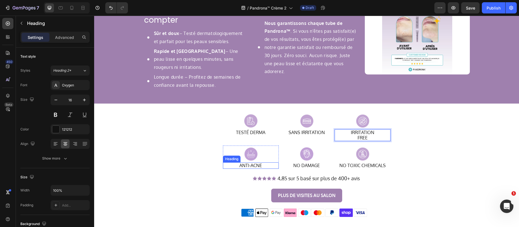
click at [245, 165] on h2 "ANTI-ACNE" at bounding box center [251, 165] width 56 height 6
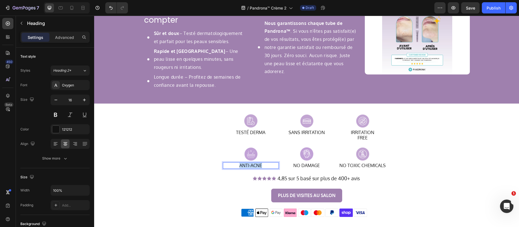
copy p "ANTI-ACNE"
click at [305, 164] on h2 "NO DAMAGE" at bounding box center [307, 165] width 56 height 6
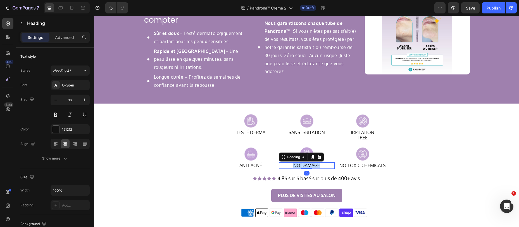
click at [305, 164] on p "NO DAMAGE" at bounding box center [306, 165] width 55 height 5
copy p "NO DAMAGE"
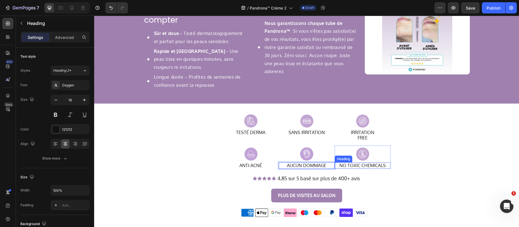
click at [362, 166] on h2 "NO TOXIC CHEMICALS" at bounding box center [363, 165] width 56 height 6
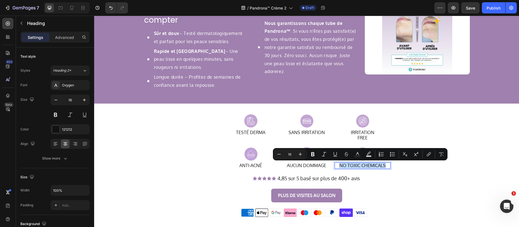
copy p "NO TOXIC CHEMICALS"
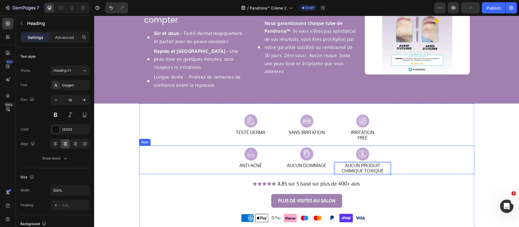
click at [436, 142] on div "Image TESTÉ DERMA Heading Row Image SANS IRRITATION Heading Row Row Image IRRIT…" at bounding box center [306, 168] width 335 height 113
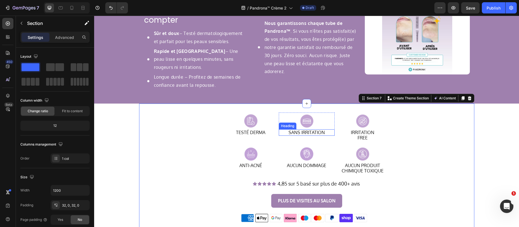
click at [299, 134] on h2 "SANS IRRITATION" at bounding box center [307, 132] width 56 height 6
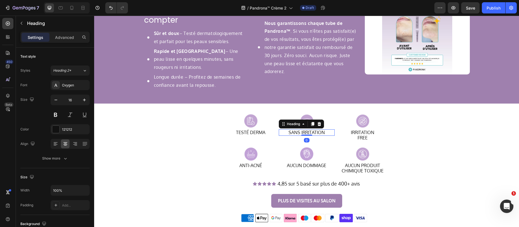
click at [299, 134] on h2 "SANS IRRITATION" at bounding box center [307, 132] width 56 height 6
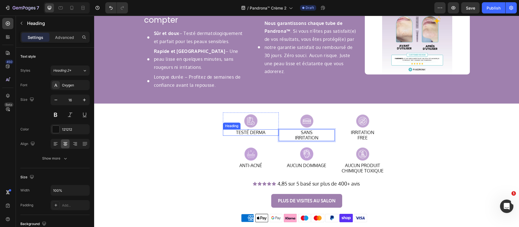
click at [248, 133] on h2 "TESTÉ DERMA" at bounding box center [251, 132] width 56 height 6
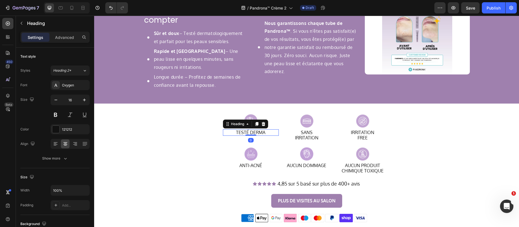
click at [248, 133] on h2 "TESTÉ DERMA" at bounding box center [251, 132] width 56 height 6
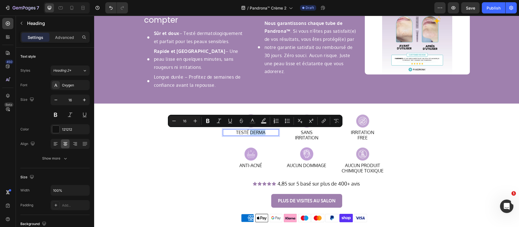
click at [248, 133] on p "TESTÉ DERMA" at bounding box center [251, 132] width 55 height 5
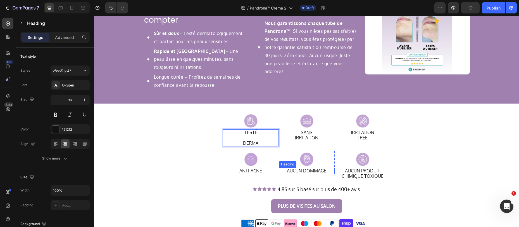
click at [301, 172] on p "AUCUN DOMMAGE" at bounding box center [306, 170] width 55 height 5
click at [301, 171] on p "AUCUN DOMMAGE" at bounding box center [306, 170] width 55 height 5
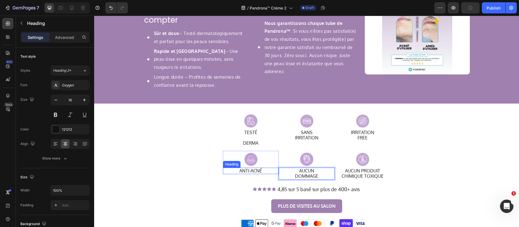
click at [249, 171] on p "ANTI-ACNÉ" at bounding box center [251, 170] width 55 height 5
click at [249, 172] on p "ANTI-ACNÉ" at bounding box center [251, 170] width 55 height 5
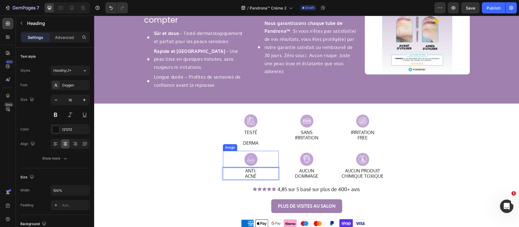
click at [281, 152] on div at bounding box center [307, 159] width 56 height 17
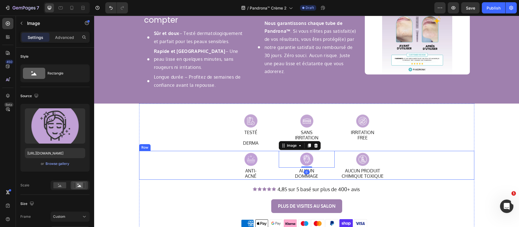
click at [400, 150] on div "Image TESTÉ DERMA Heading Row Image SANS IRRITATION Heading Row Row Image IRRIT…" at bounding box center [306, 171] width 335 height 119
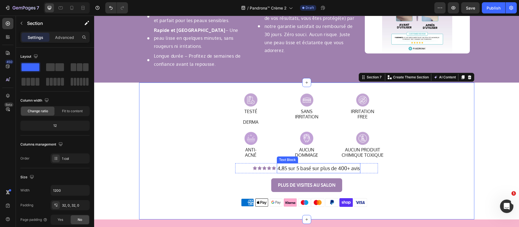
scroll to position [777, 0]
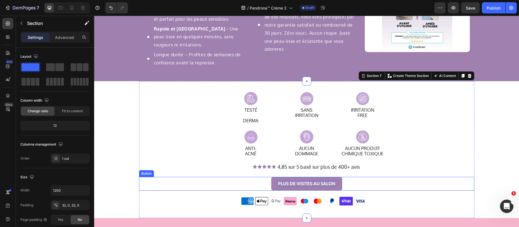
click at [289, 186] on p "PLUS DE VISITES AU SALON" at bounding box center [307, 183] width 58 height 5
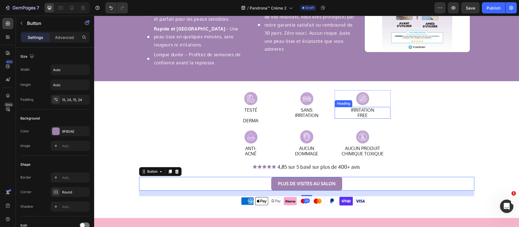
click at [360, 111] on p "IRRITATION FREE" at bounding box center [362, 112] width 55 height 11
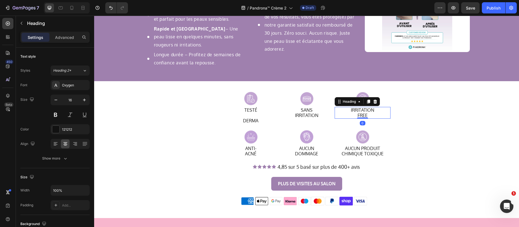
click at [360, 111] on p "IRRITATION FREE" at bounding box center [362, 112] width 55 height 11
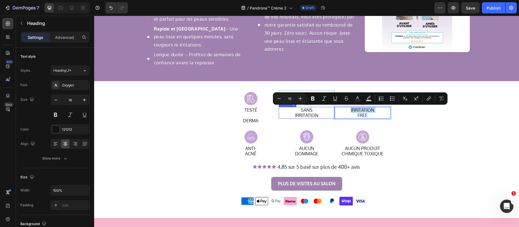
click at [307, 113] on p "SANS IRRITATION" at bounding box center [306, 112] width 55 height 11
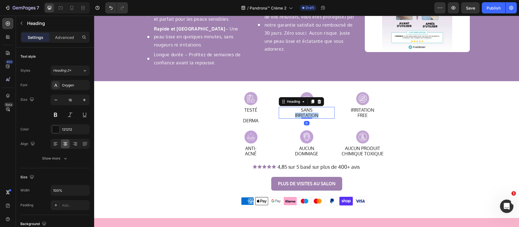
click at [307, 113] on p "SANS IRRITATION" at bounding box center [306, 112] width 55 height 11
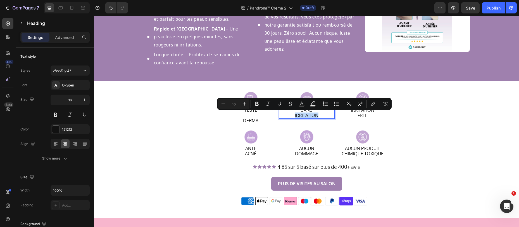
click at [307, 113] on p "SANS IRRITATION" at bounding box center [306, 112] width 55 height 11
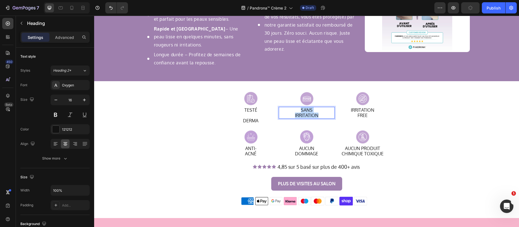
copy p "SANS IRRITATION"
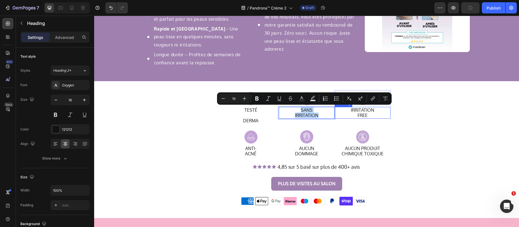
click at [366, 113] on p "IRRITATION FREE" at bounding box center [362, 112] width 55 height 11
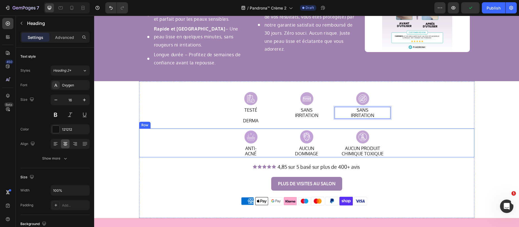
click at [422, 129] on div "Image ANTI- ACNÉ Heading Row Image AUCUN DOMMAGE Heading Row Row Image AUCUN PR…" at bounding box center [306, 142] width 335 height 28
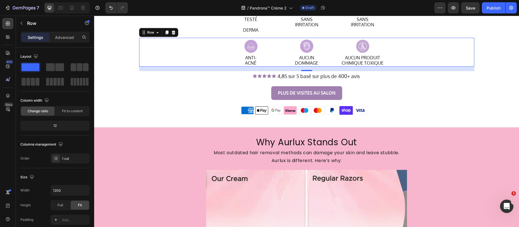
scroll to position [868, 0]
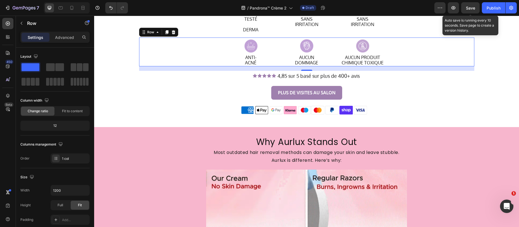
click at [472, 8] on span "Save" at bounding box center [470, 8] width 9 height 5
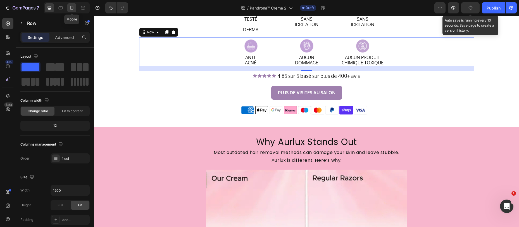
click at [72, 6] on icon at bounding box center [72, 8] width 6 height 6
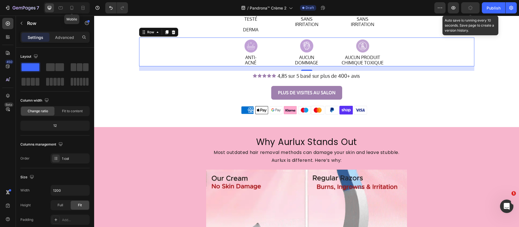
type input "100%"
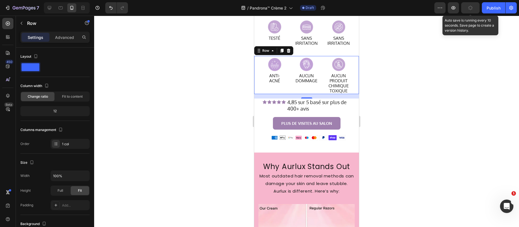
scroll to position [1038, 0]
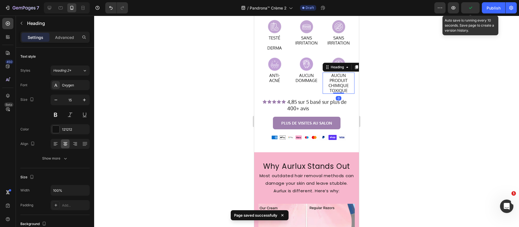
click at [341, 93] on p "AUCUN PRODUIT CHIMIQUE TOXIQUE" at bounding box center [338, 83] width 31 height 20
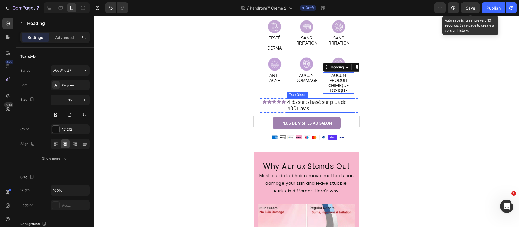
click at [296, 112] on p "4,85 sur 5 basé sur plus de 400+ avis" at bounding box center [321, 105] width 68 height 13
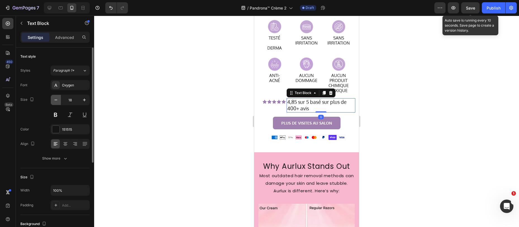
click at [55, 99] on icon "button" at bounding box center [56, 100] width 6 height 6
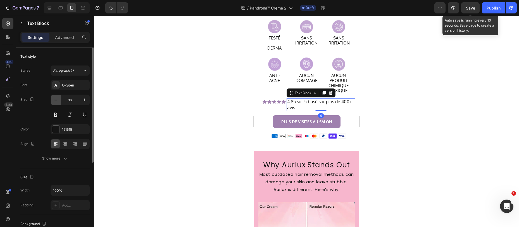
click at [54, 99] on icon "button" at bounding box center [56, 100] width 6 height 6
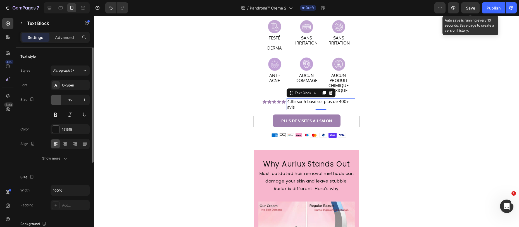
click at [53, 99] on icon "button" at bounding box center [56, 100] width 6 height 6
type input "14"
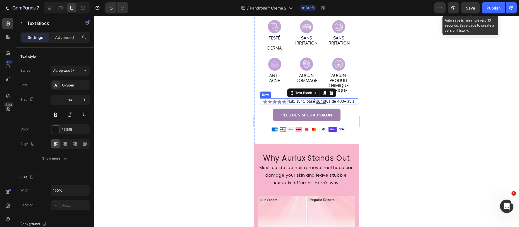
click at [286, 104] on div "Icon Icon Icon Icon Icon Icon List" at bounding box center [274, 101] width 23 height 6
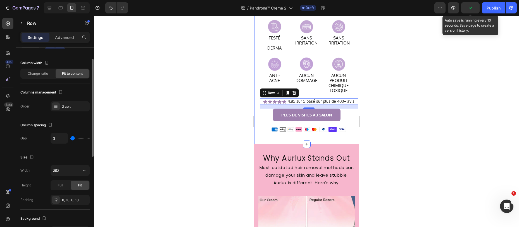
scroll to position [34, 0]
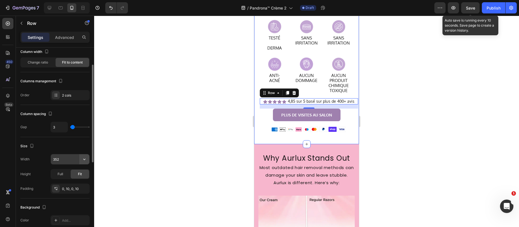
click at [84, 159] on icon "button" at bounding box center [85, 159] width 6 height 6
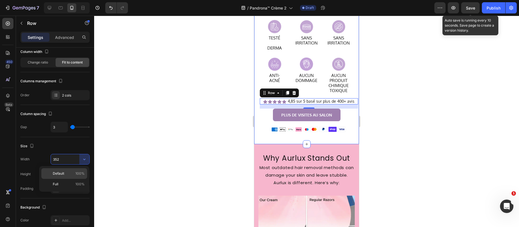
click at [71, 173] on p "Default 100%" at bounding box center [69, 173] width 32 height 5
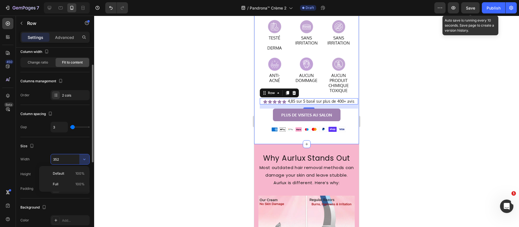
type input "100%"
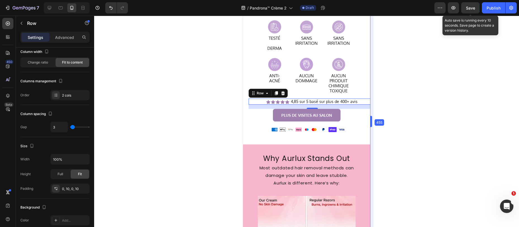
drag, startPoint x: 359, startPoint y: 106, endPoint x: 388, endPoint y: 103, distance: 29.0
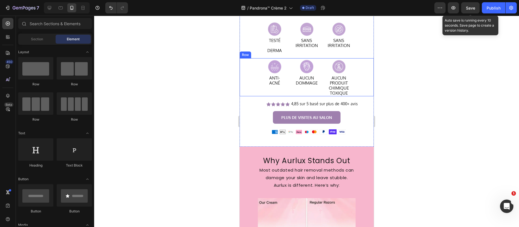
scroll to position [1014, 0]
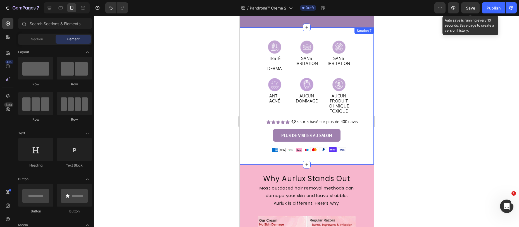
click at [357, 118] on div "Icon Icon Icon Icon Icon Icon List 4,85 sur 5 basé sur plus de 400+ avis Text B…" at bounding box center [312, 121] width 134 height 6
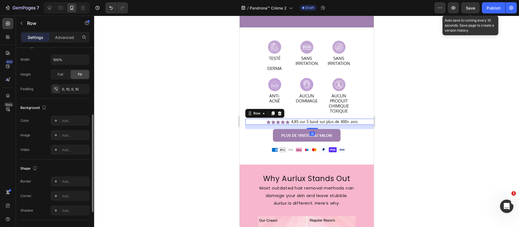
scroll to position [195, 0]
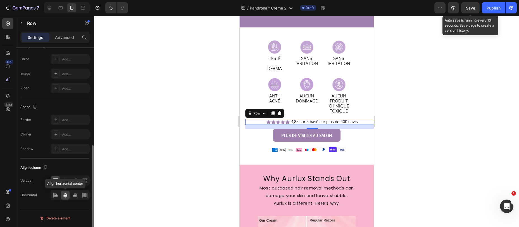
click at [67, 193] on icon at bounding box center [66, 195] width 6 height 6
click at [64, 179] on icon at bounding box center [66, 180] width 6 height 6
click at [56, 180] on icon at bounding box center [56, 180] width 1 height 3
click at [63, 180] on icon at bounding box center [66, 180] width 6 height 6
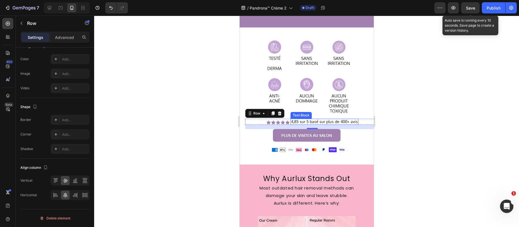
click at [295, 119] on p "4,85 sur 5 basé sur plus de 400+ avis" at bounding box center [324, 121] width 67 height 5
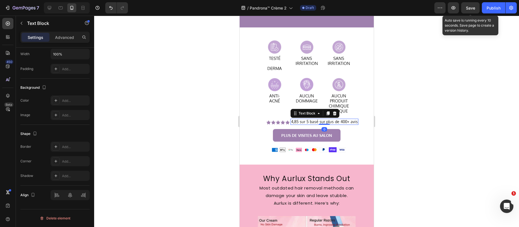
scroll to position [0, 0]
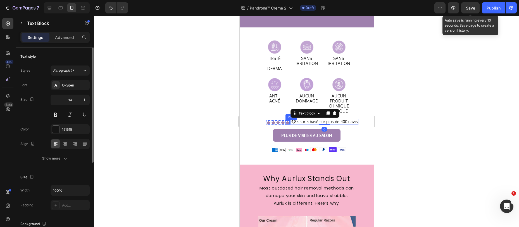
click at [285, 120] on icon at bounding box center [287, 122] width 4 height 4
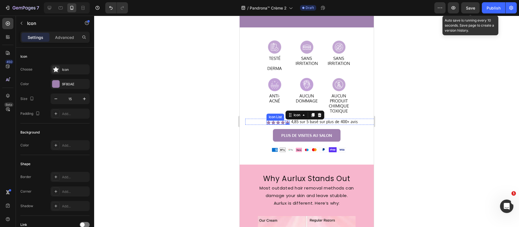
click at [269, 121] on div "Icon Icon Icon Icon Icon 0" at bounding box center [277, 122] width 23 height 4
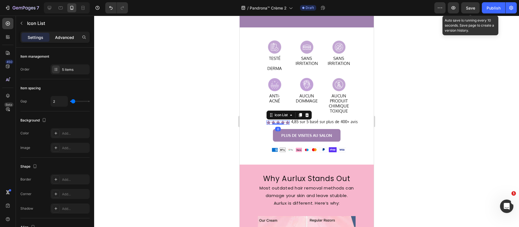
click at [68, 39] on p "Advanced" at bounding box center [64, 37] width 19 height 6
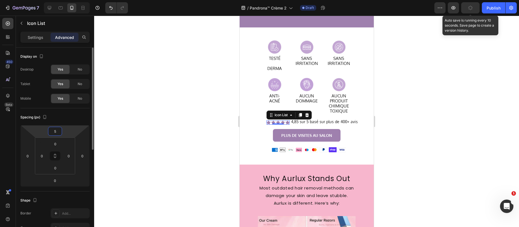
click at [58, 134] on input "5" at bounding box center [54, 131] width 11 height 8
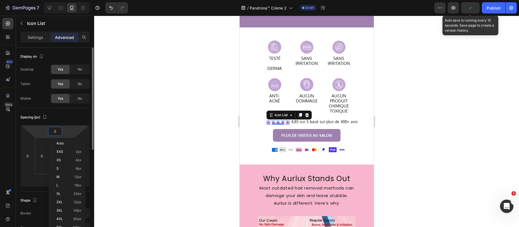
type input "0"
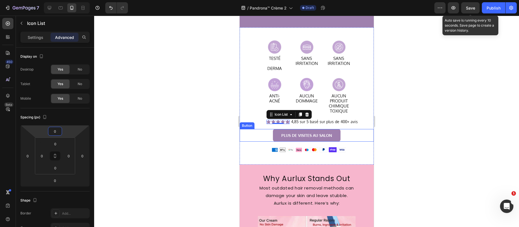
click at [256, 129] on div "PLUS DE VISITES AU SALON Button" at bounding box center [306, 135] width 134 height 13
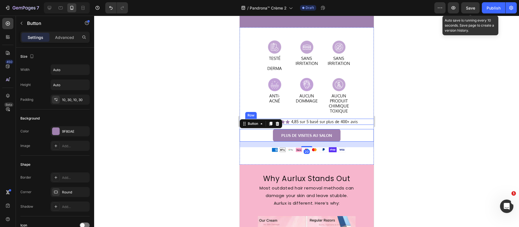
click at [359, 118] on div "Icon Icon Icon Icon Icon Icon List 4,85 sur 5 basé sur plus de 400+ avis Text B…" at bounding box center [312, 121] width 134 height 6
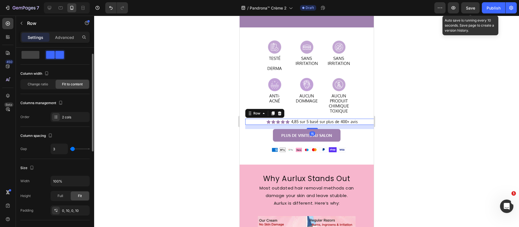
scroll to position [81, 0]
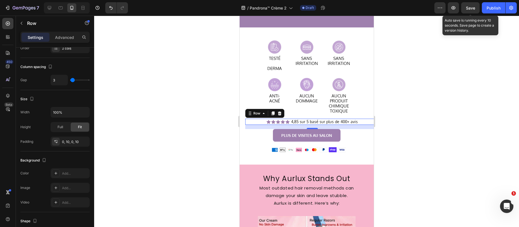
click at [30, 40] on p "Settings" at bounding box center [36, 37] width 16 height 6
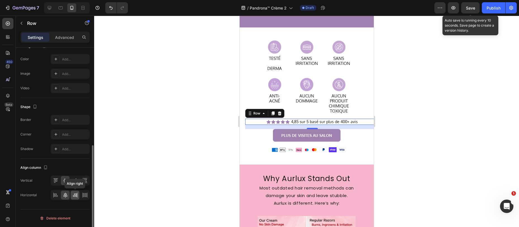
click at [75, 195] on icon at bounding box center [75, 195] width 6 height 6
click at [66, 193] on icon at bounding box center [66, 195] width 6 height 6
click at [55, 193] on icon at bounding box center [56, 195] width 6 height 6
click at [65, 193] on icon at bounding box center [65, 194] width 4 height 5
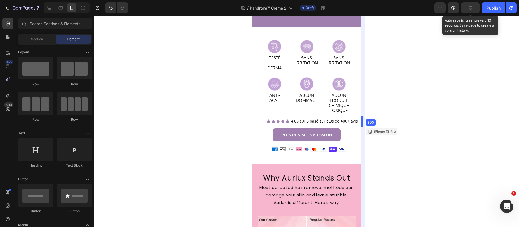
drag, startPoint x: 374, startPoint y: 119, endPoint x: 348, endPoint y: 119, distance: 25.4
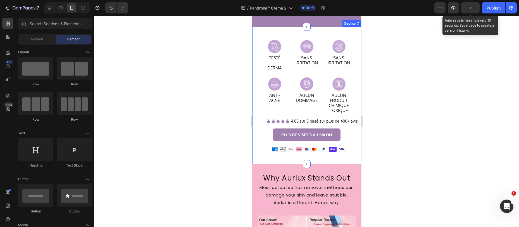
click at [286, 47] on div "Image TESTÉ DERMA Heading Row Image SANS IRRITATION Heading Row Row Image SANS …" at bounding box center [306, 95] width 109 height 137
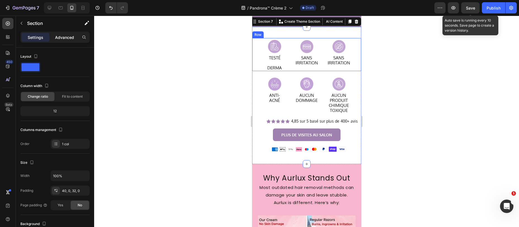
click at [68, 34] on div "Advanced" at bounding box center [65, 37] width 28 height 9
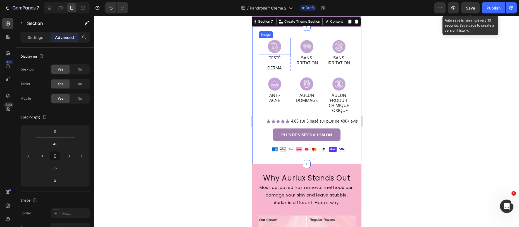
click at [268, 54] on img at bounding box center [274, 46] width 19 height 17
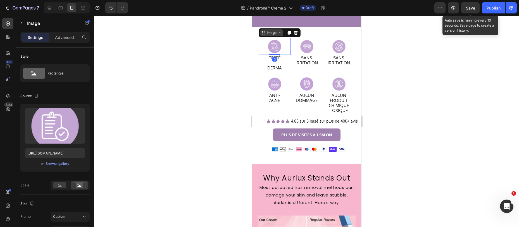
click at [273, 35] on div "Image" at bounding box center [271, 32] width 12 height 5
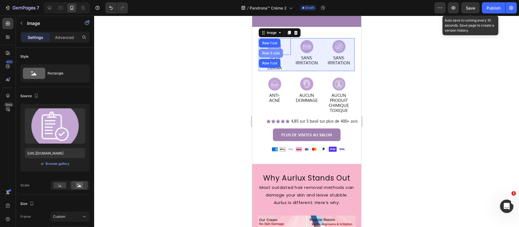
click at [267, 55] on div "Row 3 cols" at bounding box center [271, 52] width 20 height 3
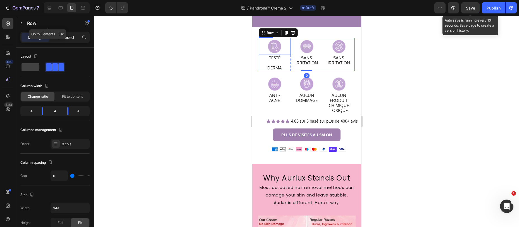
click at [65, 37] on p "Advanced" at bounding box center [64, 37] width 19 height 6
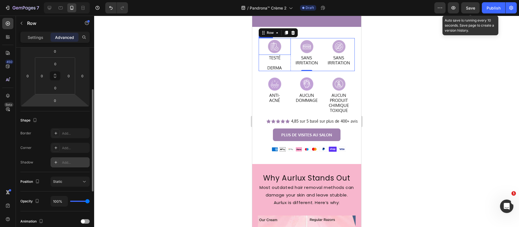
scroll to position [92, 0]
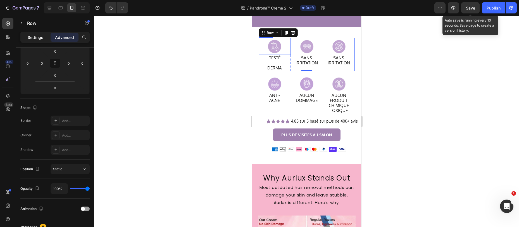
click at [38, 37] on p "Settings" at bounding box center [36, 37] width 16 height 6
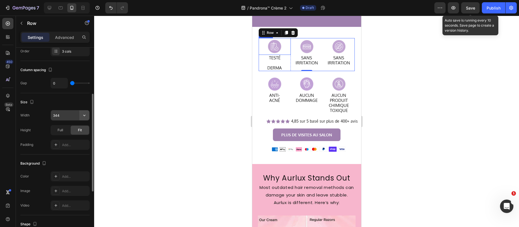
click at [82, 115] on icon "button" at bounding box center [85, 115] width 6 height 6
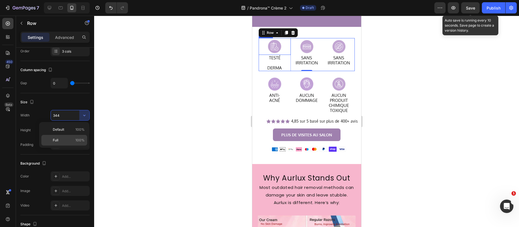
click at [66, 138] on p "Full 100%" at bounding box center [69, 139] width 32 height 5
type input "100%"
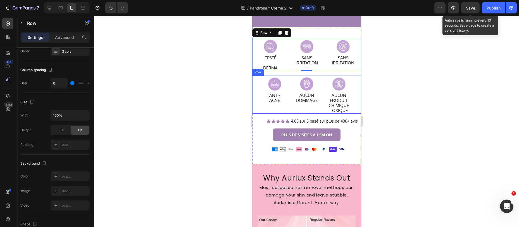
click at [254, 109] on div "Image ANTI- ACNÉ Heading Row Image AUCUN DOMMAGE Heading Row Row Image AUCUN PR…" at bounding box center [306, 94] width 109 height 38
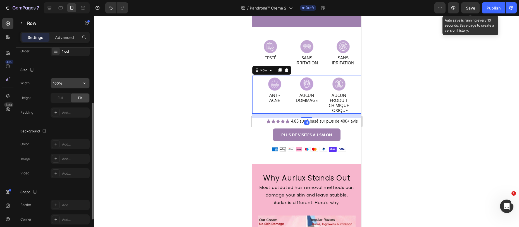
click at [79, 85] on input "100%" at bounding box center [70, 83] width 39 height 10
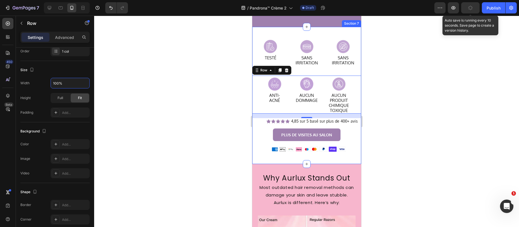
click at [286, 42] on div "Image TESTÉ DERMA Heading Row Image SANS IRRITATION Heading Row Row Image SANS …" at bounding box center [306, 95] width 109 height 137
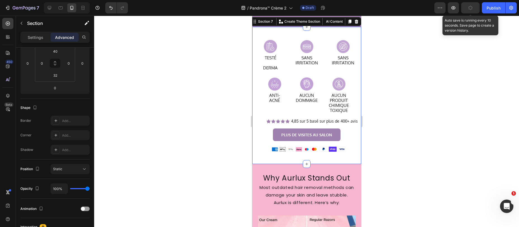
scroll to position [0, 0]
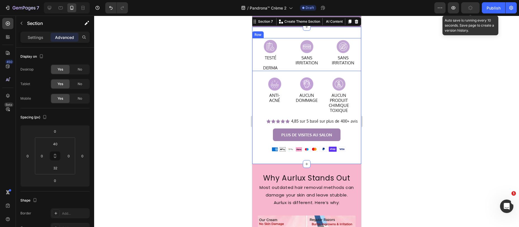
click at [290, 71] on div "Image SANS IRRITATION Heading Row Row" at bounding box center [306, 54] width 36 height 33
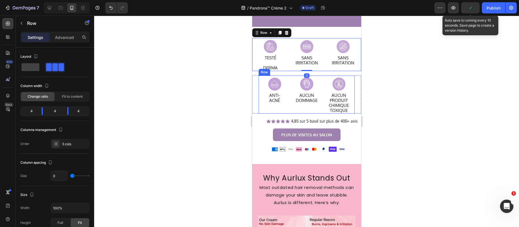
click at [286, 113] on div "Image ANTI- ACNÉ Heading Row" at bounding box center [274, 94] width 32 height 38
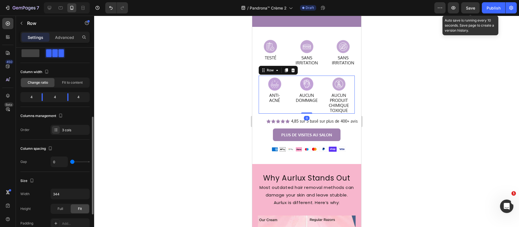
scroll to position [55, 0]
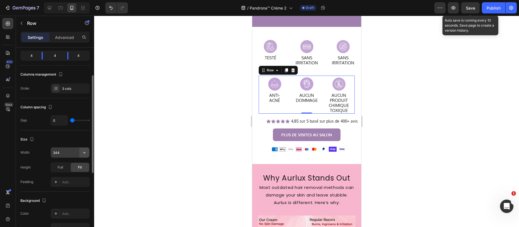
click at [85, 152] on icon "button" at bounding box center [85, 152] width 6 height 6
click at [72, 165] on p "Default 100%" at bounding box center [69, 166] width 32 height 5
type input "100%"
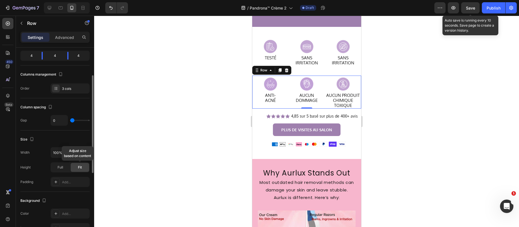
click at [74, 168] on div "Fit" at bounding box center [80, 167] width 18 height 9
click at [66, 167] on div "Full" at bounding box center [60, 167] width 18 height 9
click at [77, 152] on input "100%" at bounding box center [70, 152] width 39 height 10
click at [83, 152] on icon "button" at bounding box center [85, 152] width 6 height 6
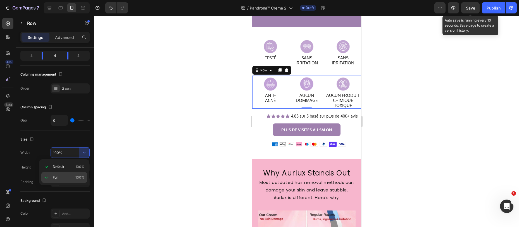
click at [68, 179] on p "Full 100%" at bounding box center [69, 177] width 32 height 5
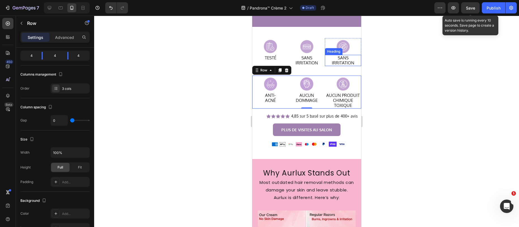
click at [379, 78] on div at bounding box center [306, 121] width 425 height 211
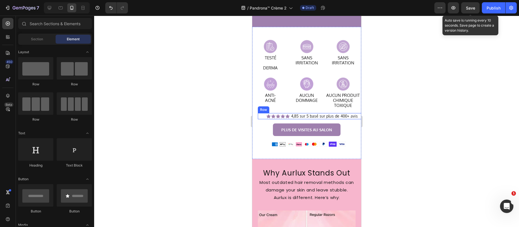
click at [259, 119] on div "Icon Icon Icon Icon Icon Icon List 4,85 sur 5 basé sur plus de 400+ avis Text B…" at bounding box center [312, 116] width 109 height 6
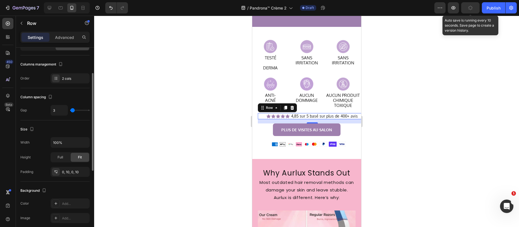
scroll to position [52, 0]
click at [84, 141] on icon "button" at bounding box center [85, 141] width 6 height 6
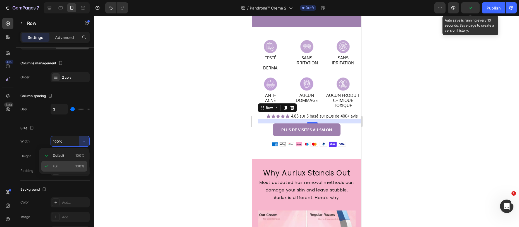
click at [64, 163] on div "Full 100%" at bounding box center [64, 166] width 46 height 11
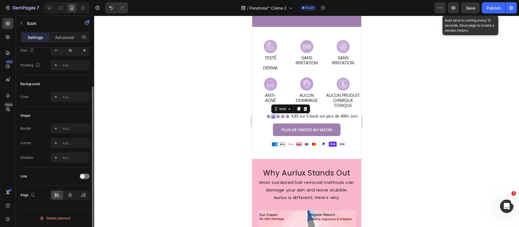
click at [271, 118] on div "Icon 0" at bounding box center [273, 116] width 4 height 4
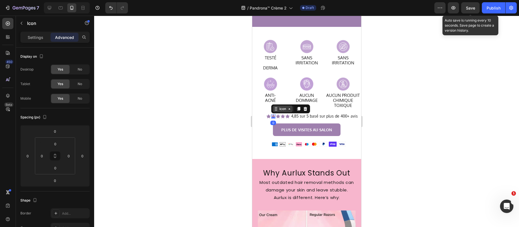
click at [278, 112] on div "Icon" at bounding box center [282, 108] width 20 height 7
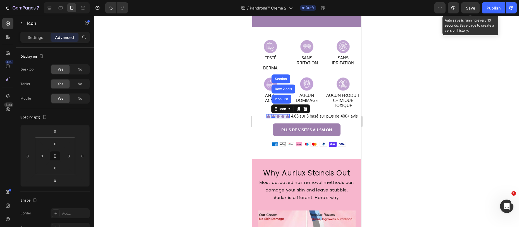
click at [283, 103] on div "Icon List" at bounding box center [281, 98] width 20 height 9
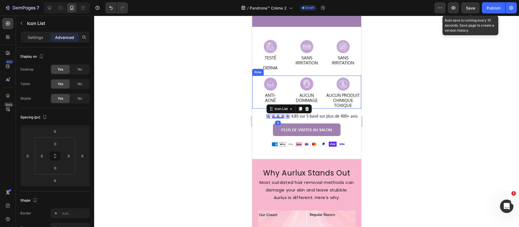
scroll to position [1012, 0]
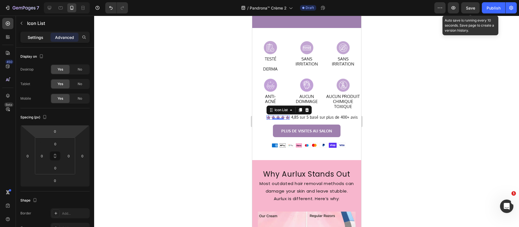
click at [31, 38] on p "Settings" at bounding box center [36, 37] width 16 height 6
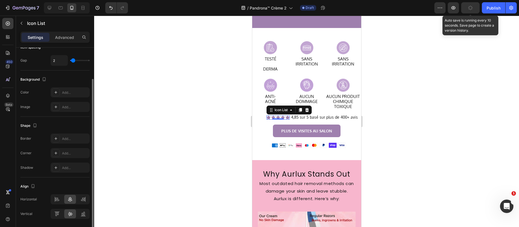
scroll to position [42, 0]
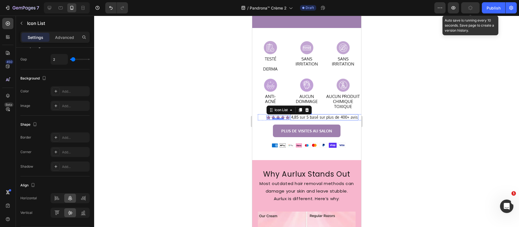
click at [291, 120] on p "4,85 sur 5 basé sur plus de 400+ avis" at bounding box center [324, 117] width 67 height 5
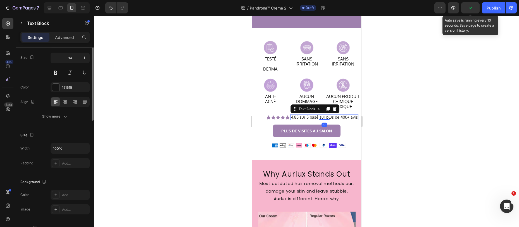
scroll to position [0, 0]
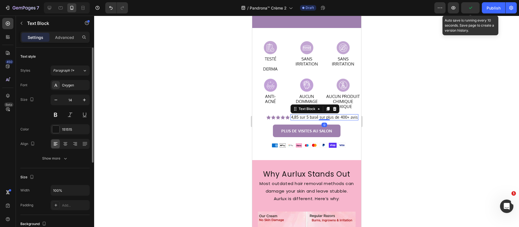
click at [291, 120] on div "4,85 sur 5 basé sur plus de 400+ avis" at bounding box center [324, 117] width 68 height 6
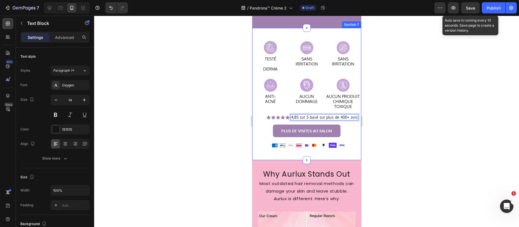
click at [288, 120] on div "Icon Icon Icon Icon Icon Icon List" at bounding box center [277, 117] width 23 height 6
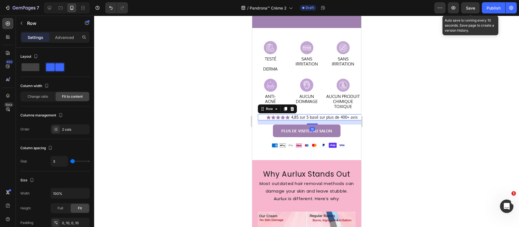
click at [287, 124] on div "15" at bounding box center [312, 122] width 109 height 4
click at [286, 120] on div "Icon Icon Icon Icon Icon Icon List" at bounding box center [277, 117] width 23 height 6
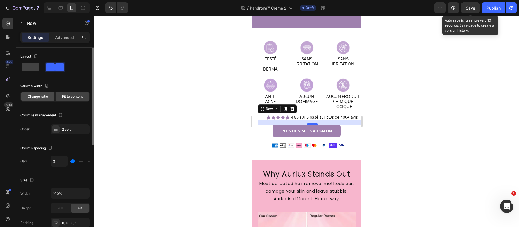
click at [45, 97] on span "Change ratio" at bounding box center [38, 96] width 20 height 5
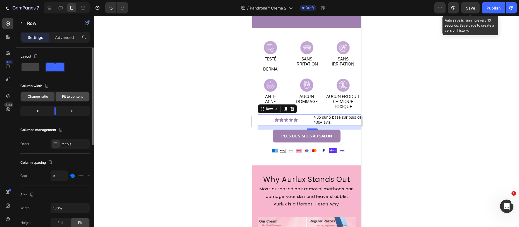
click at [61, 96] on div "Fit to content" at bounding box center [73, 96] width 34 height 9
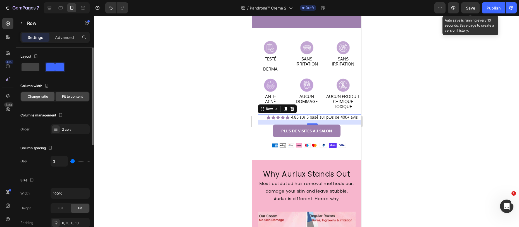
click at [39, 100] on div "Change ratio" at bounding box center [38, 96] width 34 height 9
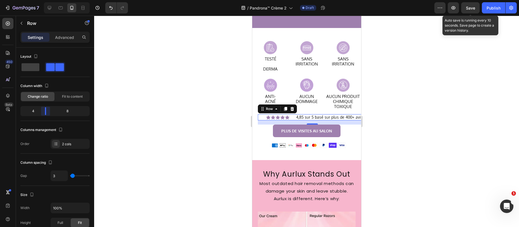
drag, startPoint x: 54, startPoint y: 113, endPoint x: 46, endPoint y: 114, distance: 8.7
click at [46, 0] on body "7 Version history / Pandrona™ Crème 2 Draft Preview Save Auto save is running e…" at bounding box center [259, 0] width 519 height 0
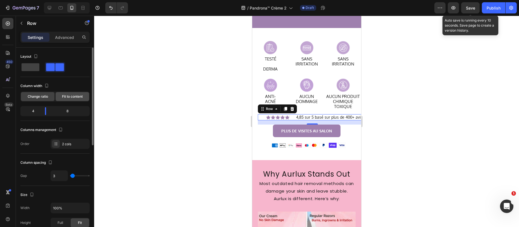
click at [73, 94] on span "Fit to content" at bounding box center [72, 96] width 21 height 5
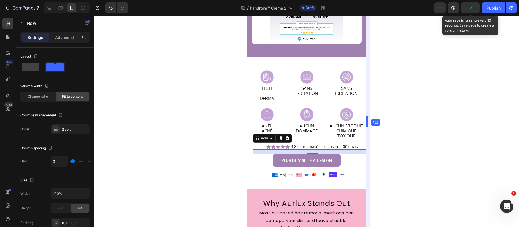
scroll to position [997, 0]
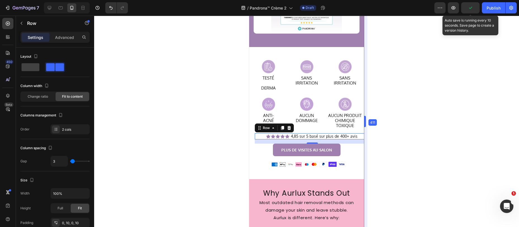
drag, startPoint x: 361, startPoint y: 103, endPoint x: 367, endPoint y: 102, distance: 5.9
click at [63, 38] on p "Advanced" at bounding box center [64, 37] width 19 height 6
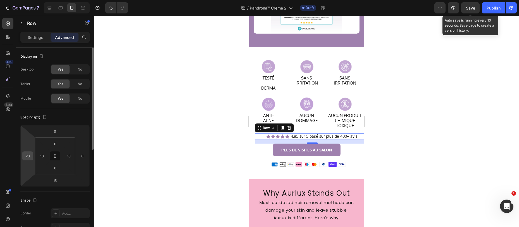
click at [28, 155] on input "20" at bounding box center [27, 155] width 8 height 8
type input "0"
click at [71, 115] on div "Spacing (px)" at bounding box center [54, 117] width 69 height 9
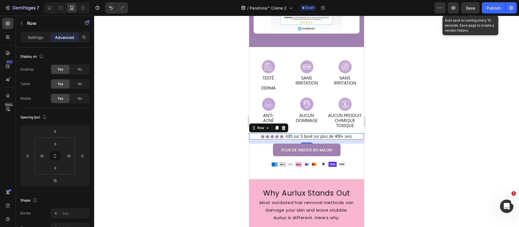
click at [427, 126] on div at bounding box center [306, 121] width 425 height 211
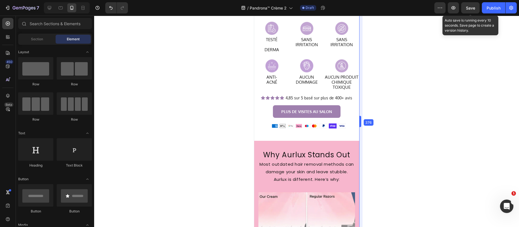
scroll to position [1021, 0]
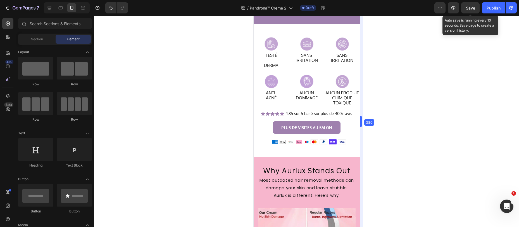
drag, startPoint x: 364, startPoint y: 101, endPoint x: 355, endPoint y: 101, distance: 8.7
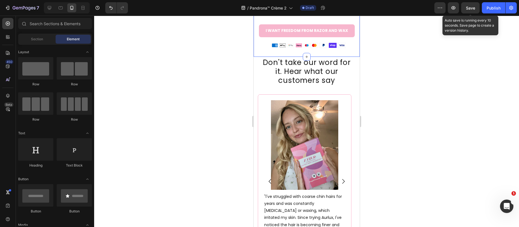
scroll to position [1391, 0]
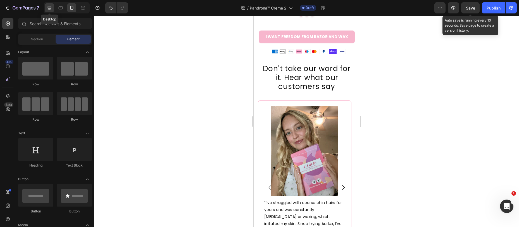
drag, startPoint x: 46, startPoint y: 4, endPoint x: 48, endPoint y: 8, distance: 3.7
click at [46, 4] on div at bounding box center [49, 7] width 9 height 9
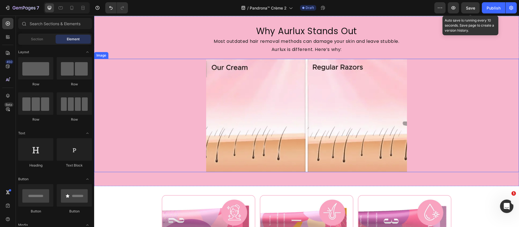
scroll to position [1094, 0]
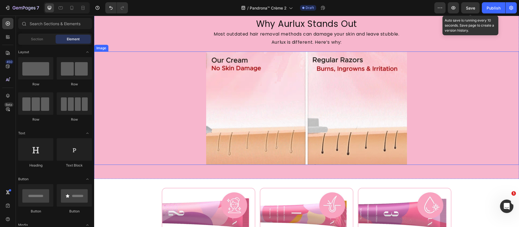
click at [295, 115] on img at bounding box center [306, 107] width 201 height 113
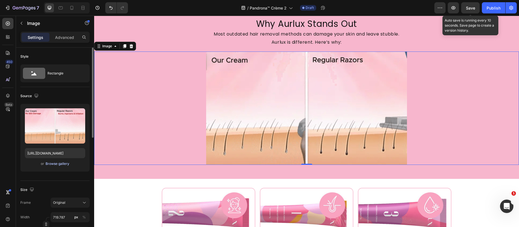
click at [58, 163] on div "Browse gallery" at bounding box center [58, 163] width 24 height 5
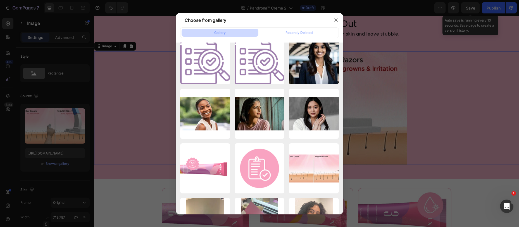
scroll to position [14269, 0]
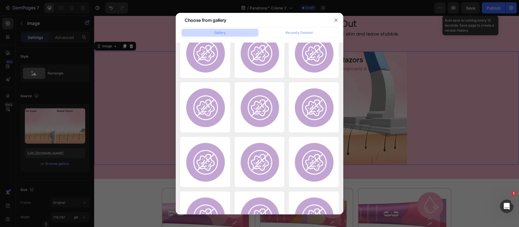
click at [397, 96] on div at bounding box center [259, 113] width 519 height 227
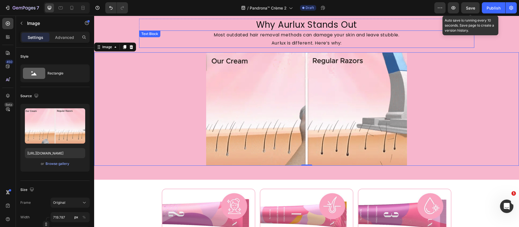
scroll to position [1093, 0]
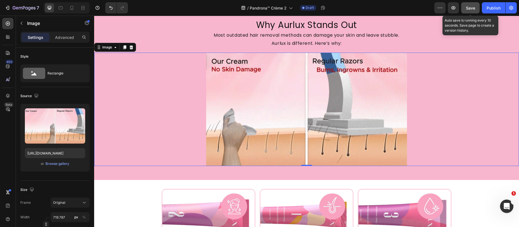
click at [468, 12] on button "Save" at bounding box center [470, 7] width 18 height 11
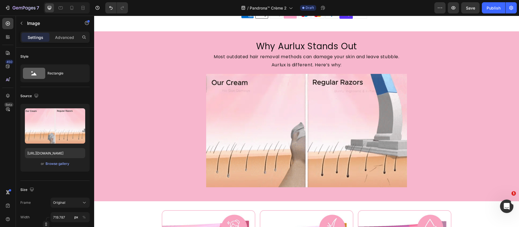
scroll to position [945, 0]
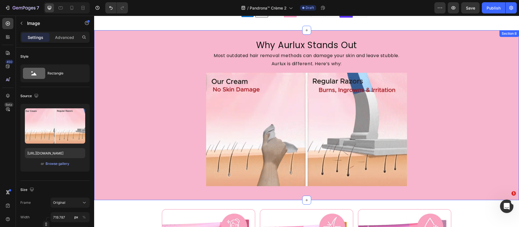
click at [121, 35] on div "Why Aurlux Stands Out Heading Most outdated hair removal methods can damage you…" at bounding box center [306, 115] width 425 height 170
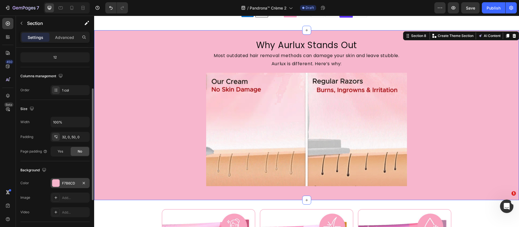
scroll to position [69, 0]
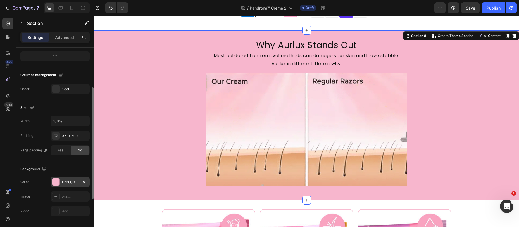
click at [63, 181] on div "F7B6CD" at bounding box center [70, 181] width 16 height 5
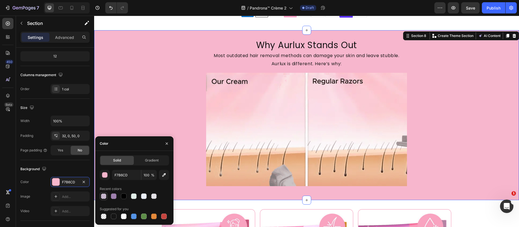
click at [103, 196] on div at bounding box center [104, 196] width 6 height 6
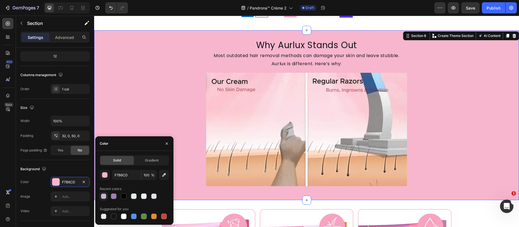
type input "9F80AE"
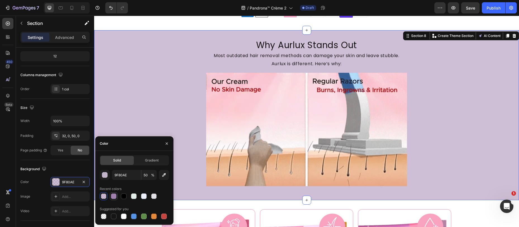
click at [110, 197] on div at bounding box center [113, 196] width 7 height 7
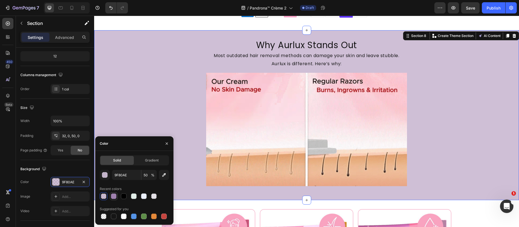
type input "100"
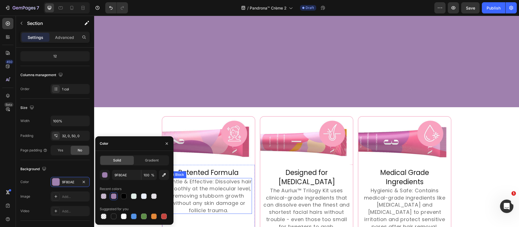
scroll to position [881, 0]
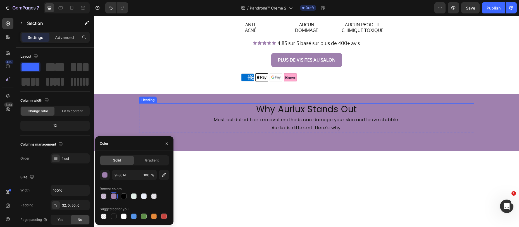
scroll to position [69, 0]
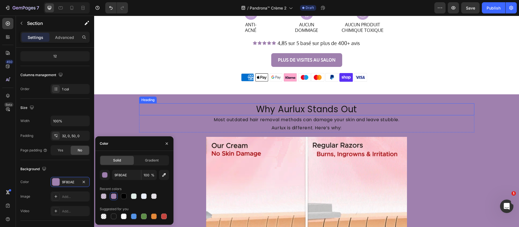
click at [298, 110] on h2 "Why Aurlux Stands Out" at bounding box center [306, 109] width 335 height 12
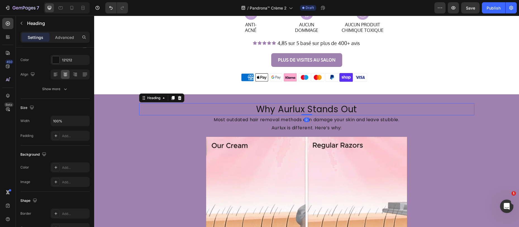
scroll to position [0, 0]
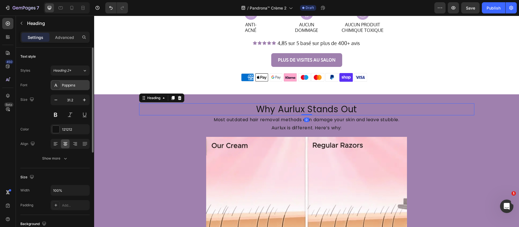
click at [68, 85] on div "Poppins" at bounding box center [75, 85] width 26 height 5
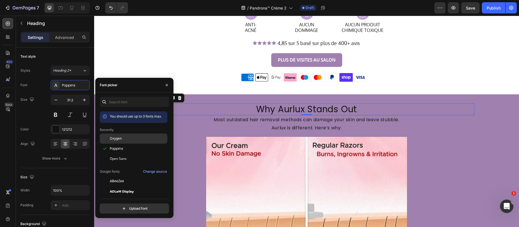
click at [114, 136] on span "Oxygen" at bounding box center [116, 138] width 12 height 5
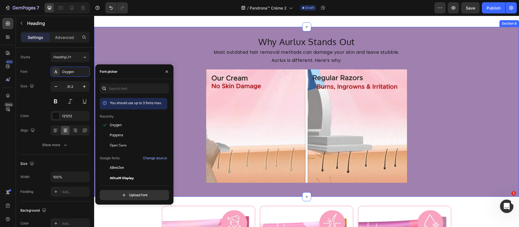
scroll to position [952, 0]
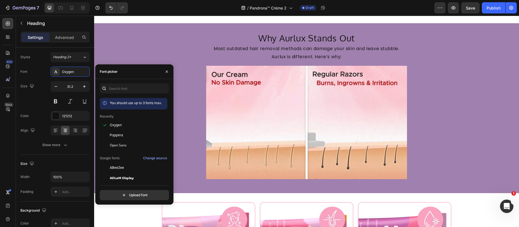
click at [275, 40] on h2 "Why Aurlux Stands Out" at bounding box center [306, 38] width 335 height 12
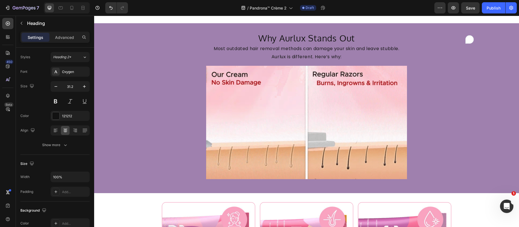
click at [275, 40] on p "Why Aurlux Stands Out" at bounding box center [307, 38] width 334 height 11
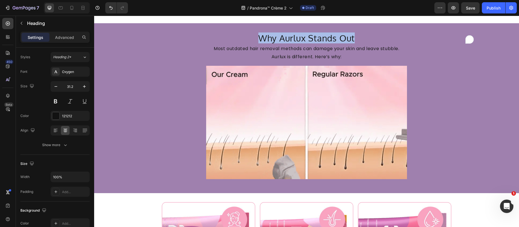
click at [275, 40] on p "Why Aurlux Stands Out" at bounding box center [307, 38] width 334 height 11
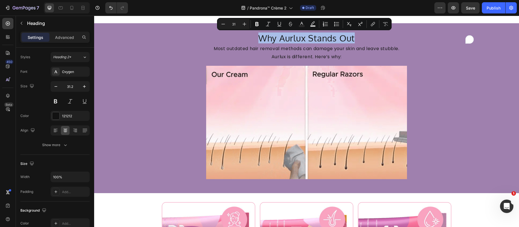
click at [277, 41] on p "Why Aurlux Stands Out" at bounding box center [307, 38] width 334 height 11
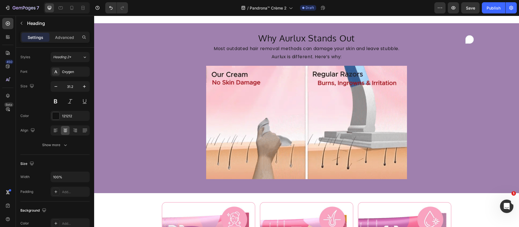
click at [298, 39] on p "Why Aurlux Stands Out" at bounding box center [307, 38] width 334 height 11
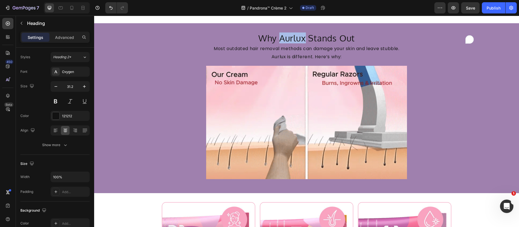
click at [298, 39] on p "Why Aurlux Stands Out" at bounding box center [307, 38] width 334 height 11
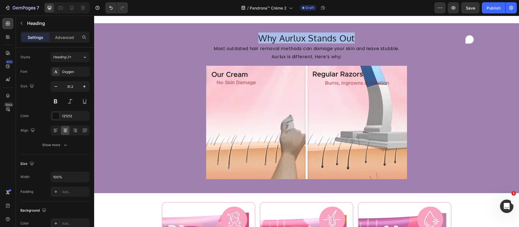
click at [298, 39] on p "Why Aurlux Stands Out" at bounding box center [307, 38] width 334 height 11
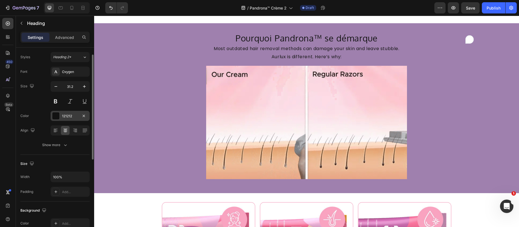
drag, startPoint x: 57, startPoint y: 117, endPoint x: 77, endPoint y: 135, distance: 26.5
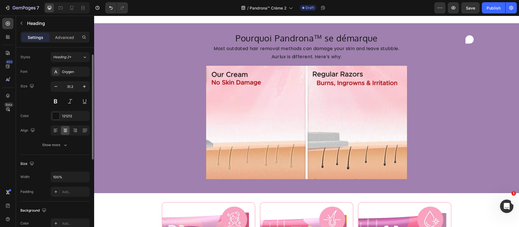
click at [58, 118] on div at bounding box center [55, 115] width 7 height 7
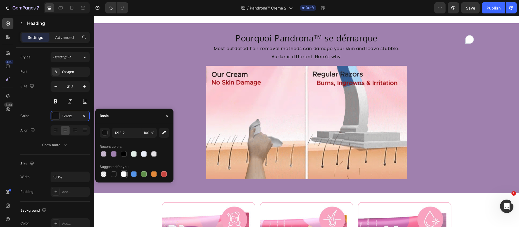
drag, startPoint x: 124, startPoint y: 174, endPoint x: 157, endPoint y: 81, distance: 98.6
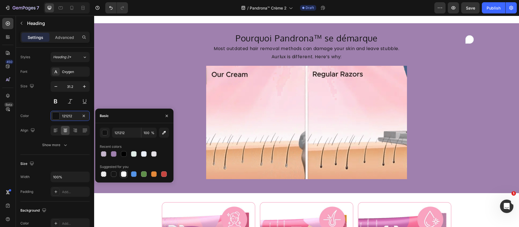
click at [124, 174] on div at bounding box center [124, 174] width 6 height 6
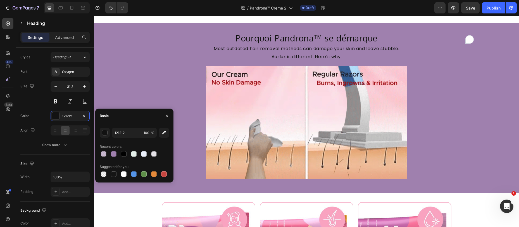
type input "FFFFFF"
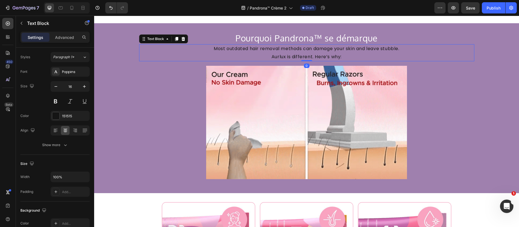
click at [277, 54] on p "Aurlux is different. Here’s why:" at bounding box center [307, 57] width 334 height 8
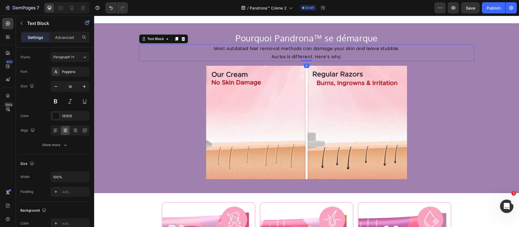
scroll to position [0, 0]
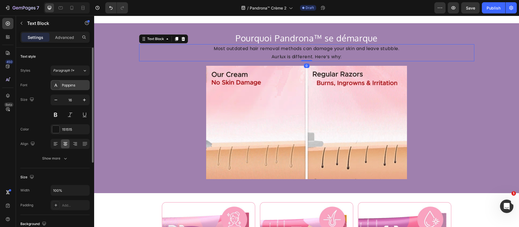
click at [66, 89] on div "Poppins" at bounding box center [70, 85] width 39 height 10
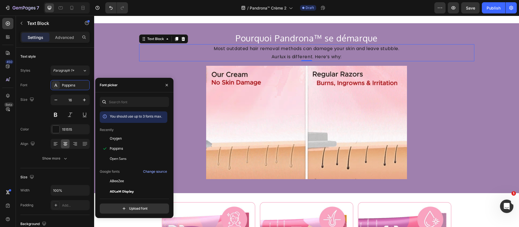
click at [117, 137] on span "Oxygen" at bounding box center [116, 138] width 12 height 5
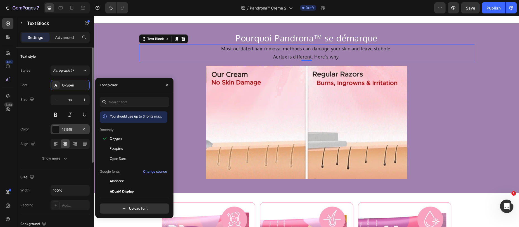
click at [61, 129] on div "151515" at bounding box center [70, 129] width 39 height 10
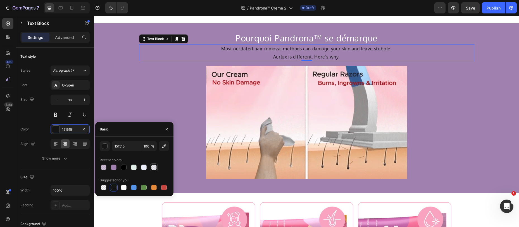
drag, startPoint x: 143, startPoint y: 167, endPoint x: 150, endPoint y: 163, distance: 8.1
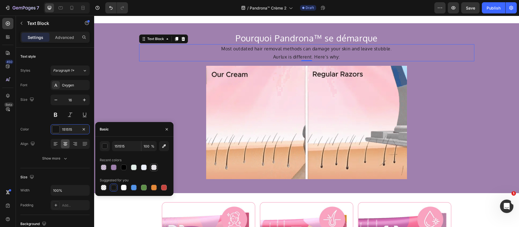
click at [143, 167] on div at bounding box center [144, 167] width 6 height 6
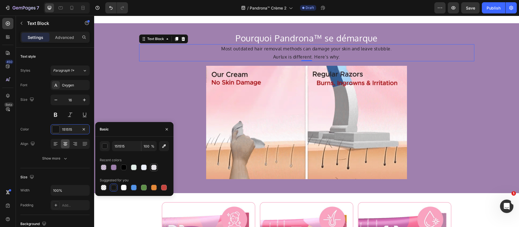
type input "EBF0FB"
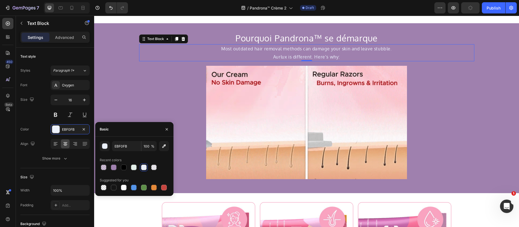
scroll to position [954, 0]
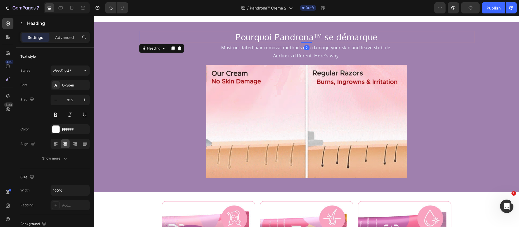
click at [310, 35] on p "Pourquoi Pandrona™ se démarque" at bounding box center [307, 37] width 334 height 11
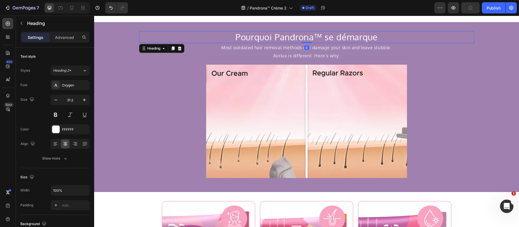
click at [303, 50] on p "Most outdated hair removal methods can damage your skin and leave stubble." at bounding box center [307, 48] width 334 height 8
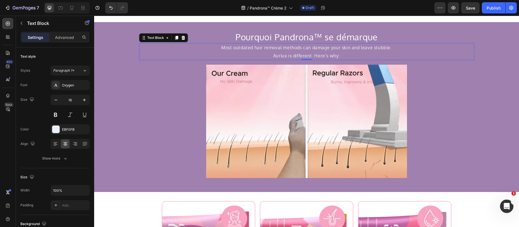
click at [297, 47] on p "Most outdated hair removal methods can damage your skin and leave stubble." at bounding box center [307, 48] width 334 height 8
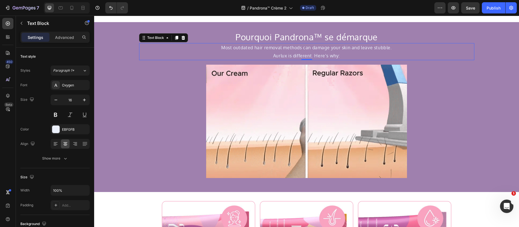
click at [297, 48] on p "Most outdated hair removal methods can damage your skin and leave stubble." at bounding box center [307, 48] width 334 height 8
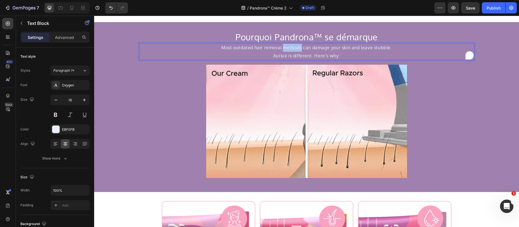
click at [297, 48] on p "Most outdated hair removal methods can damage your skin and leave stubble." at bounding box center [307, 48] width 334 height 8
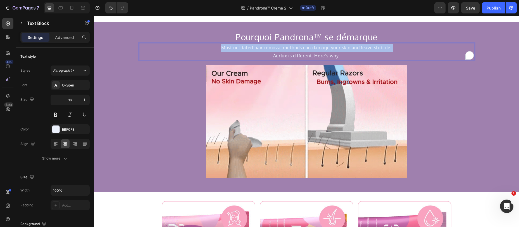
click at [297, 48] on p "Most outdated hair removal methods can damage your skin and leave stubble." at bounding box center [307, 48] width 334 height 8
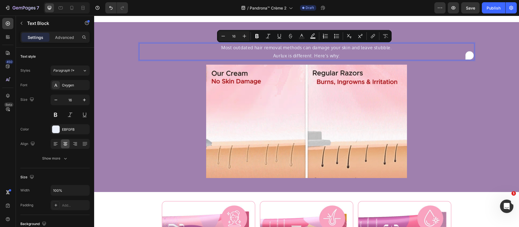
click at [323, 56] on p "Aurlux is different. Here’s why:" at bounding box center [307, 56] width 334 height 8
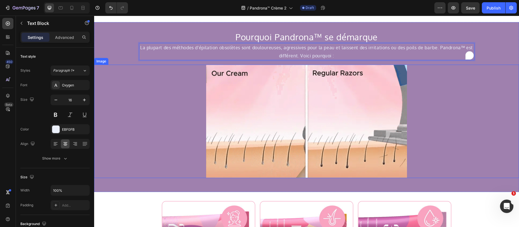
click at [296, 127] on img at bounding box center [306, 121] width 201 height 113
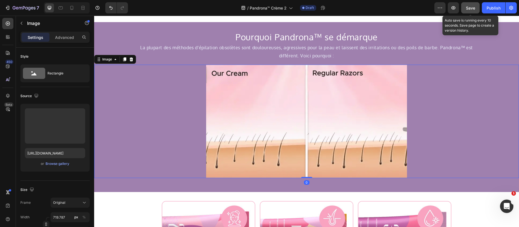
click at [470, 4] on button "Save" at bounding box center [470, 7] width 18 height 11
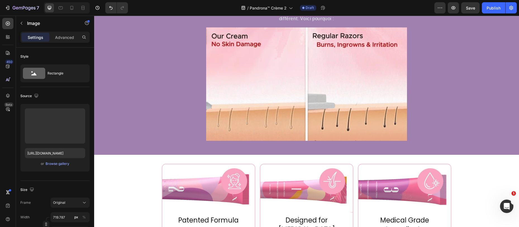
scroll to position [990, 0]
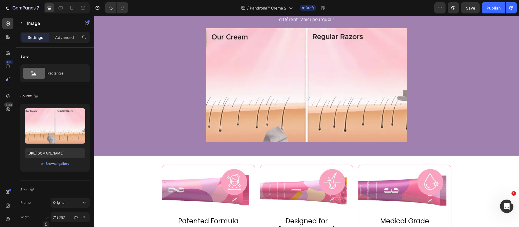
click at [297, 98] on img at bounding box center [306, 84] width 201 height 113
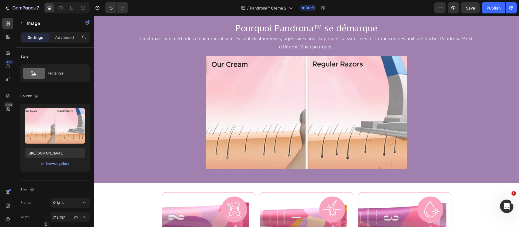
scroll to position [934, 0]
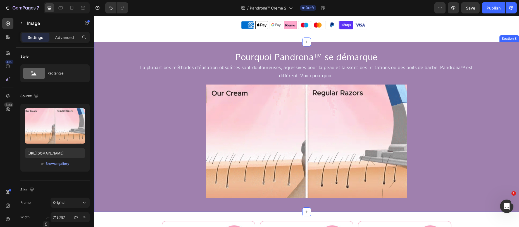
click at [295, 68] on p "La plupart des méthodes d'épilation obsolètes sont douloureuses, agressives pou…" at bounding box center [307, 71] width 334 height 16
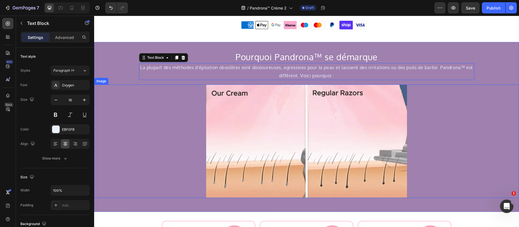
click at [275, 116] on img at bounding box center [306, 140] width 201 height 113
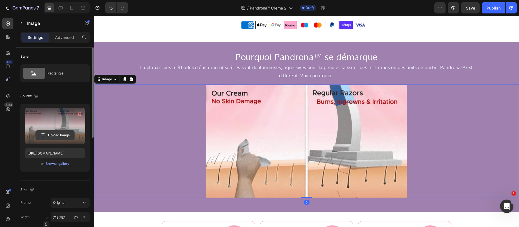
click at [51, 135] on input "file" at bounding box center [55, 134] width 39 height 9
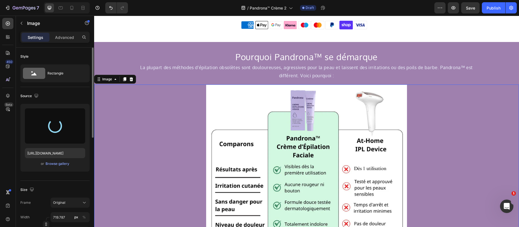
type input "[URL][DOMAIN_NAME]"
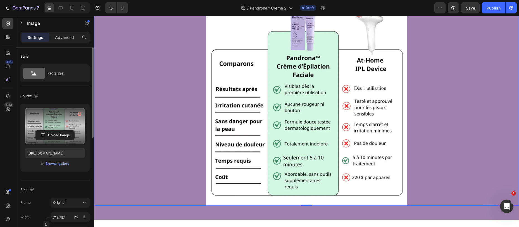
scroll to position [1018, 0]
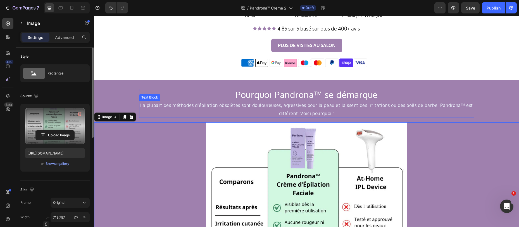
click at [428, 85] on div "Pourquoi Pandrona™ se démarque Heading La plupart des méthodes d'épilation obso…" at bounding box center [306, 209] width 425 height 258
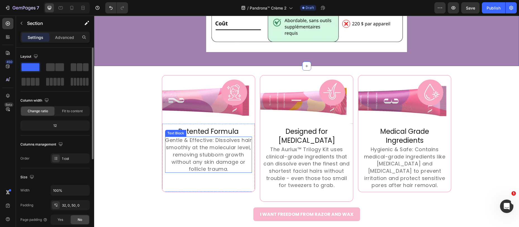
scroll to position [1211, 0]
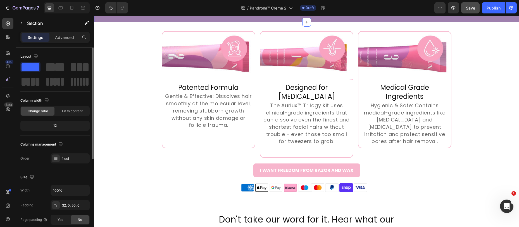
click at [472, 5] on button "Save" at bounding box center [470, 7] width 18 height 11
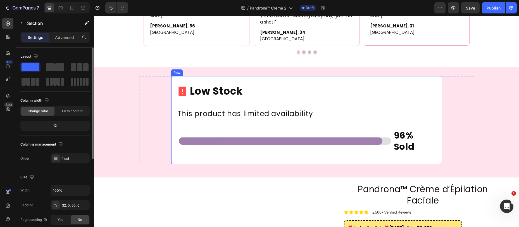
scroll to position [1584, 0]
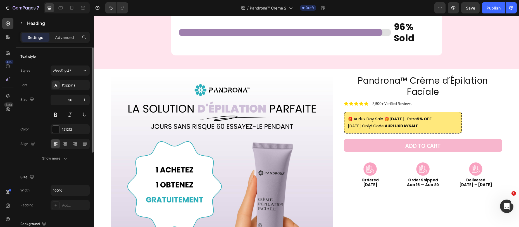
click at [72, 88] on div "Poppins" at bounding box center [70, 85] width 39 height 10
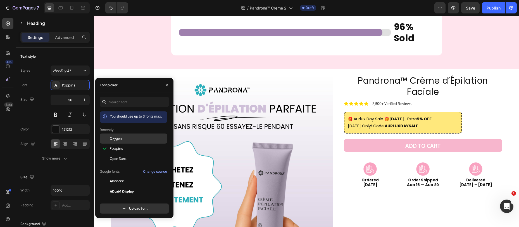
click at [118, 140] on span "Oxygen" at bounding box center [116, 138] width 12 height 5
click at [259, 12] on p "This product has limited availability" at bounding box center [306, 5] width 259 height 13
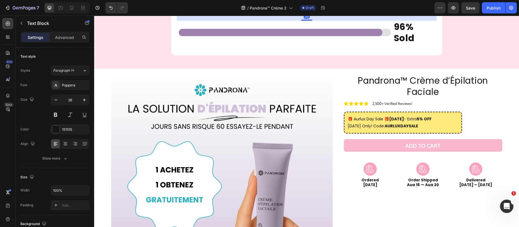
click at [260, 12] on p "This product has limited availability" at bounding box center [306, 5] width 259 height 13
copy p "This product has limited availability"
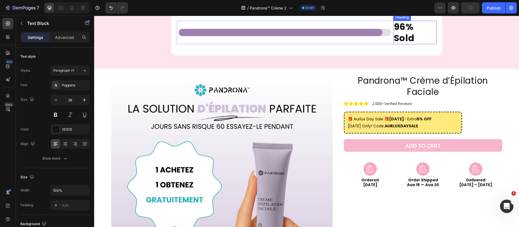
click at [405, 44] on h2 "96% Sold" at bounding box center [414, 32] width 43 height 23
click at [405, 44] on p "96% Sold" at bounding box center [415, 32] width 42 height 22
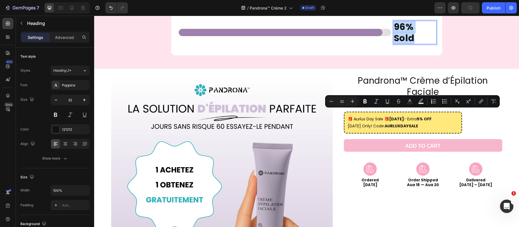
copy p "96% Sold"
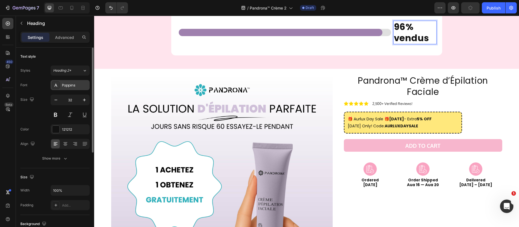
click at [67, 90] on div "Poppins" at bounding box center [70, 85] width 39 height 10
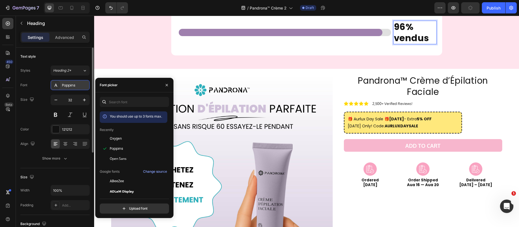
click at [68, 88] on div "Poppins" at bounding box center [70, 85] width 39 height 10
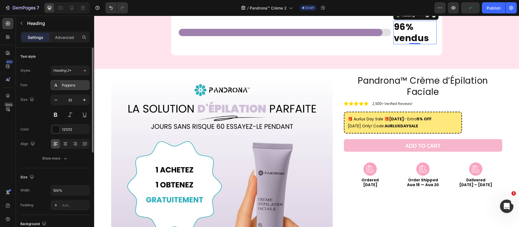
click at [65, 88] on div "Poppins" at bounding box center [70, 85] width 39 height 10
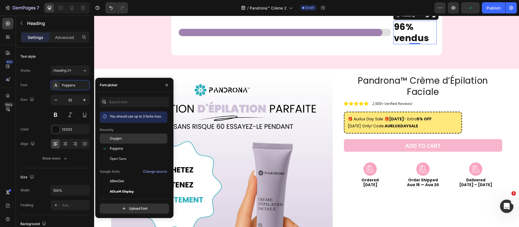
click at [119, 139] on span "Oxygen" at bounding box center [116, 138] width 12 height 5
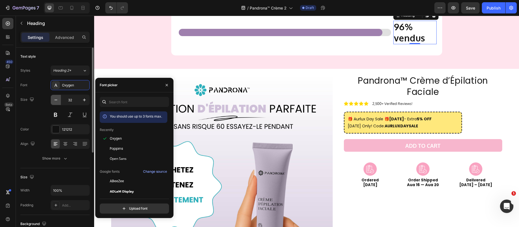
click at [56, 101] on icon "button" at bounding box center [56, 100] width 6 height 6
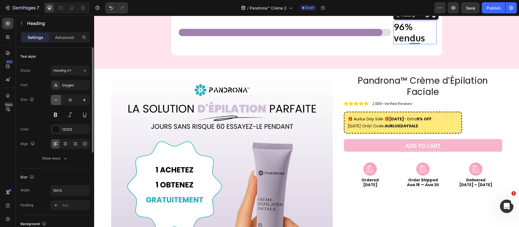
click at [56, 101] on icon "button" at bounding box center [56, 100] width 6 height 6
click at [57, 101] on icon "button" at bounding box center [56, 100] width 6 height 6
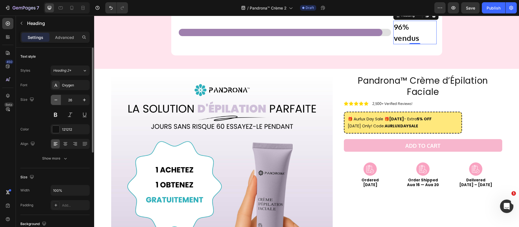
click at [57, 101] on icon "button" at bounding box center [56, 100] width 6 height 6
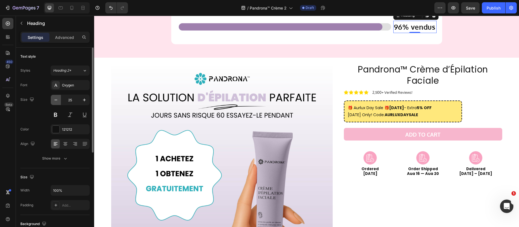
type input "24"
click at [294, 33] on div ".................................. Heading Row" at bounding box center [285, 27] width 217 height 12
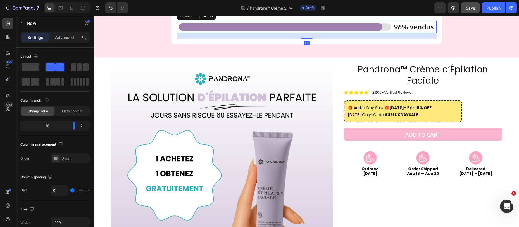
click at [474, 11] on button "Save" at bounding box center [470, 7] width 18 height 11
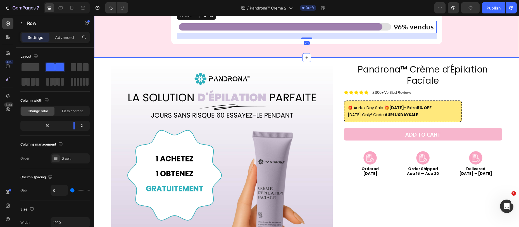
click at [128, 49] on div "Icon Faible stock Heading Row Ce produit a une disponibilité limitée Text Block…" at bounding box center [306, 8] width 425 height 81
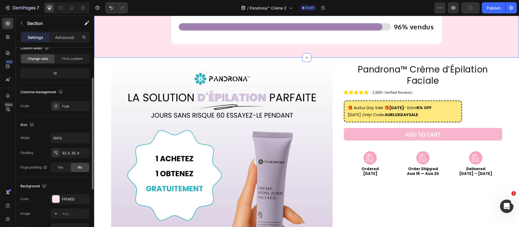
scroll to position [53, 0]
click at [58, 196] on div at bounding box center [55, 197] width 7 height 7
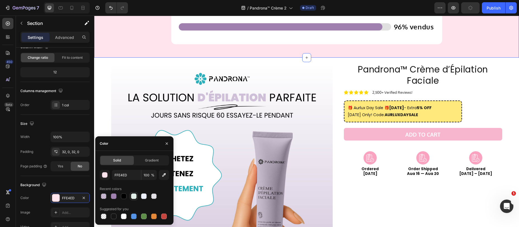
click at [135, 197] on div at bounding box center [134, 196] width 6 height 6
type input "E2EEE8"
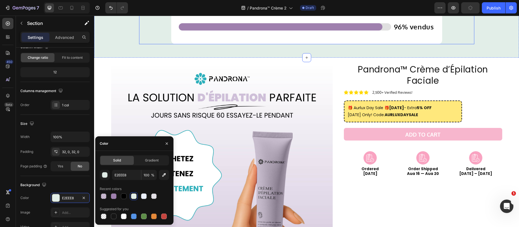
click at [464, 44] on div "Icon Faible stock Heading Row Ce produit a une disponibilité limitée Text Block…" at bounding box center [306, 6] width 335 height 77
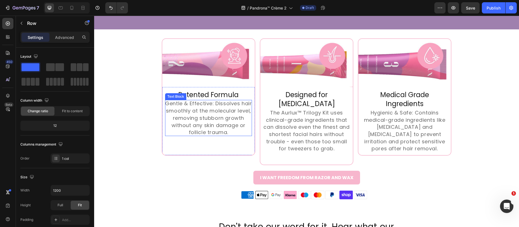
scroll to position [1204, 0]
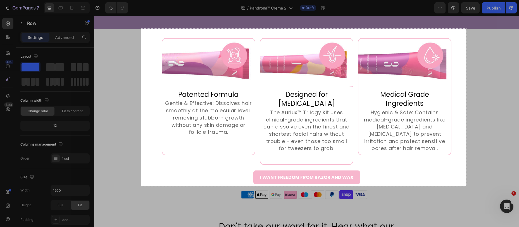
drag, startPoint x: 142, startPoint y: 30, endPoint x: 464, endPoint y: 185, distance: 358.1
click at [466, 186] on div "1163 X 563" at bounding box center [259, 113] width 519 height 227
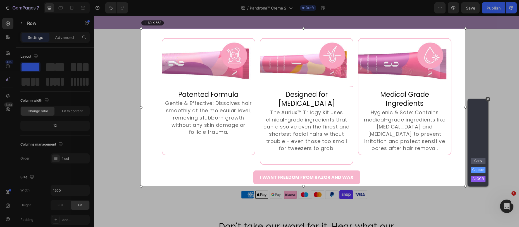
click at [478, 161] on link "Copy" at bounding box center [478, 161] width 15 height 6
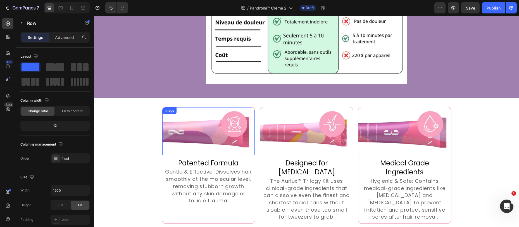
scroll to position [1142, 0]
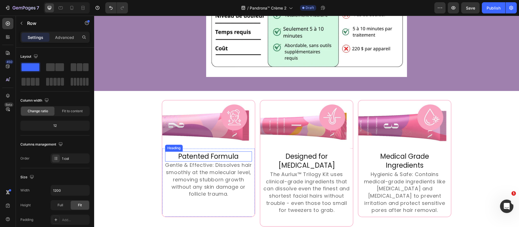
click at [207, 157] on h2 "Patented Formula" at bounding box center [208, 156] width 87 height 10
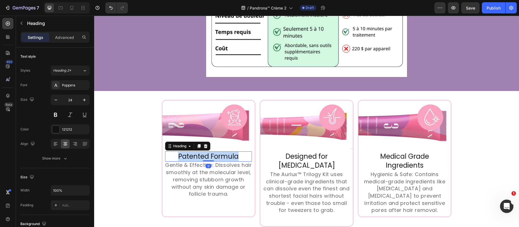
click at [207, 157] on p "Patented Formula" at bounding box center [209, 156] width 86 height 9
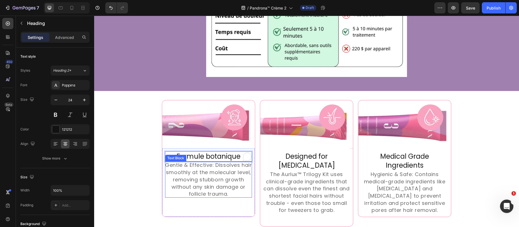
click at [201, 186] on p "Gentle & Effective: Dissolves hair smoothly at the molecular level, removing st…" at bounding box center [208, 179] width 87 height 36
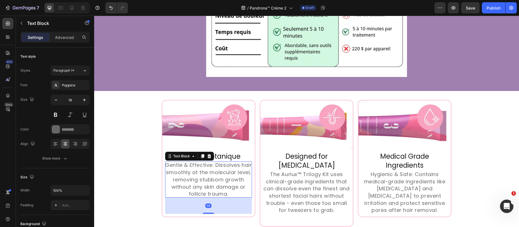
click at [241, 155] on p "Formule botanique" at bounding box center [209, 156] width 86 height 9
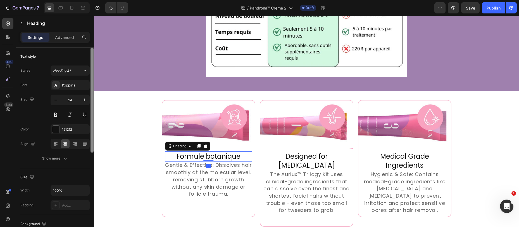
click at [65, 86] on div "Poppins" at bounding box center [75, 85] width 26 height 5
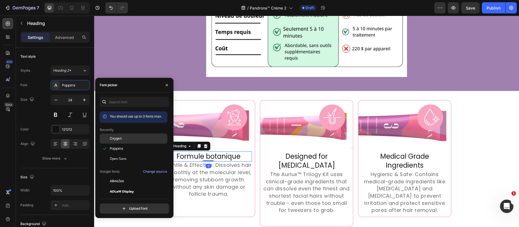
click at [121, 138] on span "Oxygen" at bounding box center [116, 138] width 12 height 5
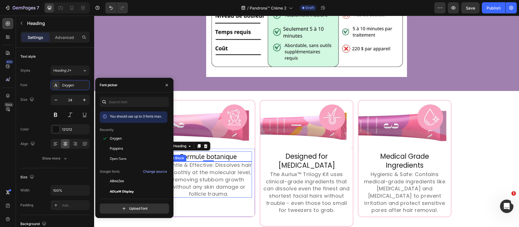
click at [201, 184] on p "Gentle & Effective: Dissolves hair smoothly at the molecular level, removing st…" at bounding box center [208, 179] width 87 height 36
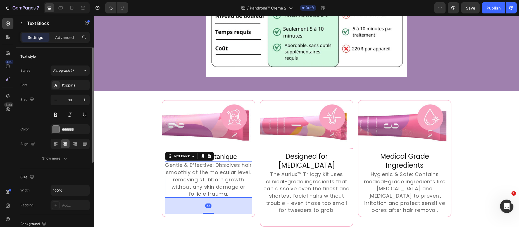
click at [72, 89] on div "Poppins" at bounding box center [70, 85] width 39 height 10
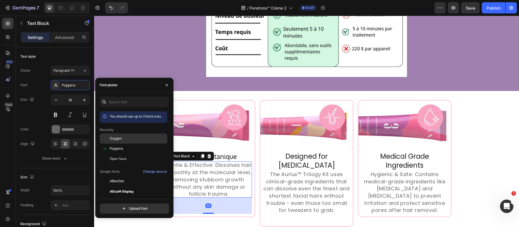
click at [115, 140] on span "Oxygen" at bounding box center [116, 138] width 12 height 5
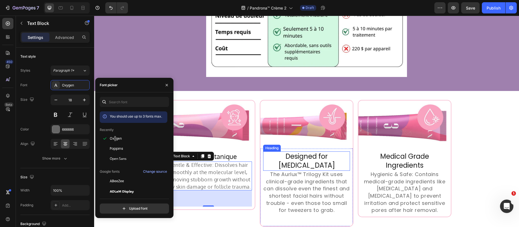
drag, startPoint x: 282, startPoint y: 158, endPoint x: 206, endPoint y: 136, distance: 80.0
click at [282, 158] on h2 "Designed for [MEDICAL_DATA]" at bounding box center [306, 160] width 87 height 19
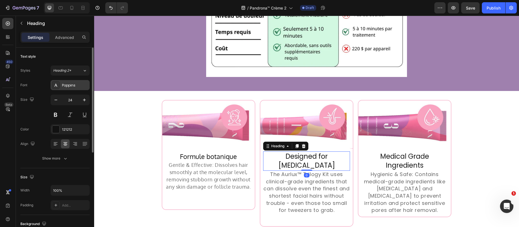
drag, startPoint x: 67, startPoint y: 87, endPoint x: 85, endPoint y: 106, distance: 25.7
click at [68, 87] on div "Poppins" at bounding box center [75, 85] width 26 height 5
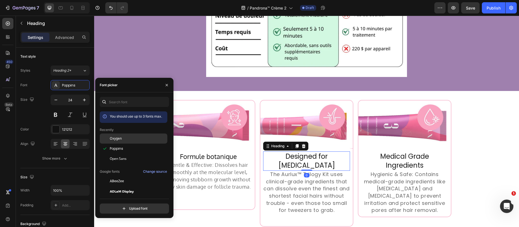
click at [115, 139] on span "Oxygen" at bounding box center [116, 138] width 12 height 5
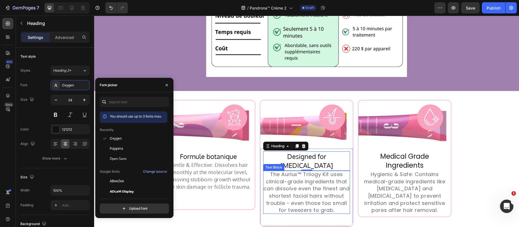
drag, startPoint x: 290, startPoint y: 177, endPoint x: 282, endPoint y: 175, distance: 8.4
click at [290, 177] on p "The Aurlux™ Trilogy Kit uses clinical-grade ingredients that can dissolve even …" at bounding box center [306, 191] width 87 height 43
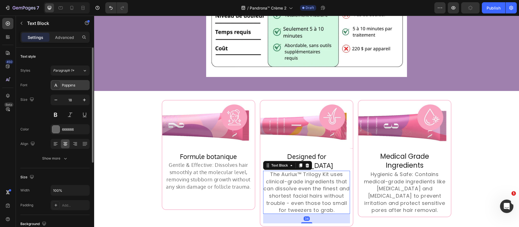
click at [69, 86] on div "Poppins" at bounding box center [75, 85] width 26 height 5
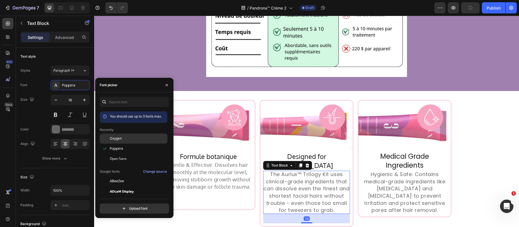
click at [118, 139] on span "Oxygen" at bounding box center [116, 138] width 12 height 5
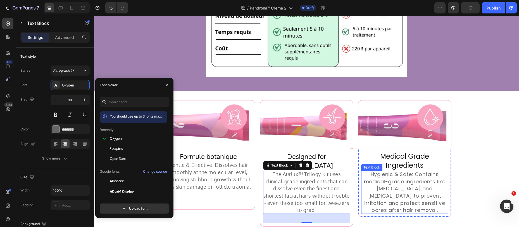
click at [398, 164] on h2 "Medical Grade Ingredients" at bounding box center [404, 160] width 87 height 19
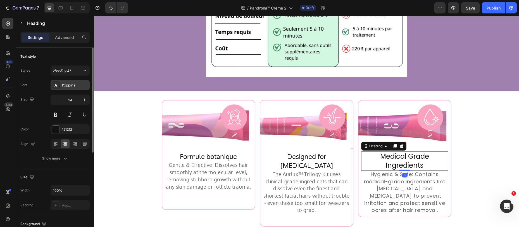
click at [60, 88] on div "Poppins" at bounding box center [70, 85] width 39 height 10
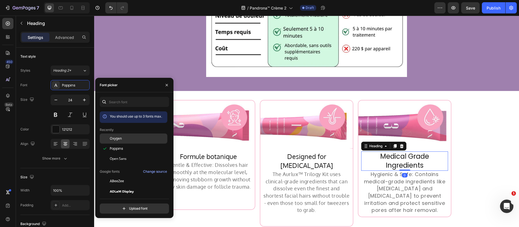
click at [114, 137] on span "Oxygen" at bounding box center [116, 138] width 12 height 5
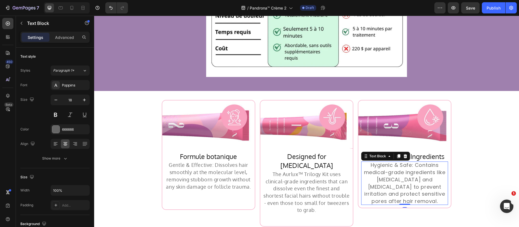
drag, startPoint x: 386, startPoint y: 183, endPoint x: 376, endPoint y: 179, distance: 11.4
click at [386, 183] on p "Hygienic & Safe: Contains medical-grade ingredients like [MEDICAL_DATA] and [ME…" at bounding box center [404, 182] width 87 height 43
drag, startPoint x: 67, startPoint y: 85, endPoint x: 68, endPoint y: 90, distance: 4.8
click at [67, 85] on div "Poppins" at bounding box center [75, 85] width 26 height 5
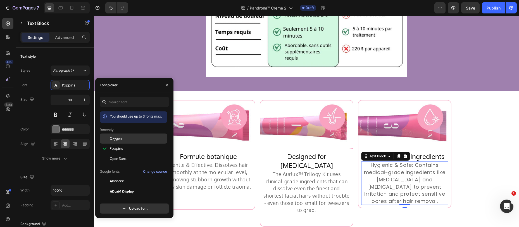
click at [112, 136] on span "Oxygen" at bounding box center [116, 138] width 12 height 5
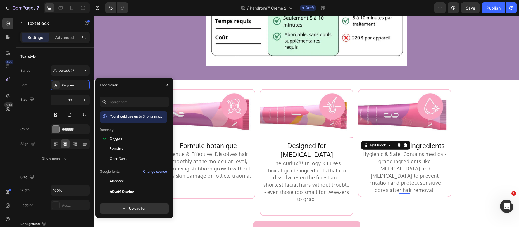
scroll to position [1154, 0]
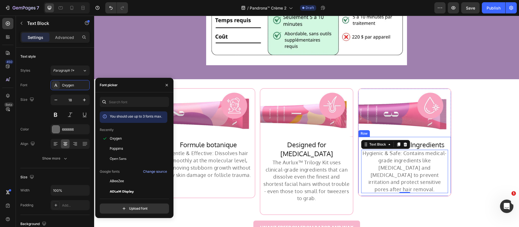
click at [326, 174] on p "The Aurlux™ Trilogy Kit uses clinical-grade ingredients that can dissolve even …" at bounding box center [306, 180] width 87 height 43
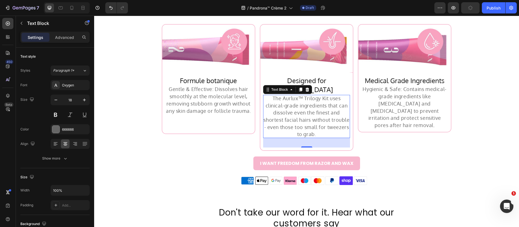
scroll to position [1218, 0]
click at [211, 95] on p "Gentle & Effective: Dissolves hair smoothly at the molecular level, removing st…" at bounding box center [208, 100] width 87 height 29
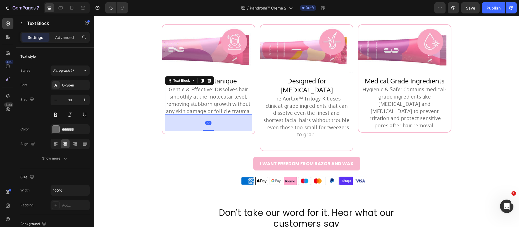
click at [211, 95] on p "Gentle & Effective: Dissolves hair smoothly at the molecular level, removing st…" at bounding box center [208, 100] width 87 height 29
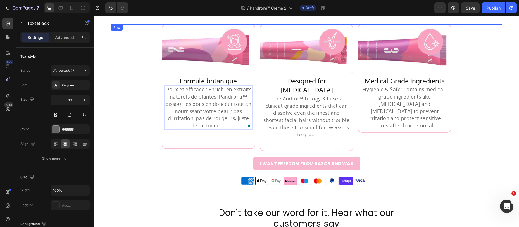
click at [310, 102] on p "The Aurlux™ Trilogy Kit uses clinical-grade ingredients that can dissolve even …" at bounding box center [306, 116] width 87 height 43
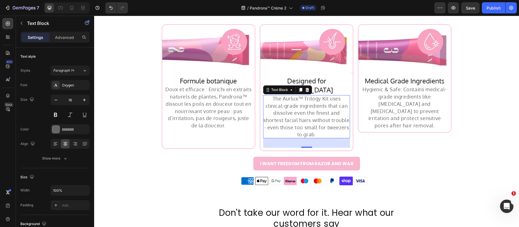
click at [304, 98] on p "The Aurlux™ Trilogy Kit uses clinical-grade ingredients that can dissolve even …" at bounding box center [306, 116] width 87 height 43
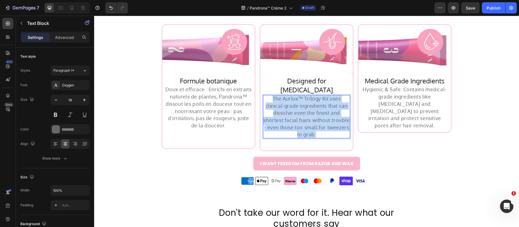
click at [304, 98] on p "The Aurlux™ Trilogy Kit uses clinical-grade ingredients that can dissolve even …" at bounding box center [306, 116] width 87 height 43
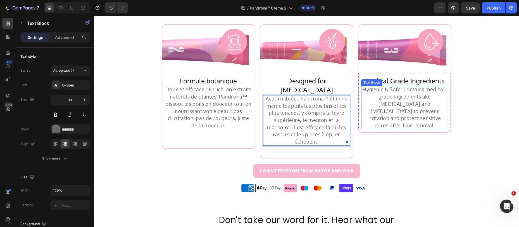
click at [395, 100] on p "Hygienic & Safe: Contains medical-grade ingredients like [MEDICAL_DATA] and [ME…" at bounding box center [404, 107] width 87 height 43
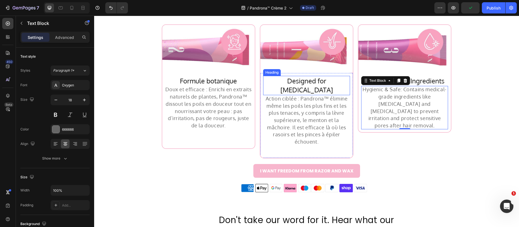
click at [294, 82] on h2 "Designed for [MEDICAL_DATA]" at bounding box center [306, 85] width 87 height 19
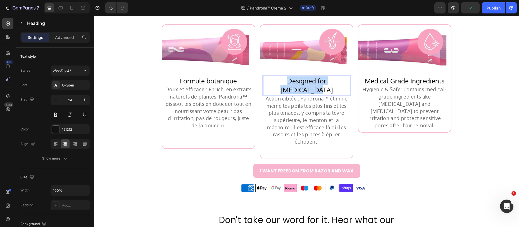
click at [294, 82] on p "Designed for [MEDICAL_DATA]" at bounding box center [307, 85] width 86 height 18
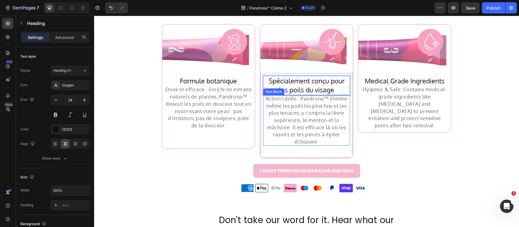
click at [306, 115] on p "Action ciblée : Pandrona™ élimine même les poils les plus fins et les plus tena…" at bounding box center [306, 120] width 87 height 50
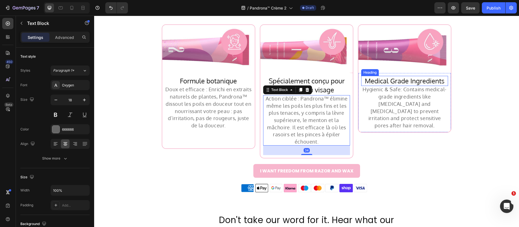
click at [408, 84] on h2 "Medical Grade Ingredients" at bounding box center [404, 81] width 87 height 10
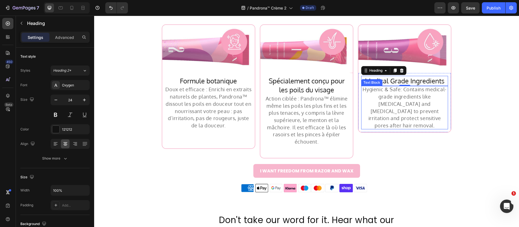
click at [420, 96] on p "Hygienic & Safe: Contains medical-grade ingredients like [MEDICAL_DATA] and [ME…" at bounding box center [404, 107] width 87 height 43
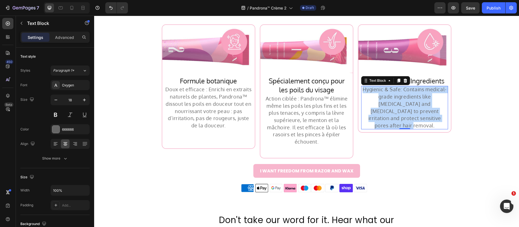
click at [420, 96] on p "Hygienic & Safe: Contains medical-grade ingredients like [MEDICAL_DATA] and [ME…" at bounding box center [404, 107] width 87 height 43
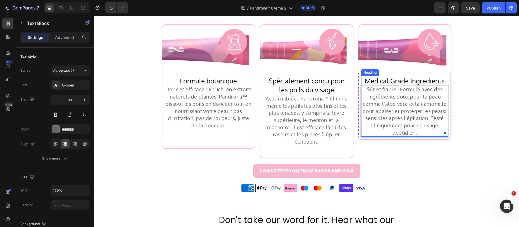
click at [431, 82] on h2 "Medical Grade Ingredients" at bounding box center [404, 81] width 87 height 10
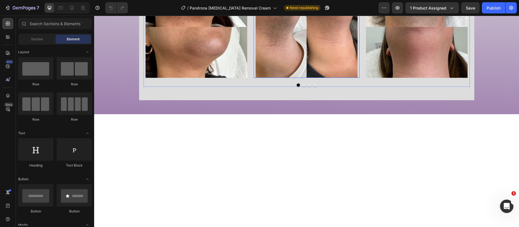
scroll to position [284, 0]
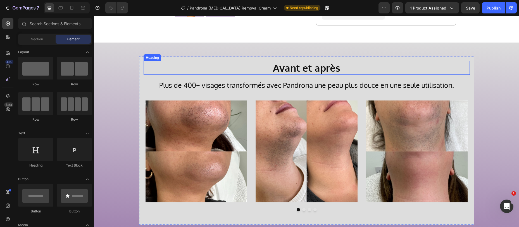
click at [301, 72] on strong "Avant et après" at bounding box center [306, 67] width 67 height 12
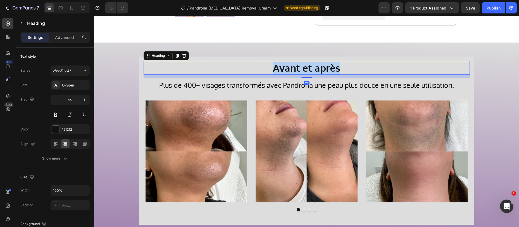
click at [301, 72] on strong "Avant et après" at bounding box center [306, 67] width 67 height 12
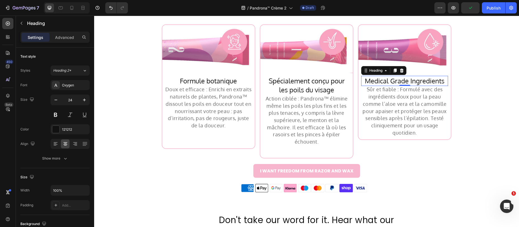
click at [405, 80] on h2 "Medical Grade Ingredients" at bounding box center [404, 81] width 87 height 10
click at [405, 80] on p "Medical Grade Ingredients" at bounding box center [405, 80] width 86 height 9
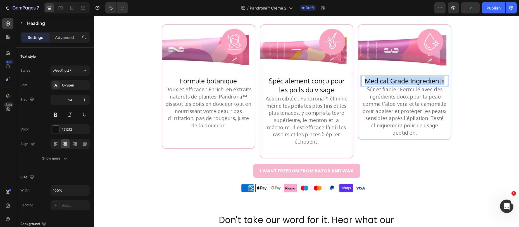
click at [405, 80] on p "Medical Grade Ingredients" at bounding box center [405, 80] width 86 height 9
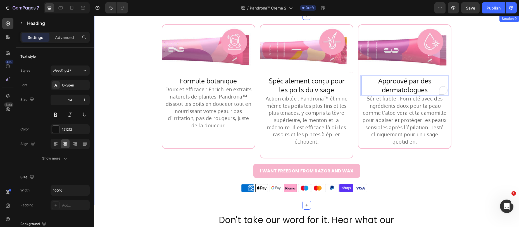
click at [399, 166] on div "I WANT FREEDOM FROM RAZOR AND WAX Button" at bounding box center [306, 171] width 425 height 14
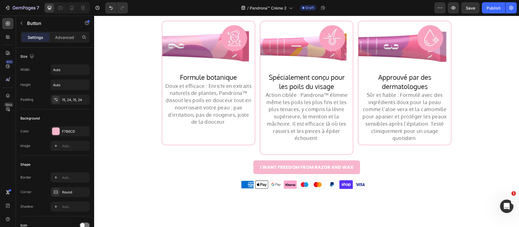
scroll to position [1018, 0]
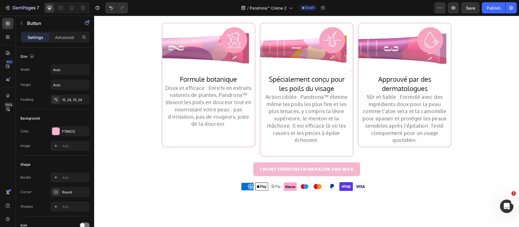
click at [152, 0] on div at bounding box center [306, 0] width 425 height 0
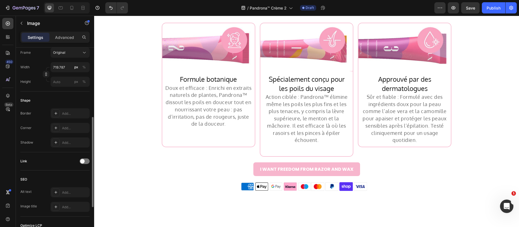
scroll to position [838, 0]
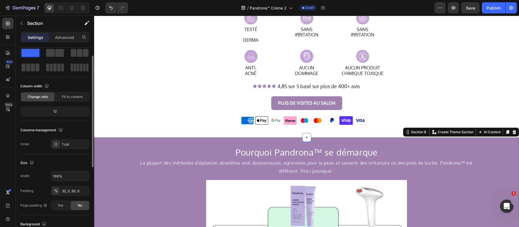
scroll to position [146, 0]
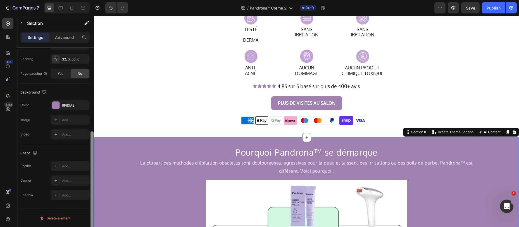
click at [66, 105] on div "9F80AE" at bounding box center [75, 105] width 26 height 5
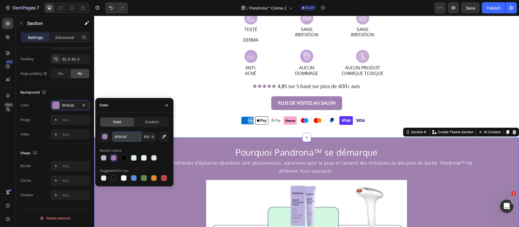
click at [124, 132] on input "9F80AE" at bounding box center [126, 136] width 29 height 10
click at [123, 132] on input "9F80AE" at bounding box center [126, 136] width 29 height 10
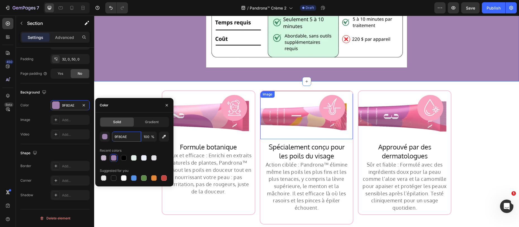
scroll to position [1165, 0]
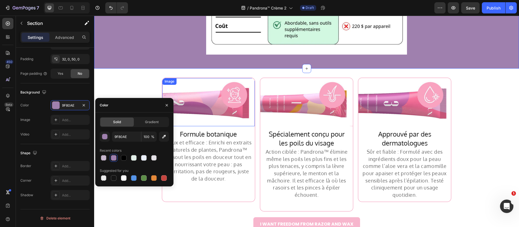
click at [215, 102] on img at bounding box center [208, 102] width 92 height 48
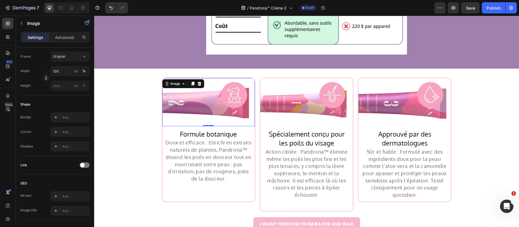
scroll to position [0, 0]
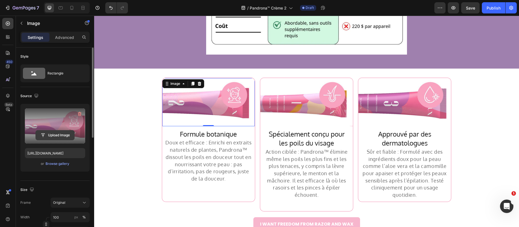
click at [44, 135] on input "file" at bounding box center [55, 134] width 39 height 9
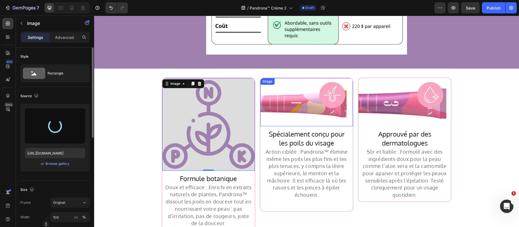
type input "[URL][DOMAIN_NAME]"
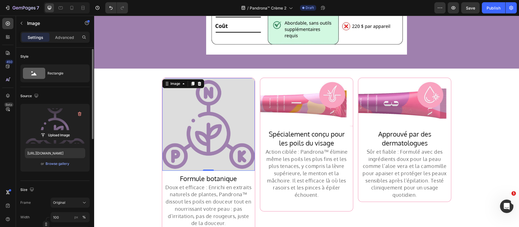
scroll to position [63, 0]
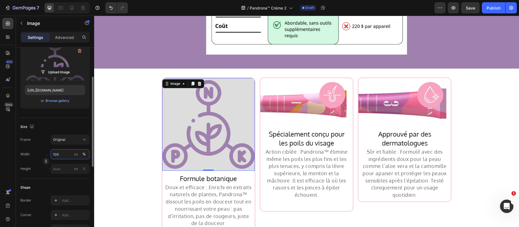
click at [68, 157] on input "100" at bounding box center [70, 154] width 39 height 10
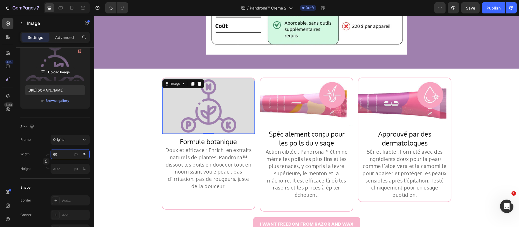
scroll to position [1154, 0]
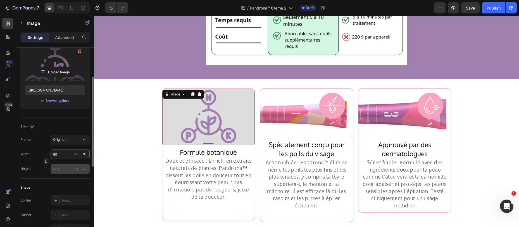
type input "60"
click at [60, 170] on input "px %" at bounding box center [70, 168] width 39 height 10
type input "5"
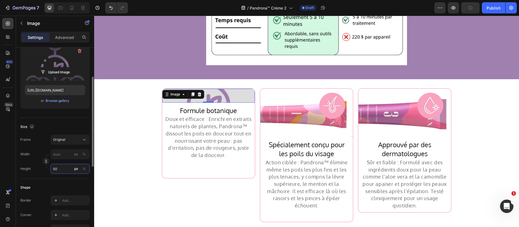
click at [58, 172] on input "50" at bounding box center [70, 168] width 39 height 10
click at [57, 173] on input "50" at bounding box center [70, 168] width 39 height 10
type input "5"
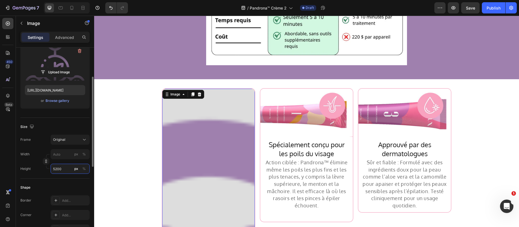
click at [55, 168] on input "5200" at bounding box center [70, 168] width 39 height 10
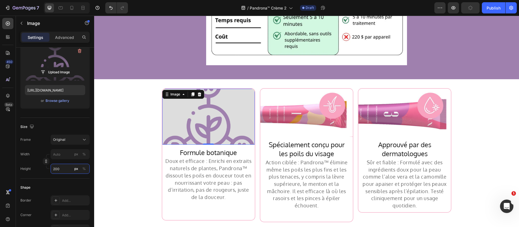
type input "200"
click at [212, 111] on img at bounding box center [208, 117] width 92 height 56
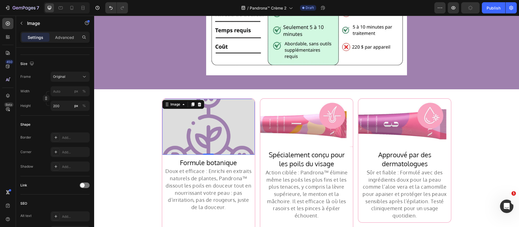
scroll to position [1144, 0]
click at [287, 112] on img at bounding box center [306, 123] width 92 height 48
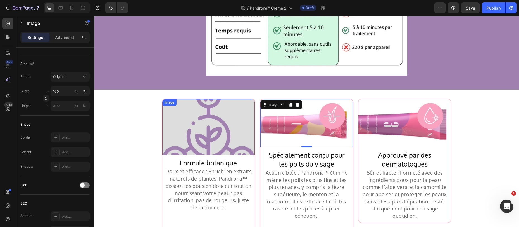
click at [225, 112] on img at bounding box center [208, 127] width 92 height 56
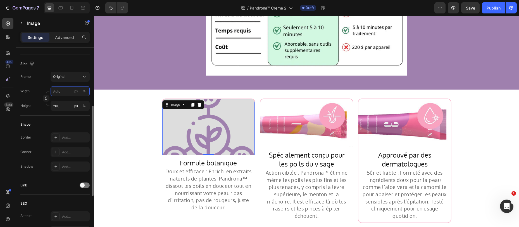
click at [61, 93] on input "px %" at bounding box center [70, 91] width 39 height 10
type input "2"
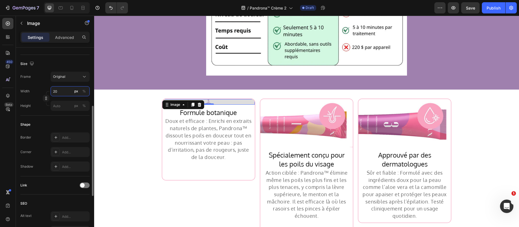
type input "200"
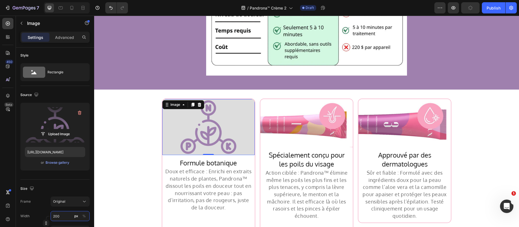
scroll to position [0, 0]
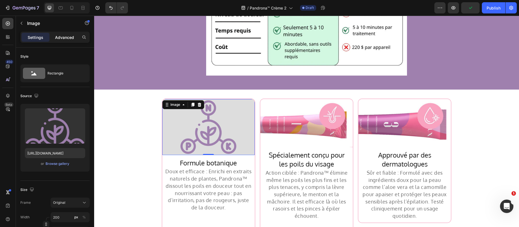
click at [72, 38] on p "Advanced" at bounding box center [64, 37] width 19 height 6
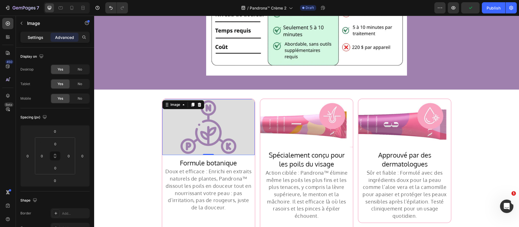
click at [48, 39] on div "Settings" at bounding box center [36, 37] width 28 height 9
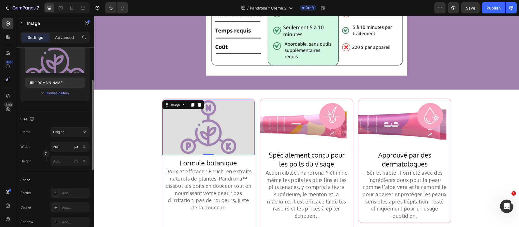
scroll to position [144, 0]
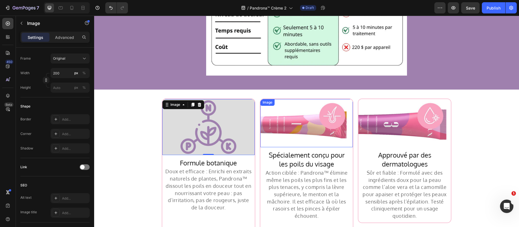
click at [309, 131] on img at bounding box center [306, 123] width 92 height 48
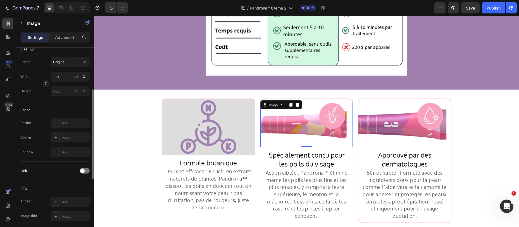
scroll to position [0, 0]
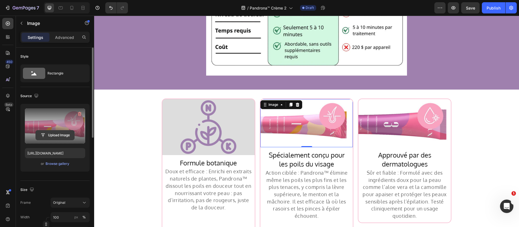
click at [59, 131] on input "file" at bounding box center [55, 134] width 39 height 9
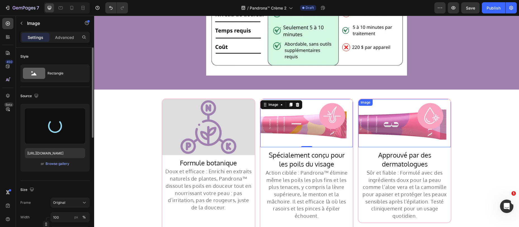
type input "[URL][DOMAIN_NAME]"
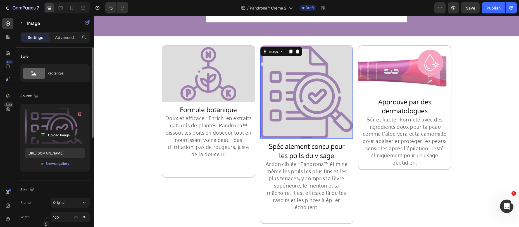
scroll to position [1197, 0]
click at [429, 63] on img at bounding box center [404, 70] width 92 height 48
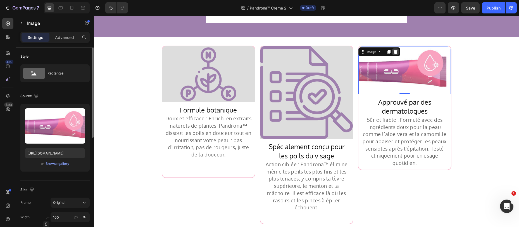
click at [395, 53] on icon at bounding box center [396, 52] width 4 height 4
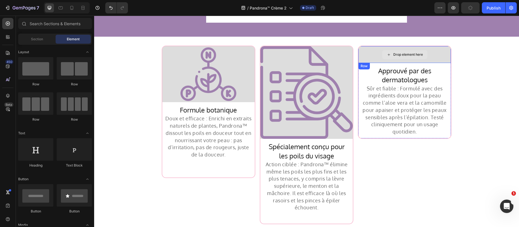
click at [369, 56] on div "Drop element here" at bounding box center [404, 54] width 92 height 17
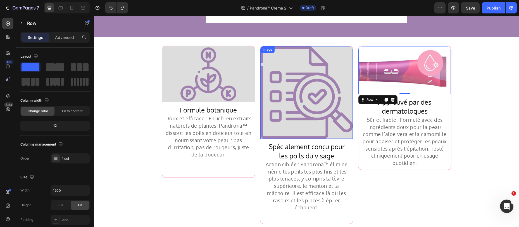
click at [284, 94] on img at bounding box center [306, 92] width 92 height 92
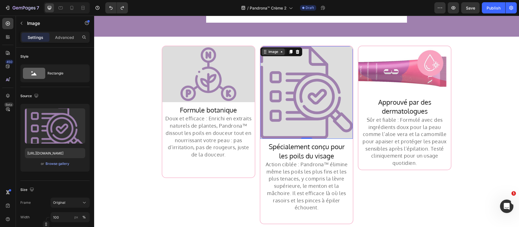
click at [267, 53] on div "Image" at bounding box center [273, 51] width 12 height 5
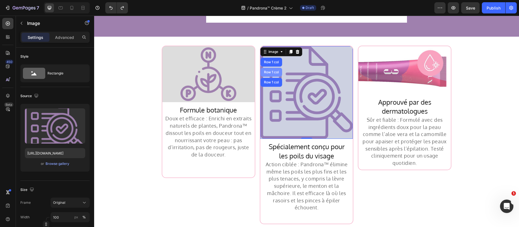
click at [264, 63] on div "Row 1 col" at bounding box center [271, 61] width 17 height 3
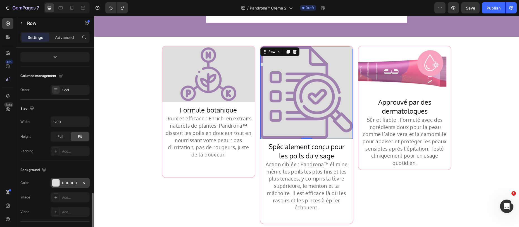
scroll to position [136, 0]
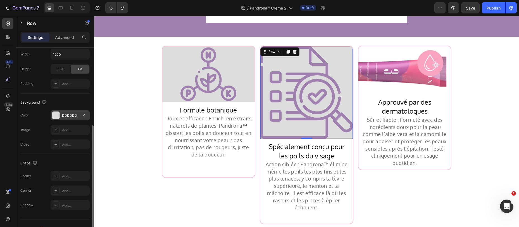
click at [63, 116] on div "DDDDDD" at bounding box center [70, 115] width 16 height 5
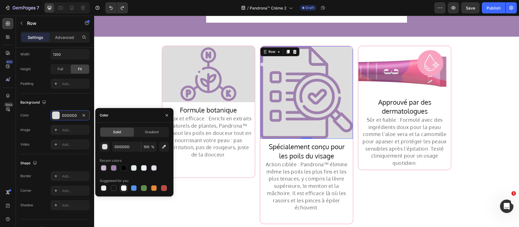
click at [124, 186] on div at bounding box center [124, 188] width 6 height 6
type input "FFFFFF"
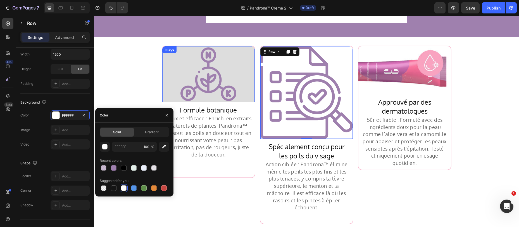
click at [228, 86] on img at bounding box center [208, 74] width 56 height 56
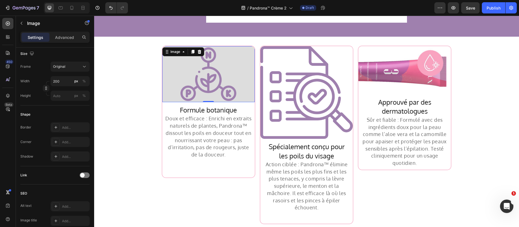
scroll to position [0, 0]
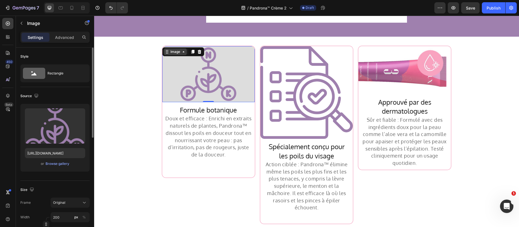
click at [170, 53] on div "Image" at bounding box center [175, 51] width 12 height 5
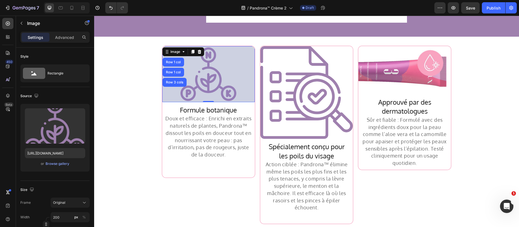
click at [169, 64] on div "Row 1 col" at bounding box center [174, 62] width 22 height 9
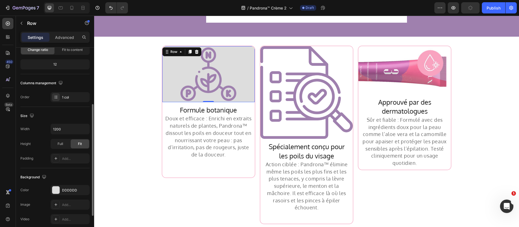
scroll to position [124, 0]
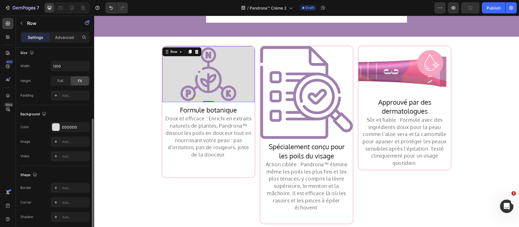
click at [62, 127] on div "DDDDDD" at bounding box center [75, 127] width 26 height 5
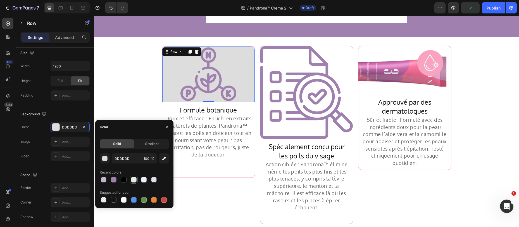
click at [136, 182] on div at bounding box center [133, 179] width 7 height 7
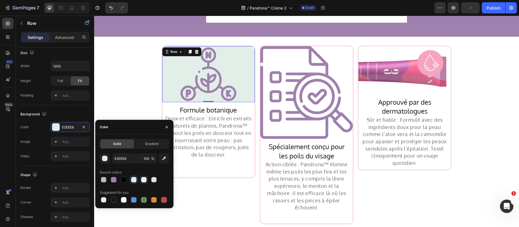
click at [144, 177] on div at bounding box center [144, 180] width 6 height 6
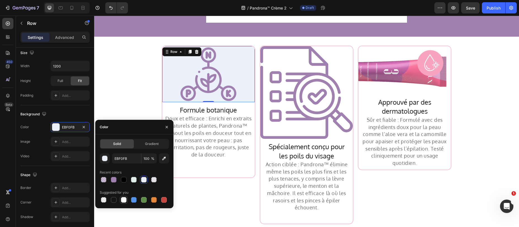
click at [126, 200] on div at bounding box center [124, 200] width 6 height 6
type input "FFFFFF"
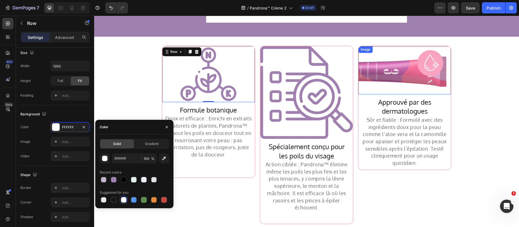
click at [389, 82] on img at bounding box center [404, 70] width 92 height 48
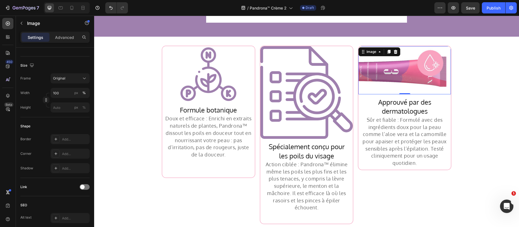
scroll to position [0, 0]
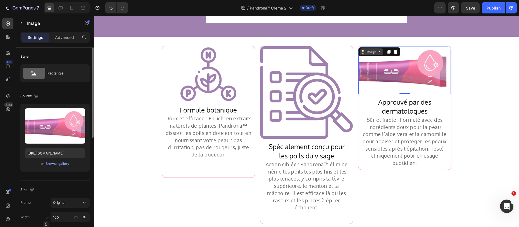
click at [370, 53] on div "Image" at bounding box center [371, 51] width 12 height 5
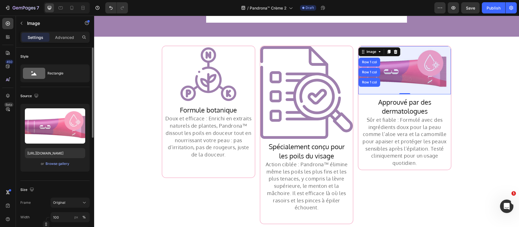
click at [368, 63] on div "Row 1 col" at bounding box center [369, 61] width 17 height 3
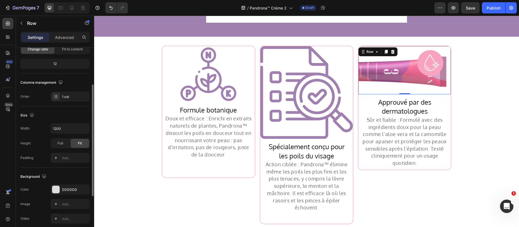
scroll to position [133, 0]
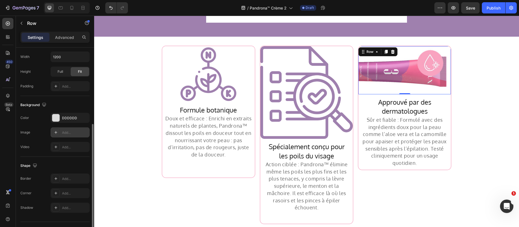
click at [66, 115] on div "DDDDDD" at bounding box center [75, 117] width 26 height 5
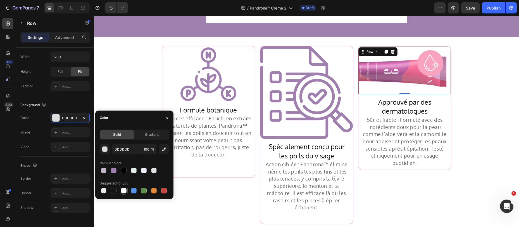
click at [127, 189] on div at bounding box center [124, 190] width 8 height 8
type input "FFFFFF"
click at [206, 80] on img at bounding box center [208, 74] width 56 height 56
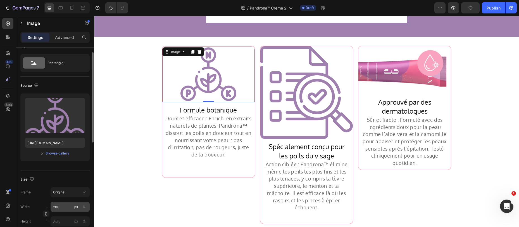
scroll to position [22, 0]
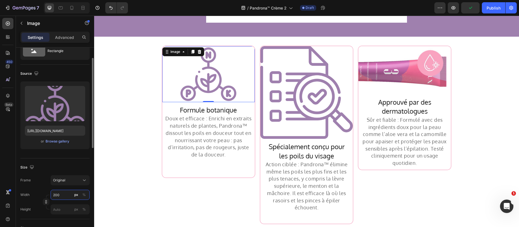
click at [61, 197] on input "200" at bounding box center [70, 194] width 39 height 10
click at [60, 197] on input "200" at bounding box center [70, 194] width 39 height 10
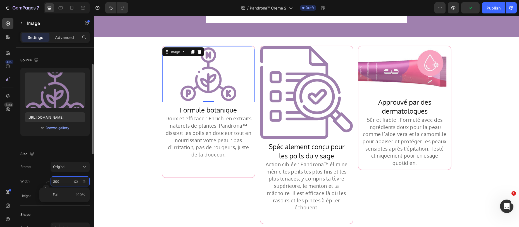
scroll to position [65, 0]
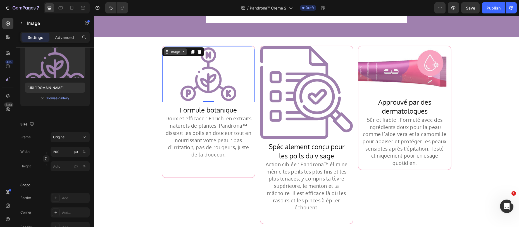
click at [172, 51] on div "Image" at bounding box center [175, 51] width 12 height 5
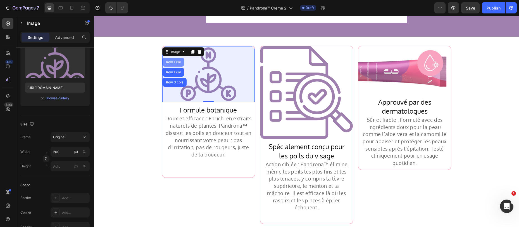
click at [169, 61] on div "Row 1 col" at bounding box center [173, 61] width 17 height 3
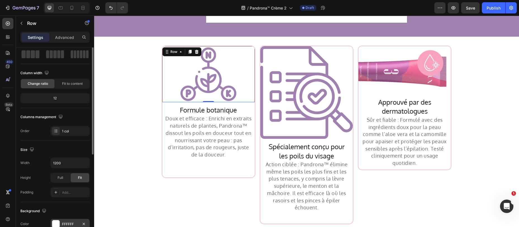
scroll to position [61, 0]
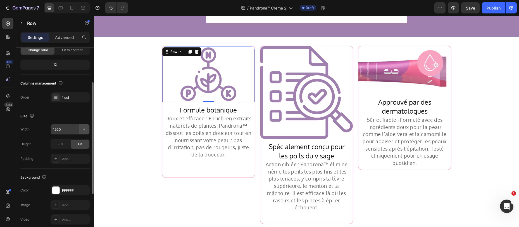
click at [83, 129] on icon "button" at bounding box center [85, 129] width 6 height 6
click at [64, 130] on input "1200" at bounding box center [70, 129] width 39 height 10
click at [56, 130] on input "200" at bounding box center [70, 129] width 39 height 10
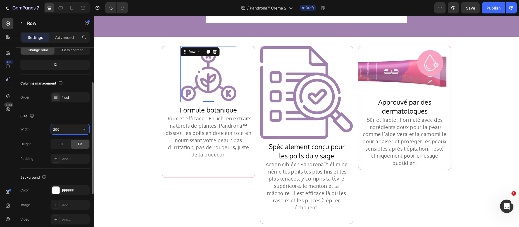
click at [56, 130] on input "200" at bounding box center [70, 129] width 39 height 10
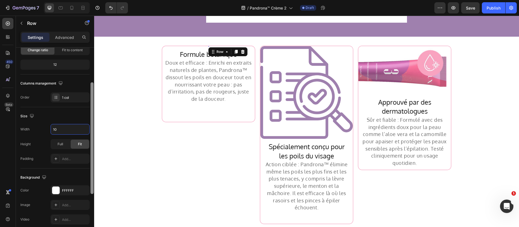
type input "100"
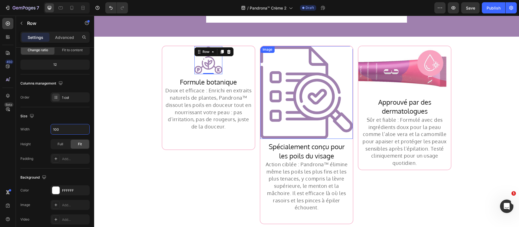
click at [301, 72] on img at bounding box center [306, 92] width 92 height 92
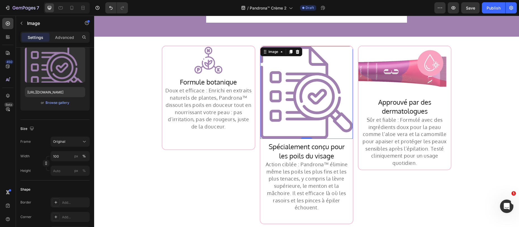
scroll to position [0, 0]
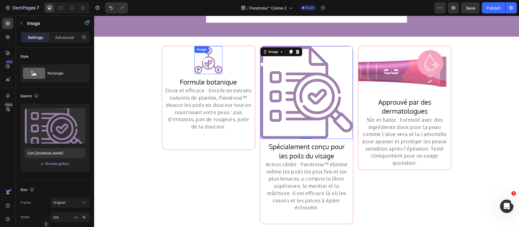
click at [210, 55] on div "Image" at bounding box center [208, 60] width 28 height 28
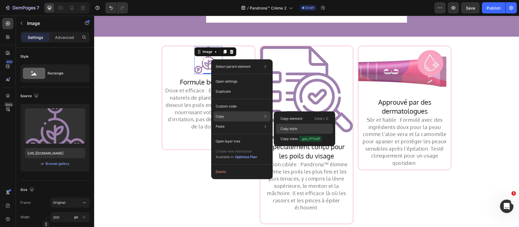
click at [293, 129] on p "Copy style" at bounding box center [289, 128] width 17 height 5
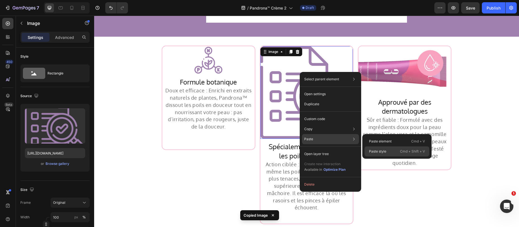
drag, startPoint x: 291, startPoint y: 124, endPoint x: 381, endPoint y: 149, distance: 93.5
click at [381, 149] on p "Paste style" at bounding box center [377, 151] width 17 height 5
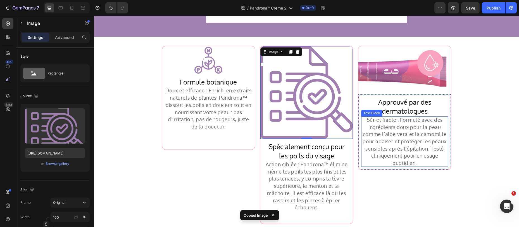
type input "200"
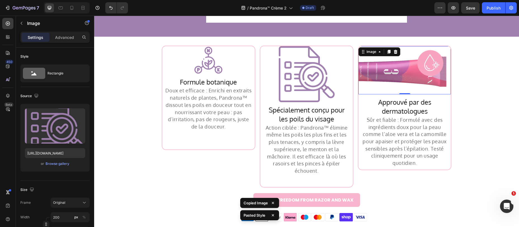
click at [398, 67] on img at bounding box center [404, 70] width 92 height 48
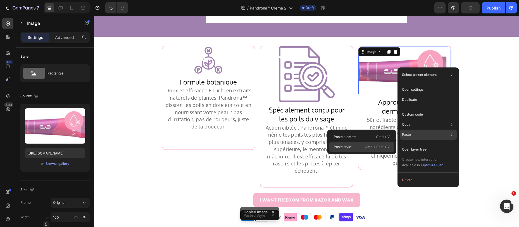
click at [366, 146] on p "Cmd + Shift + V" at bounding box center [377, 147] width 25 height 6
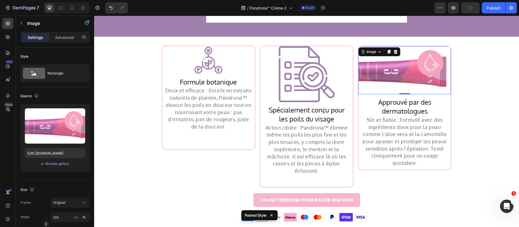
type input "200"
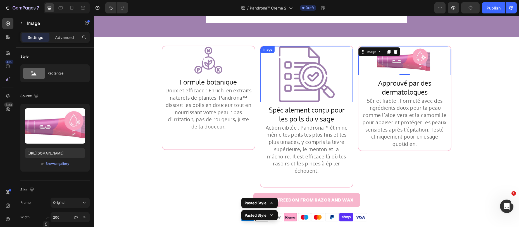
click at [312, 66] on img at bounding box center [307, 74] width 56 height 56
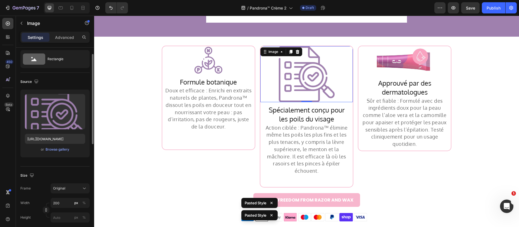
scroll to position [59, 0]
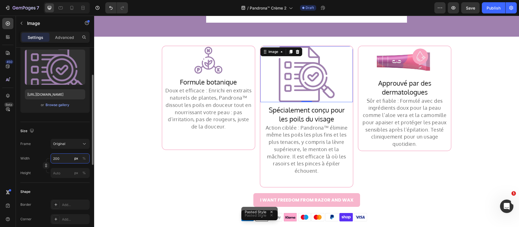
click at [62, 161] on input "200" at bounding box center [70, 158] width 39 height 10
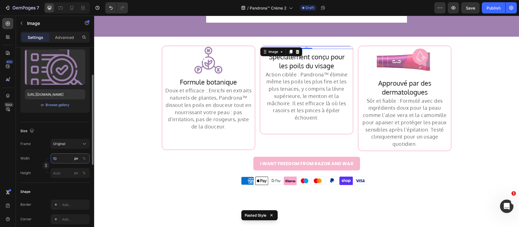
type input "100"
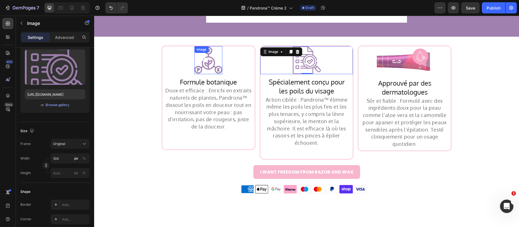
click at [201, 57] on img at bounding box center [208, 60] width 28 height 28
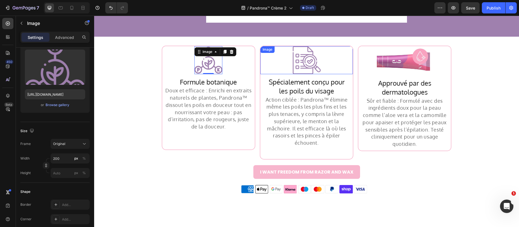
click at [296, 54] on img at bounding box center [307, 60] width 28 height 28
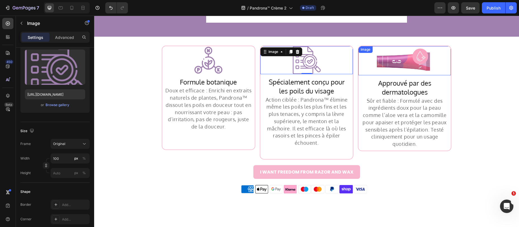
click at [385, 59] on img at bounding box center [405, 60] width 56 height 29
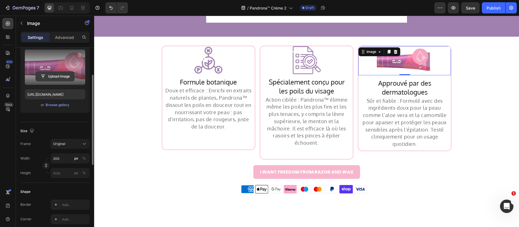
click at [47, 76] on input "file" at bounding box center [55, 76] width 39 height 9
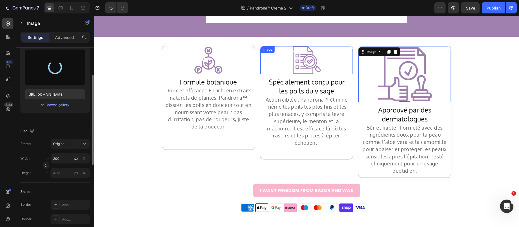
type input "[URL][DOMAIN_NAME]"
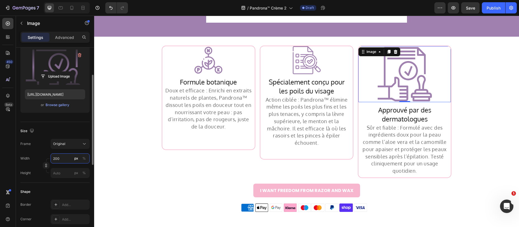
click at [62, 160] on input "200" at bounding box center [70, 158] width 39 height 10
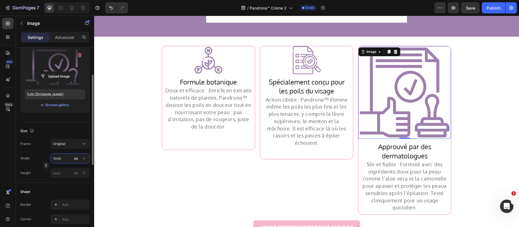
type input "100"
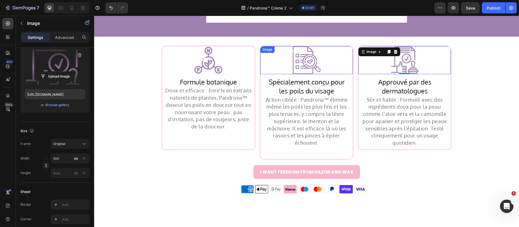
click at [308, 59] on img at bounding box center [307, 60] width 28 height 28
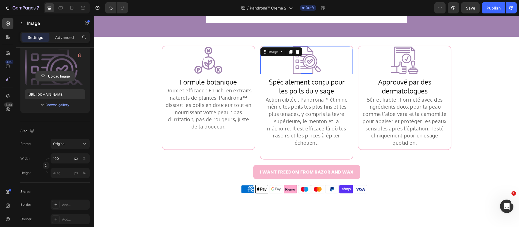
click at [59, 73] on input "file" at bounding box center [55, 76] width 39 height 9
type input "[URL][DOMAIN_NAME]"
